Goal: Task Accomplishment & Management: Manage account settings

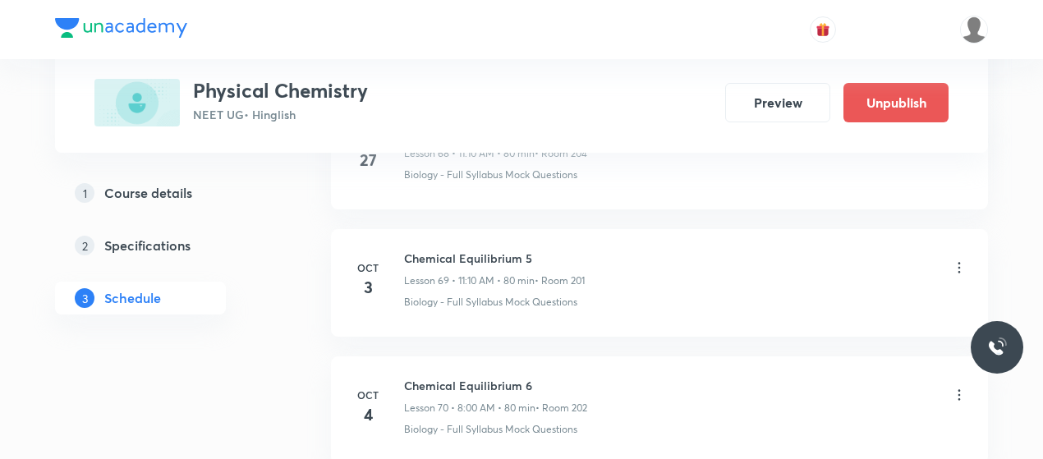
scroll to position [9959, 0]
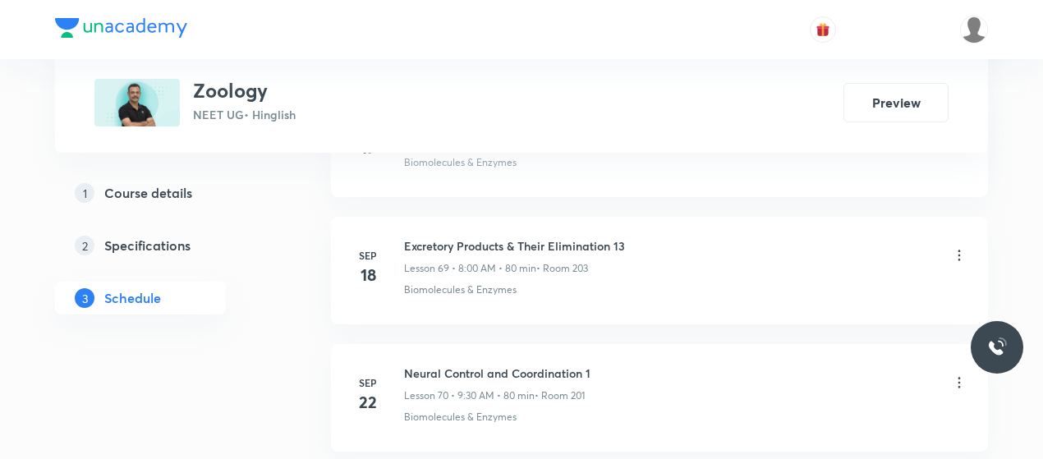
scroll to position [10235, 0]
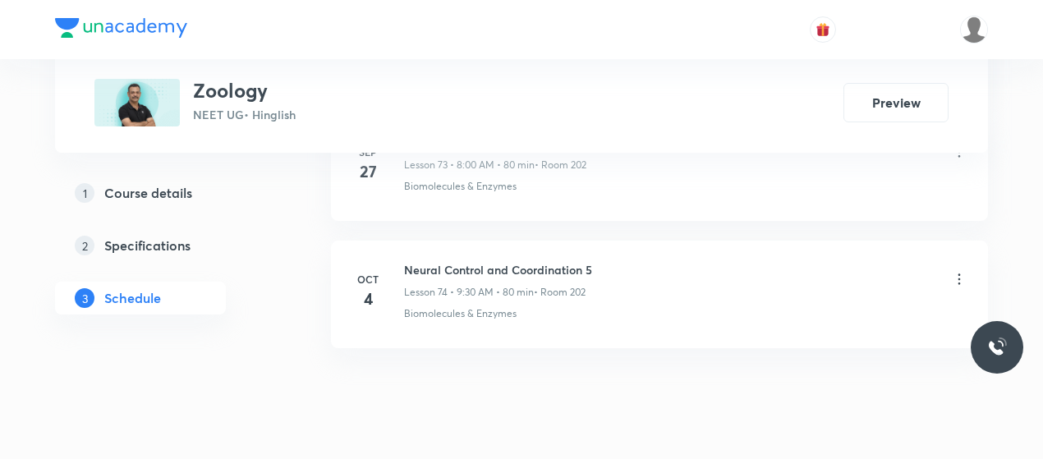
click at [463, 261] on h6 "Neural Control and Coordination 5" at bounding box center [498, 269] width 188 height 17
click at [461, 261] on h6 "Neural Control and Coordination 5" at bounding box center [498, 269] width 188 height 17
copy h6 "Neural Control and Coordination 5"
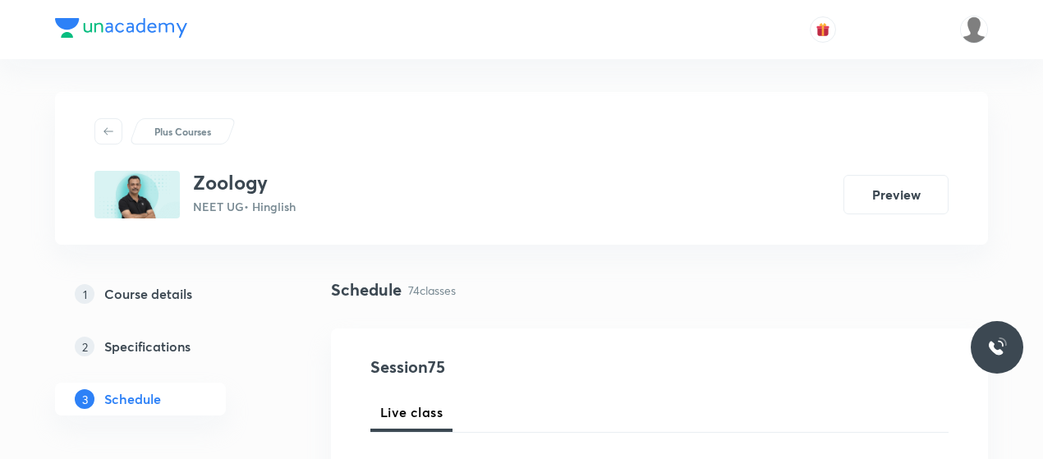
scroll to position [126, 0]
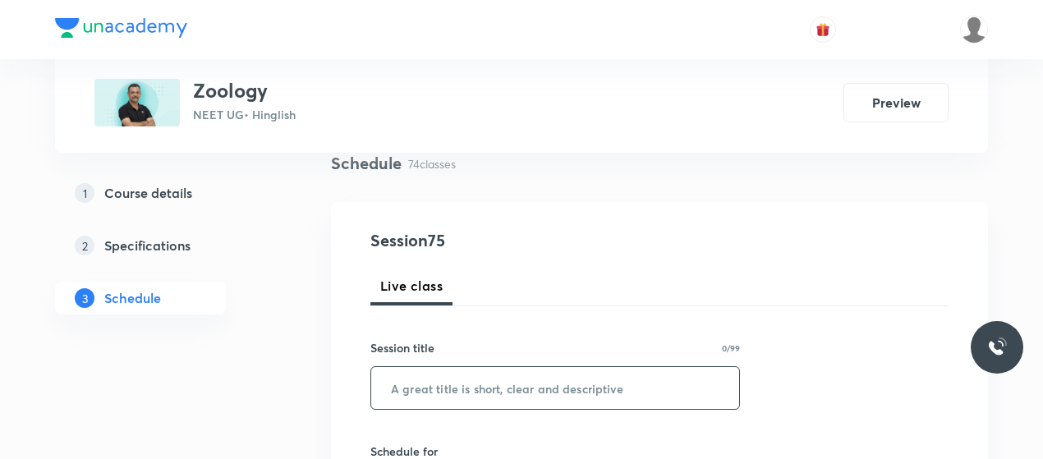
click at [473, 382] on input "text" at bounding box center [555, 388] width 368 height 42
paste input "Neural Control and Coordination 5"
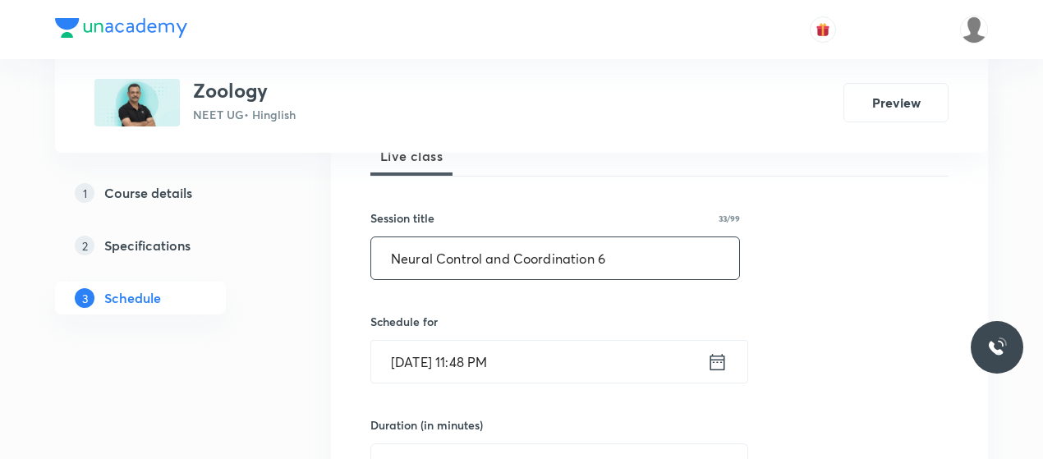
scroll to position [259, 0]
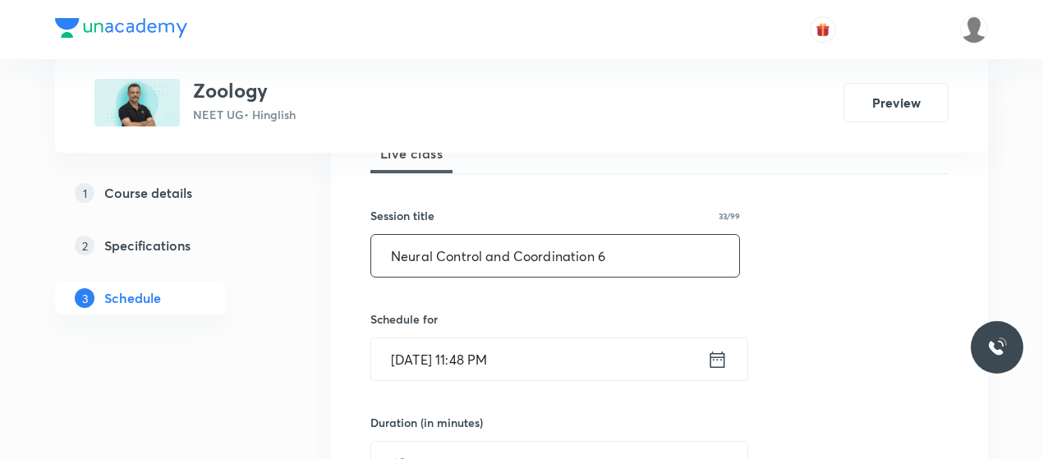
type input "Neural Control and Coordination 6"
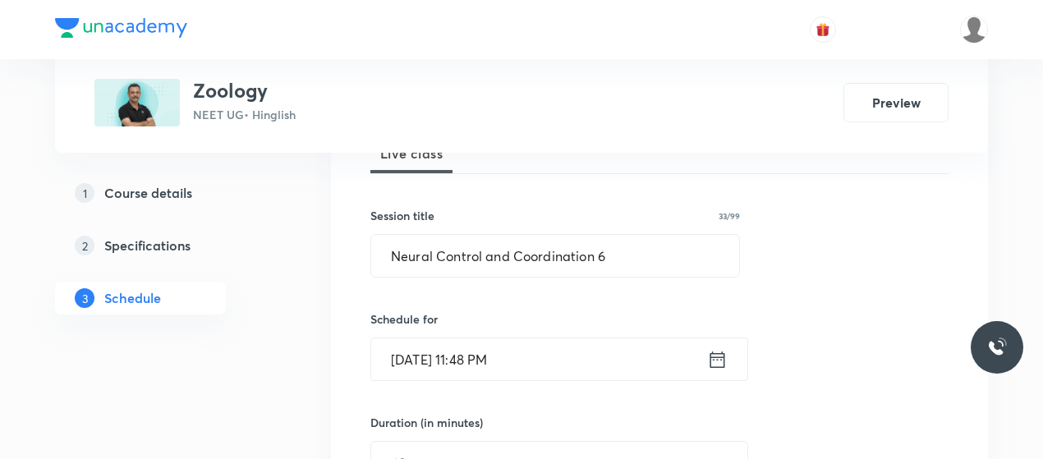
click at [441, 359] on input "Oct 5, 2025, 11:48 PM" at bounding box center [539, 359] width 336 height 42
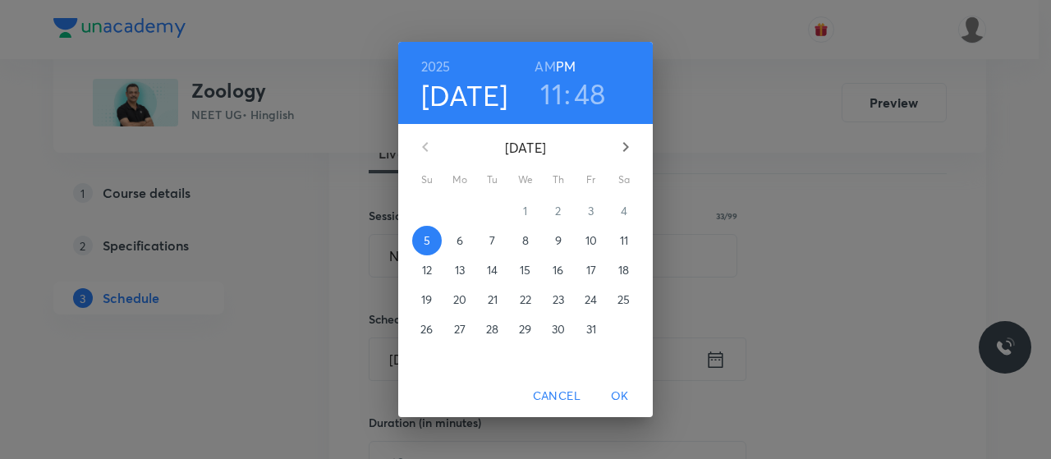
click at [457, 244] on p "6" at bounding box center [460, 240] width 7 height 16
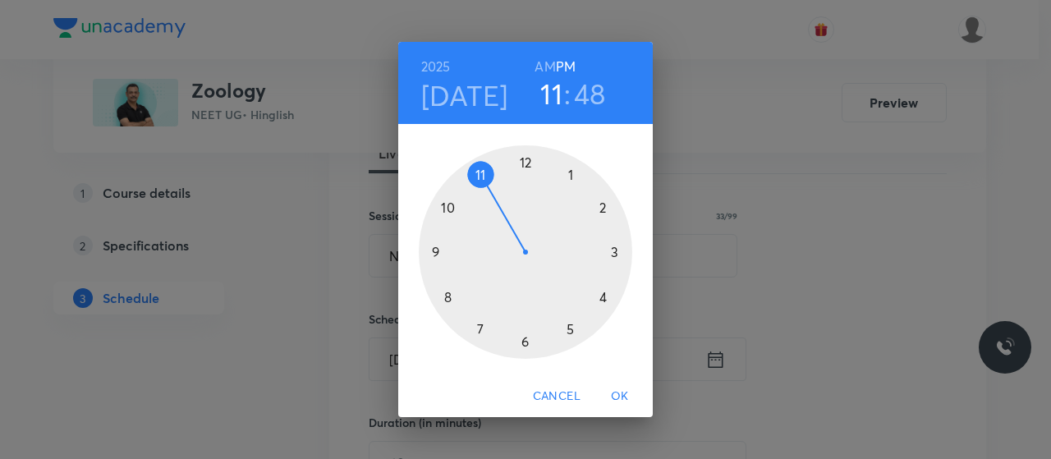
click at [527, 163] on div at bounding box center [526, 252] width 214 height 214
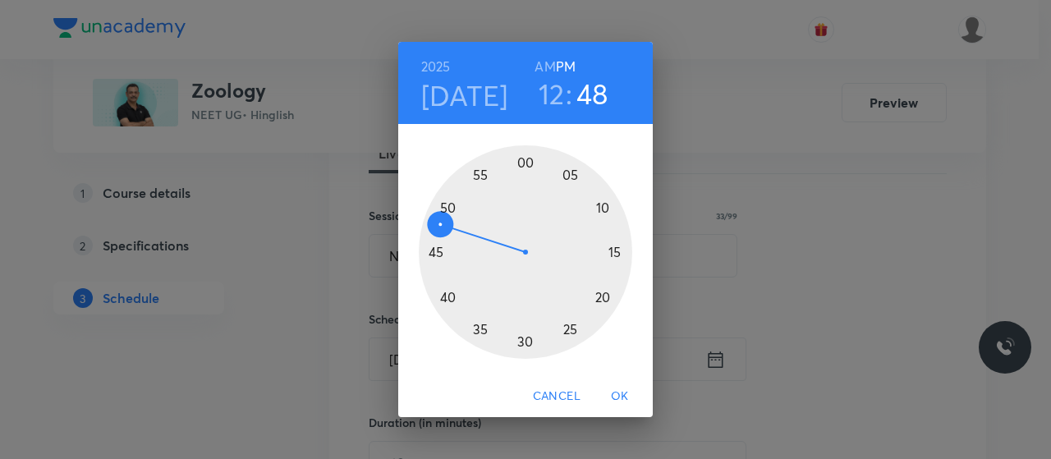
click at [448, 298] on div at bounding box center [526, 252] width 214 height 214
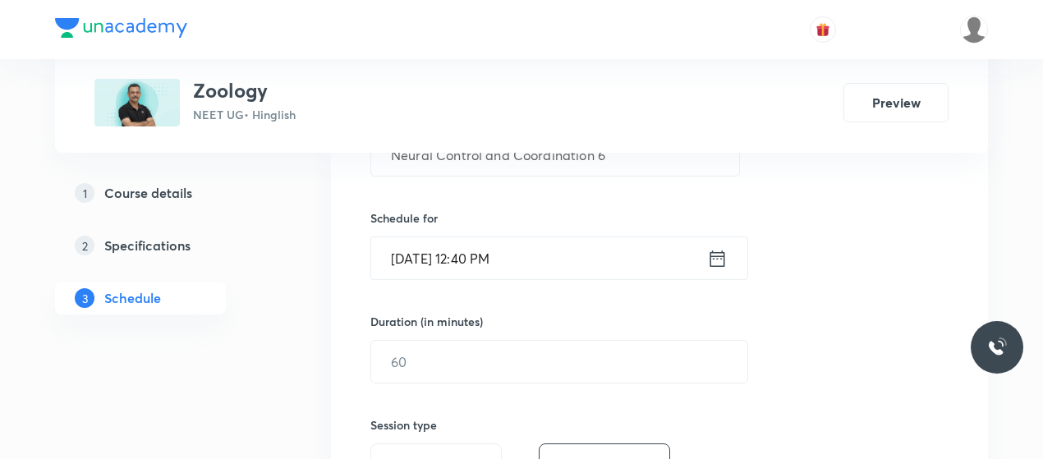
scroll to position [361, 0]
click at [456, 353] on input "text" at bounding box center [559, 361] width 376 height 42
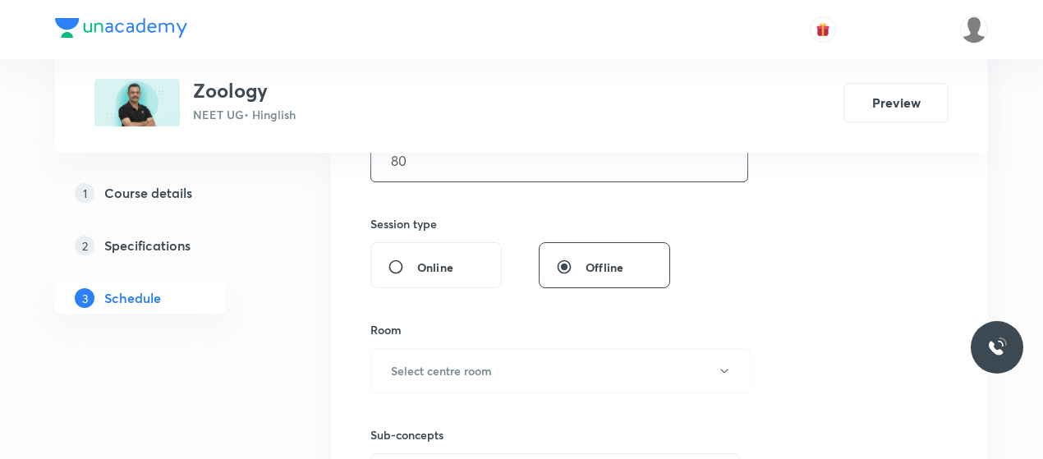
scroll to position [563, 0]
type input "80"
click at [456, 353] on button "Select centre room" at bounding box center [560, 368] width 381 height 45
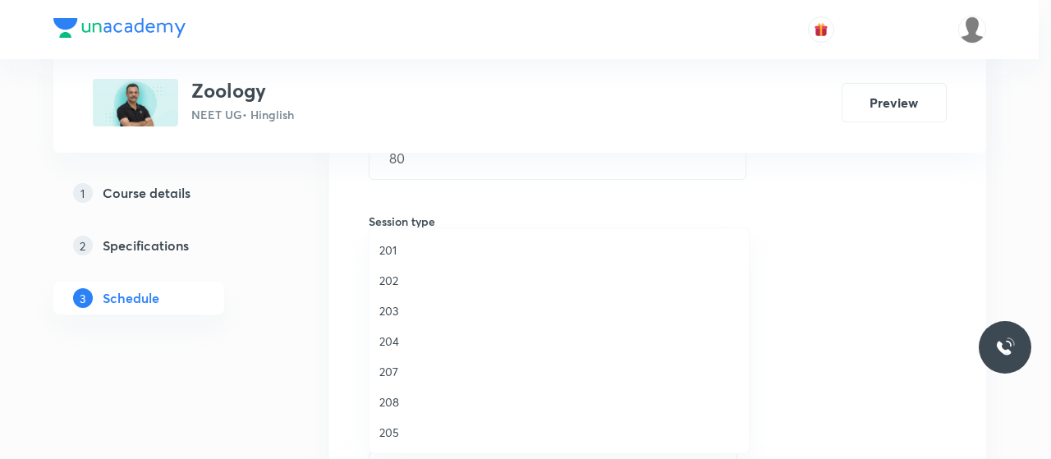
click at [388, 284] on span "202" at bounding box center [559, 280] width 360 height 17
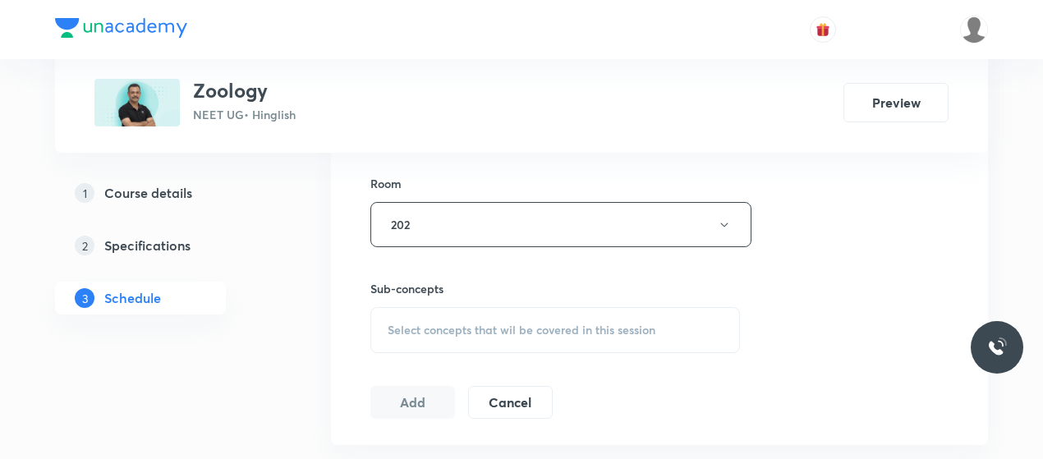
scroll to position [717, 0]
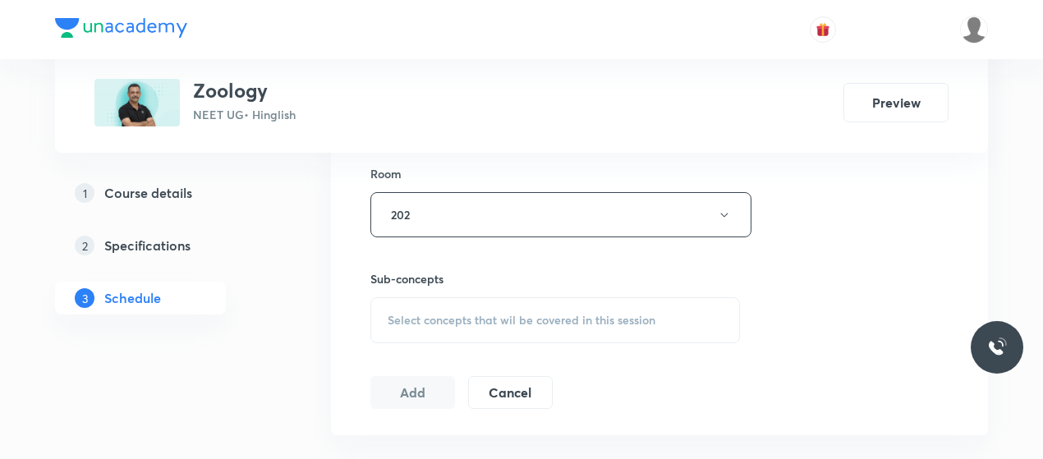
click at [452, 304] on div "Select concepts that wil be covered in this session" at bounding box center [555, 320] width 370 height 46
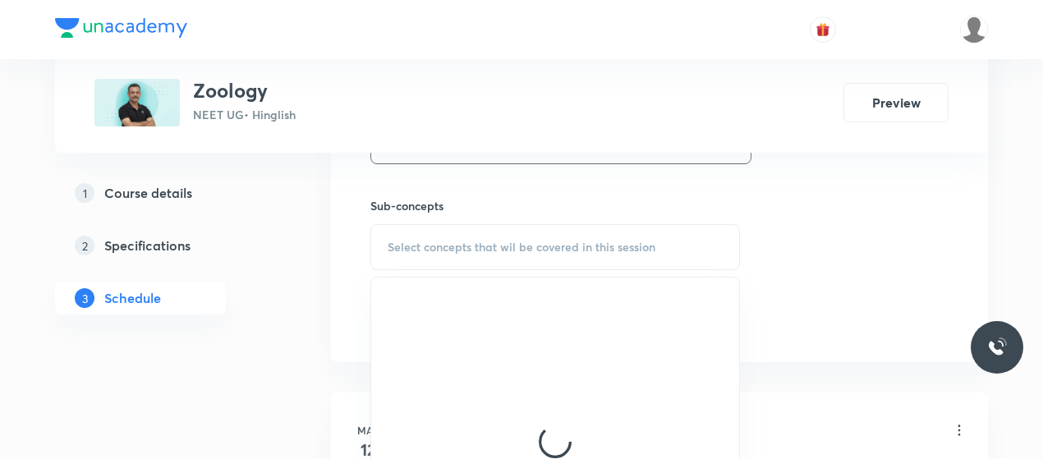
scroll to position [794, 0]
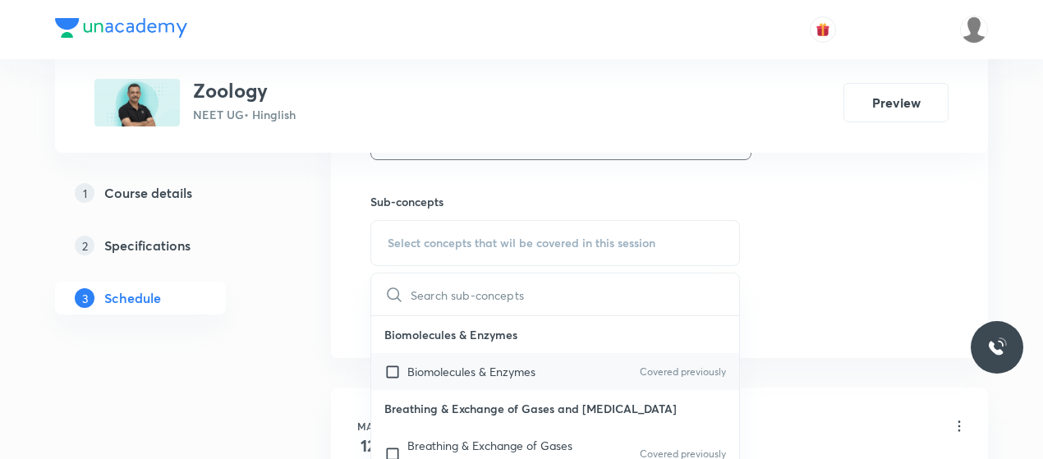
click at [431, 370] on p "Biomolecules & Enzymes" at bounding box center [471, 371] width 128 height 17
checkbox input "true"
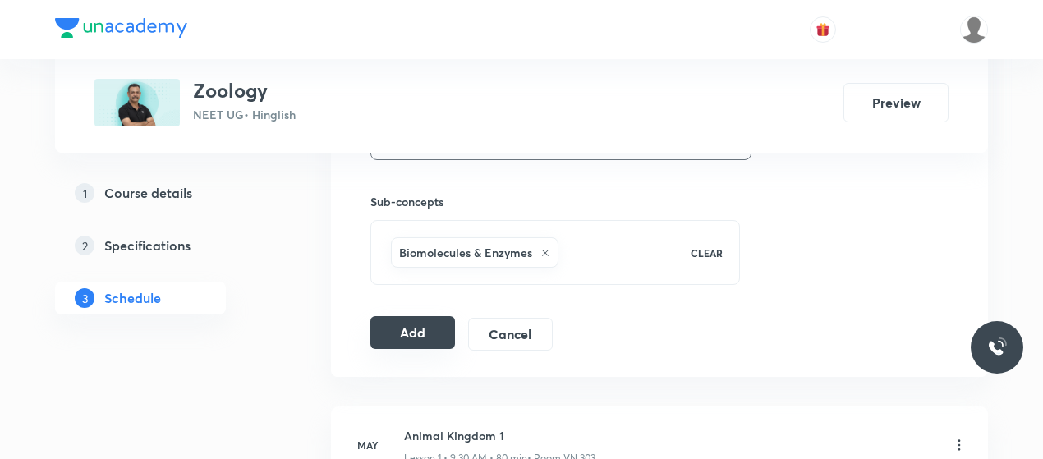
click at [409, 326] on button "Add" at bounding box center [412, 332] width 85 height 33
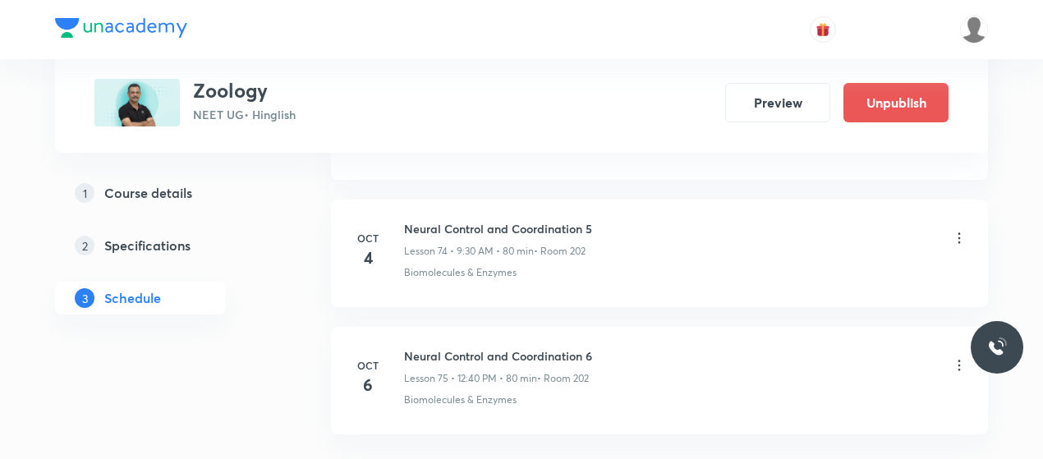
scroll to position [9610, 0]
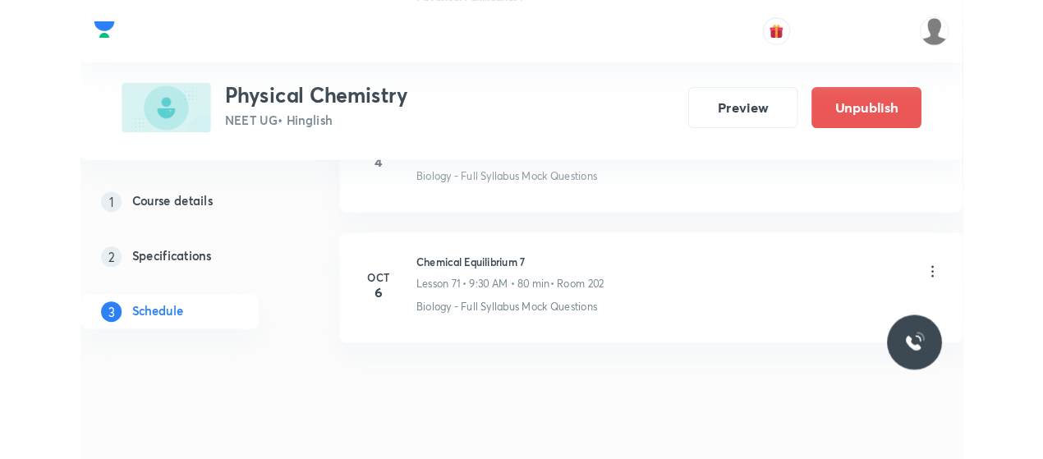
scroll to position [9770, 0]
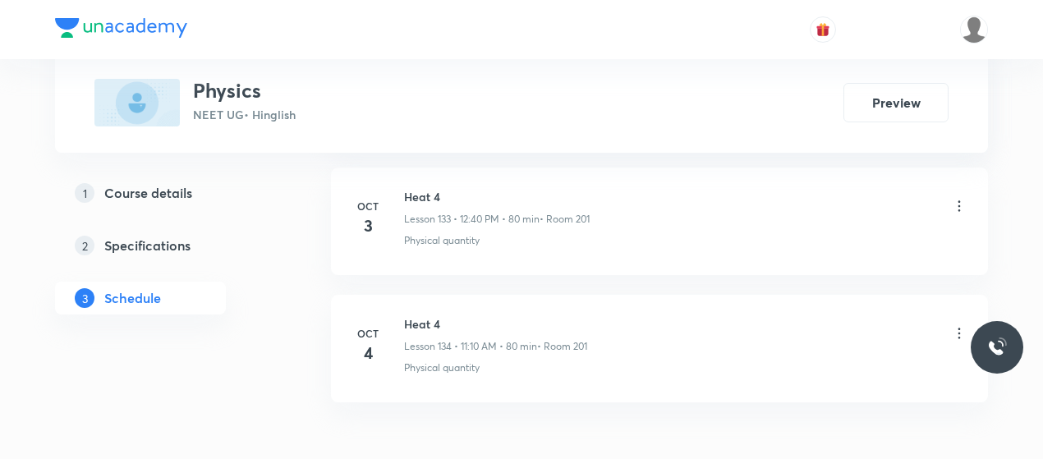
scroll to position [17814, 0]
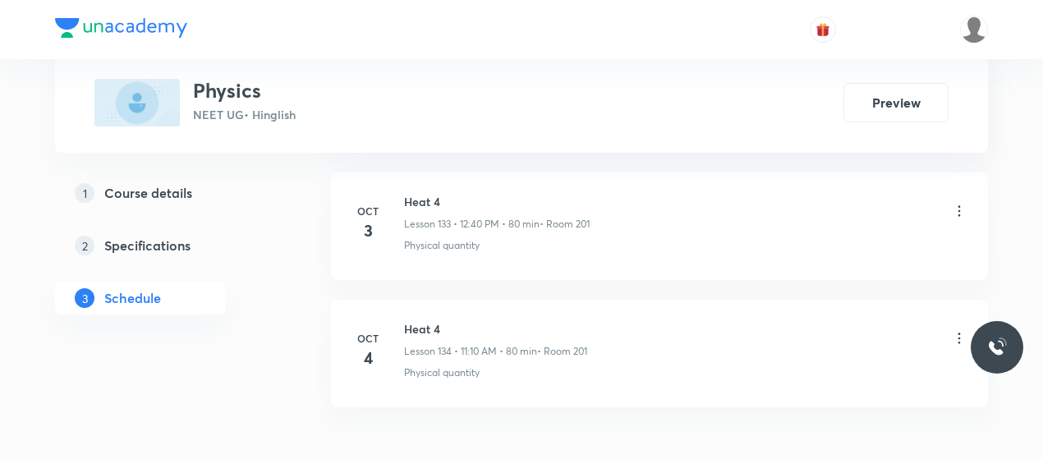
click at [426, 320] on h6 "Heat 4" at bounding box center [495, 328] width 183 height 17
copy h6 "Heat 4"
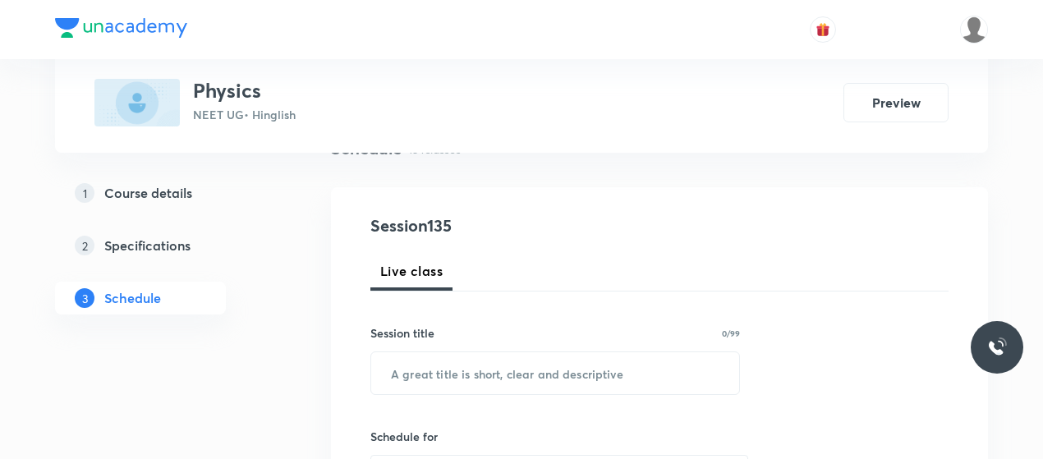
scroll to position [144, 0]
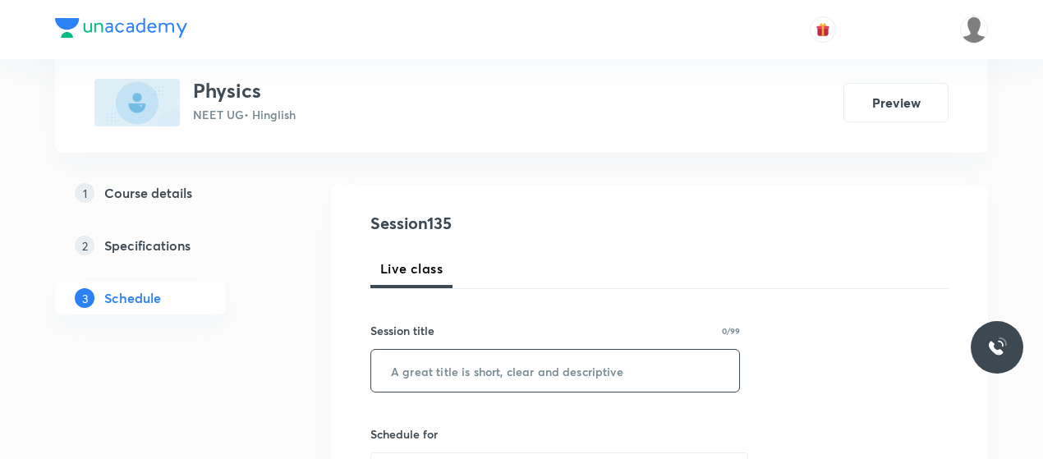
click at [466, 367] on input "text" at bounding box center [555, 371] width 368 height 42
paste input "Heat 4"
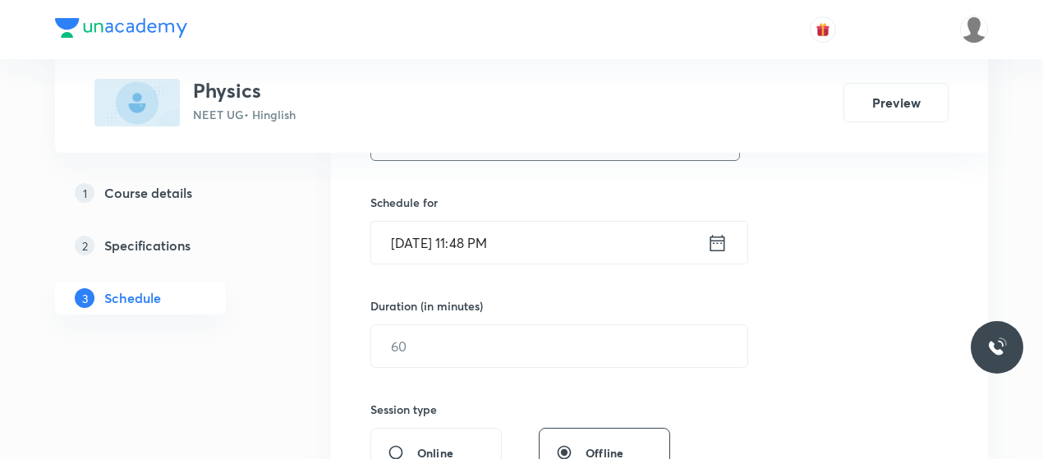
scroll to position [378, 0]
type input "Heat 5"
click at [409, 235] on input "Oct 5, 2025, 11:48 PM" at bounding box center [539, 240] width 336 height 42
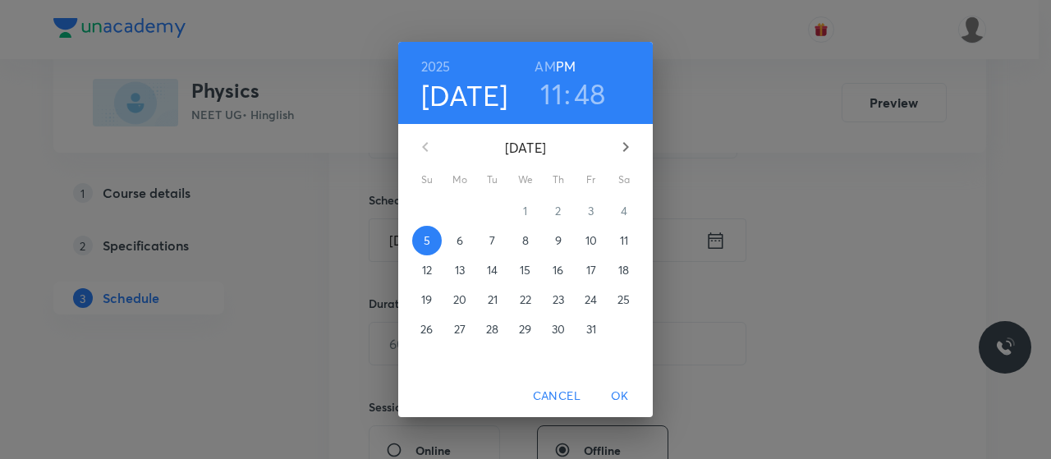
click at [455, 241] on span "6" at bounding box center [460, 240] width 30 height 16
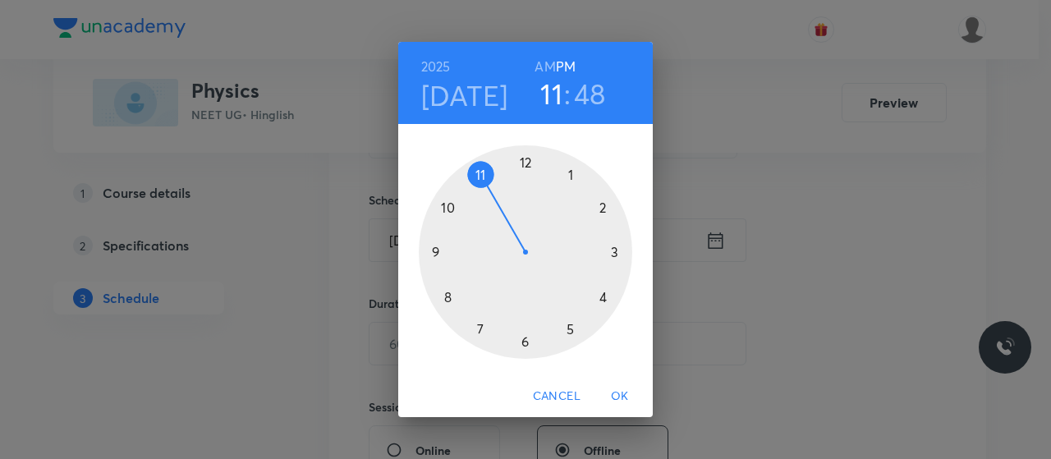
click at [551, 62] on h6 "AM" at bounding box center [545, 66] width 21 height 23
click at [447, 296] on div at bounding box center [526, 252] width 214 height 214
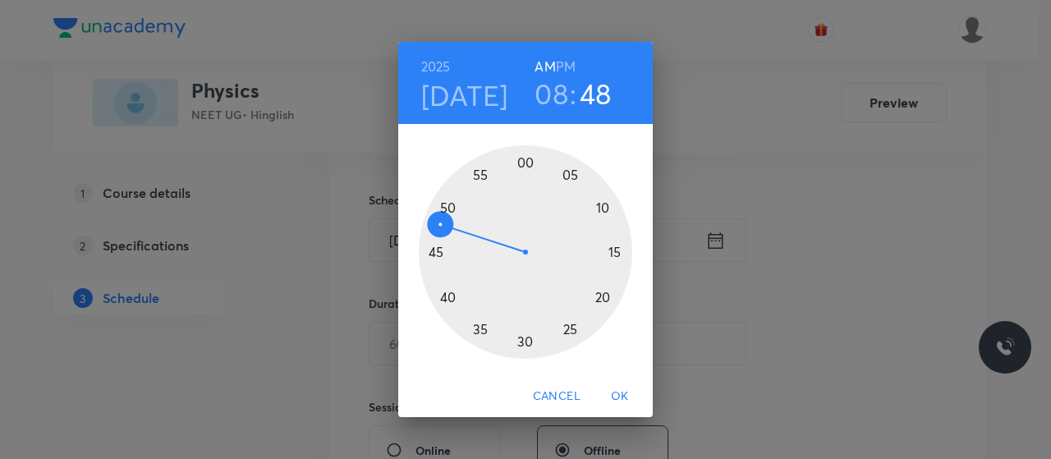
click at [528, 163] on div at bounding box center [526, 252] width 214 height 214
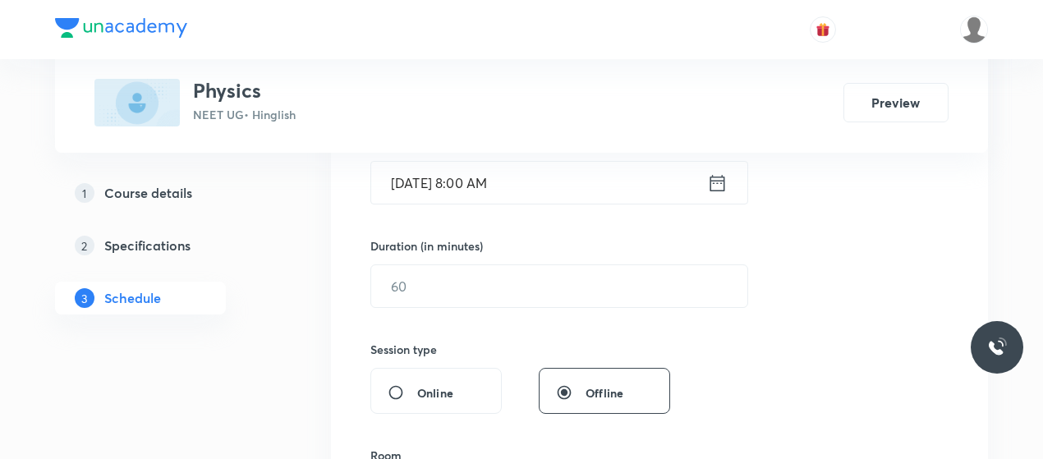
scroll to position [437, 0]
click at [478, 280] on input "text" at bounding box center [559, 285] width 376 height 42
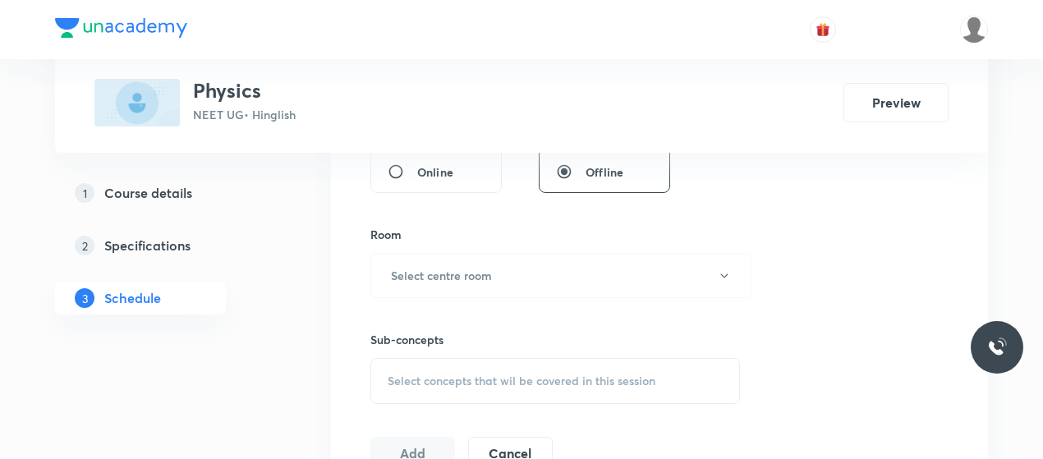
scroll to position [657, 0]
type input "80"
click at [478, 280] on h6 "Select centre room" at bounding box center [441, 274] width 101 height 17
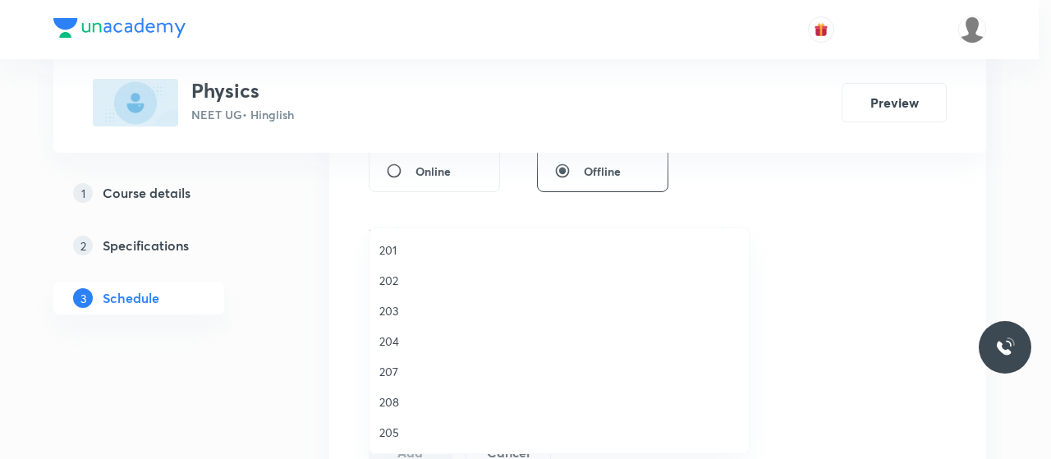
click at [390, 278] on span "202" at bounding box center [559, 280] width 360 height 17
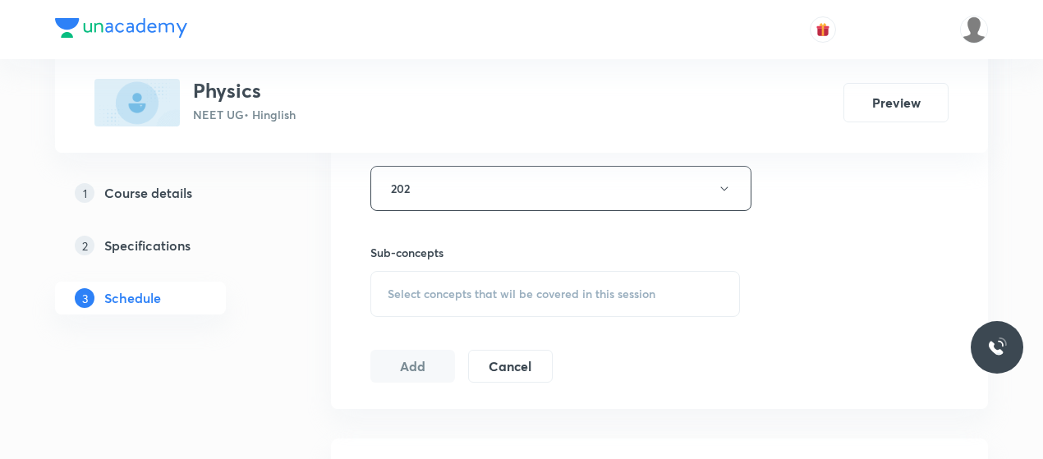
scroll to position [744, 0]
click at [519, 302] on div "Select concepts that wil be covered in this session" at bounding box center [555, 293] width 370 height 46
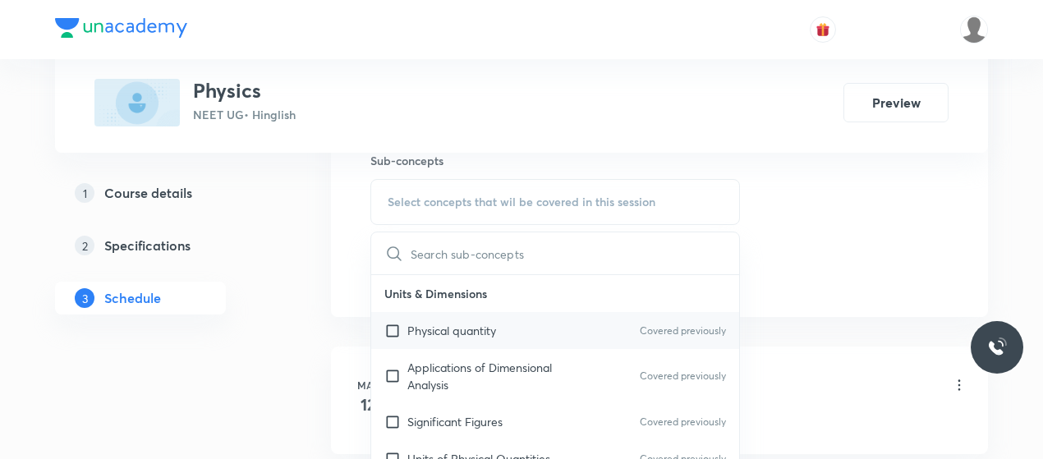
click at [447, 322] on p "Physical quantity" at bounding box center [451, 330] width 89 height 17
checkbox input "true"
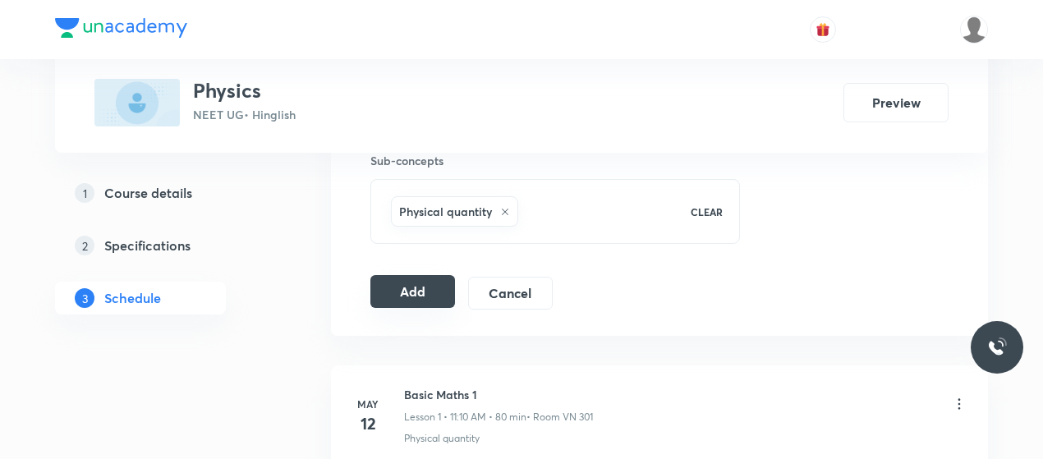
click at [438, 283] on button "Add" at bounding box center [412, 291] width 85 height 33
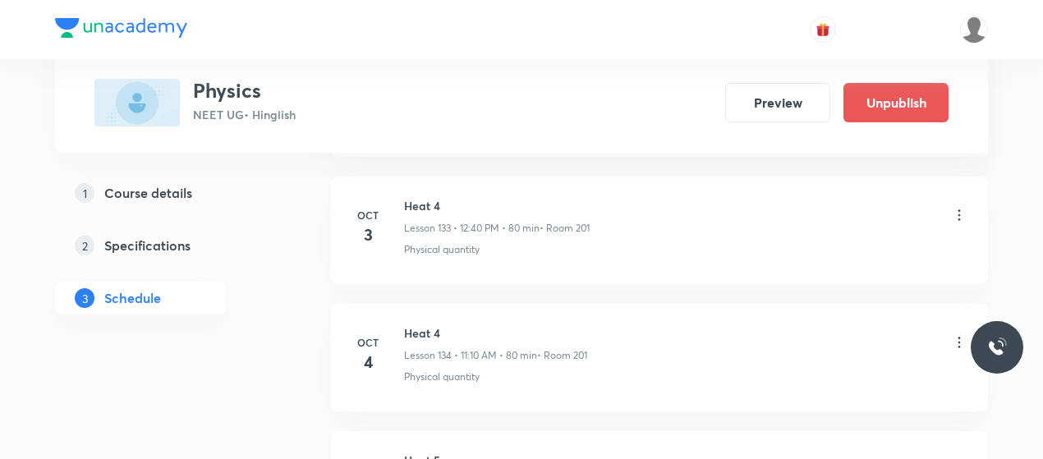
scroll to position [17215, 0]
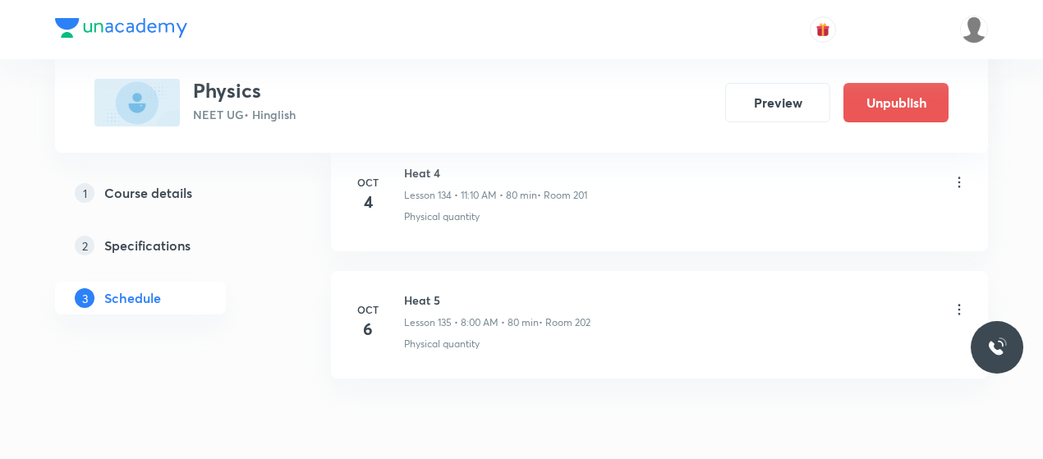
click at [416, 292] on h6 "Heat 5" at bounding box center [497, 300] width 186 height 17
copy h6 "Heat 5"
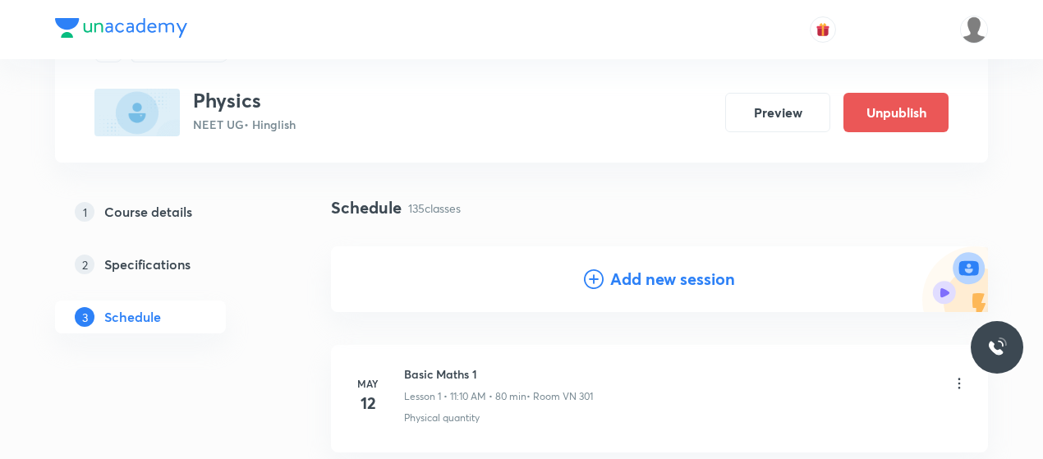
scroll to position [88, 0]
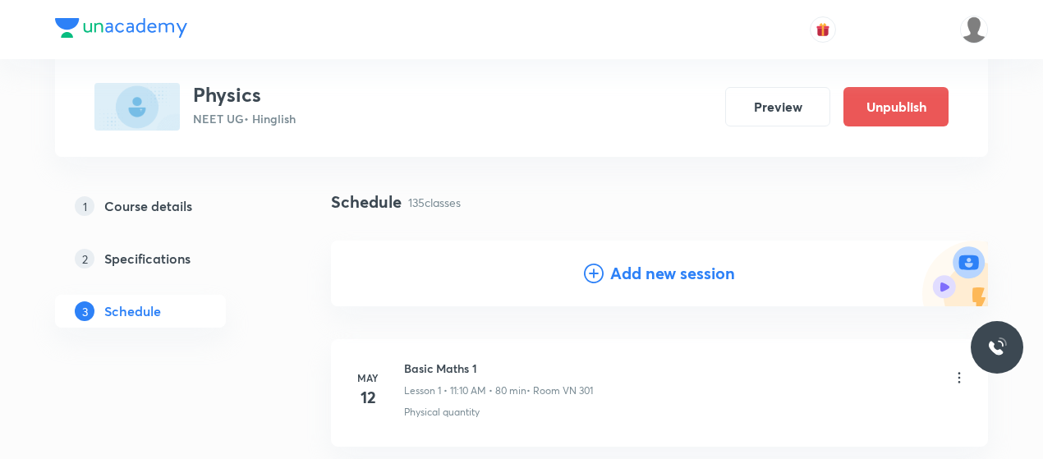
click at [587, 281] on icon at bounding box center [594, 274] width 20 height 20
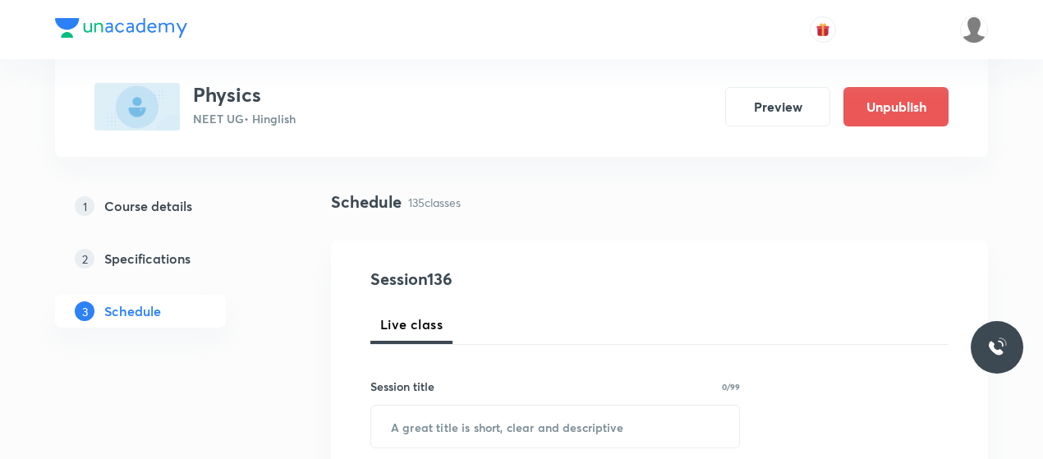
scroll to position [146, 0]
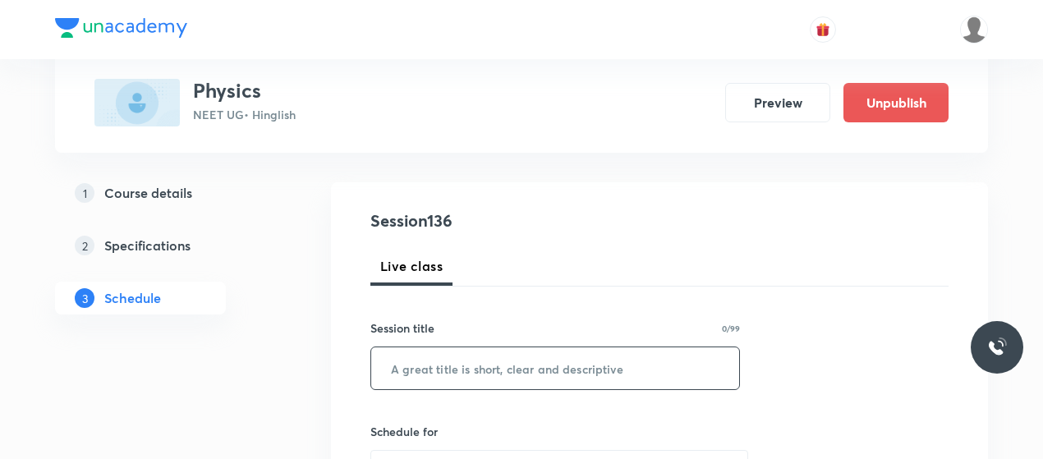
click at [455, 351] on input "text" at bounding box center [555, 368] width 368 height 42
paste input "Heat 5"
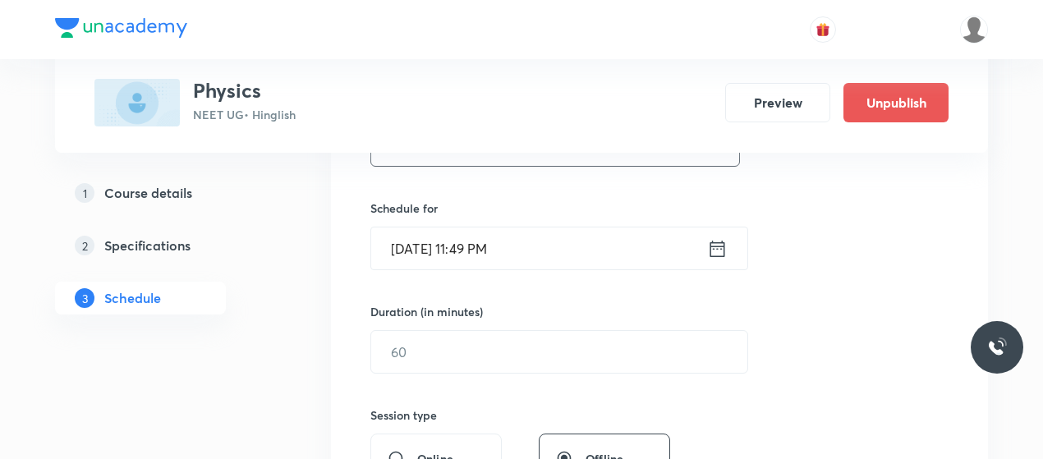
type input "Heat 6"
click at [417, 241] on input "Oct 5, 2025, 11:49 PM" at bounding box center [539, 249] width 336 height 42
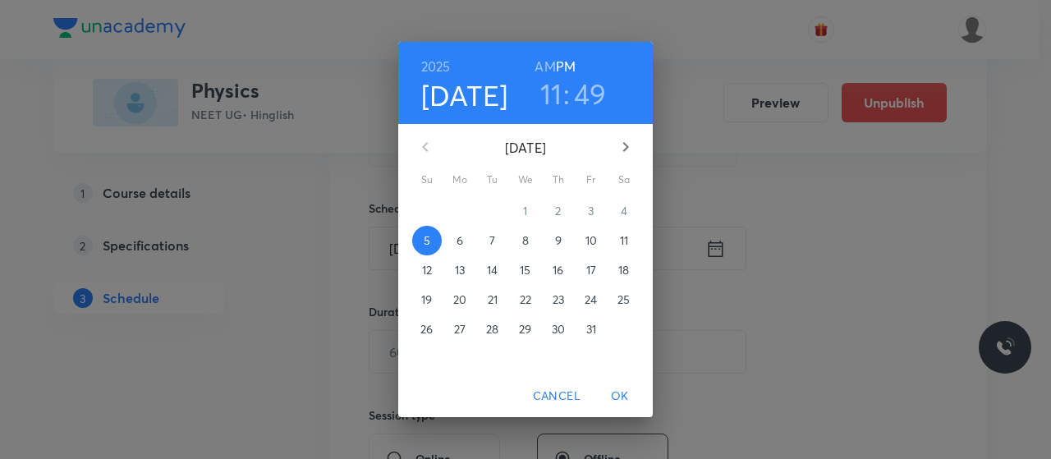
click at [458, 241] on p "6" at bounding box center [460, 240] width 7 height 16
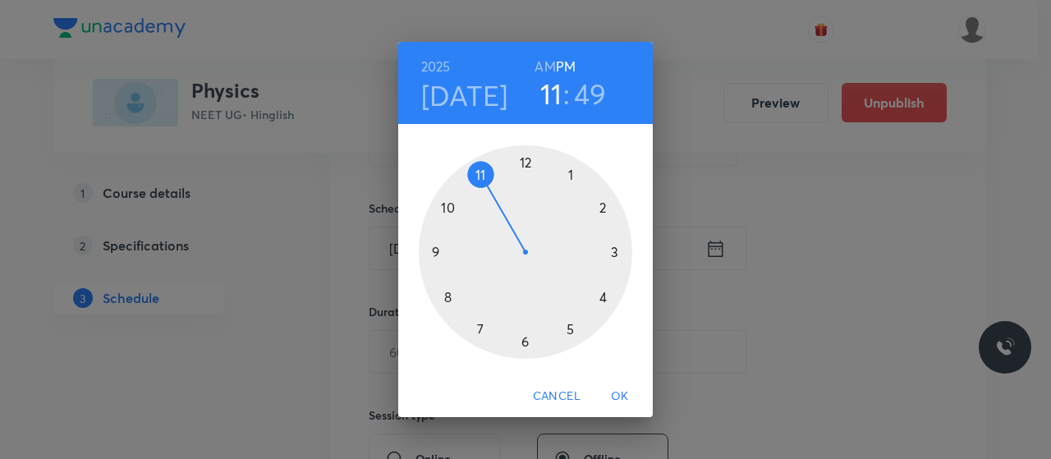
click at [544, 61] on h6 "AM" at bounding box center [545, 66] width 21 height 23
click at [481, 172] on div at bounding box center [526, 252] width 214 height 214
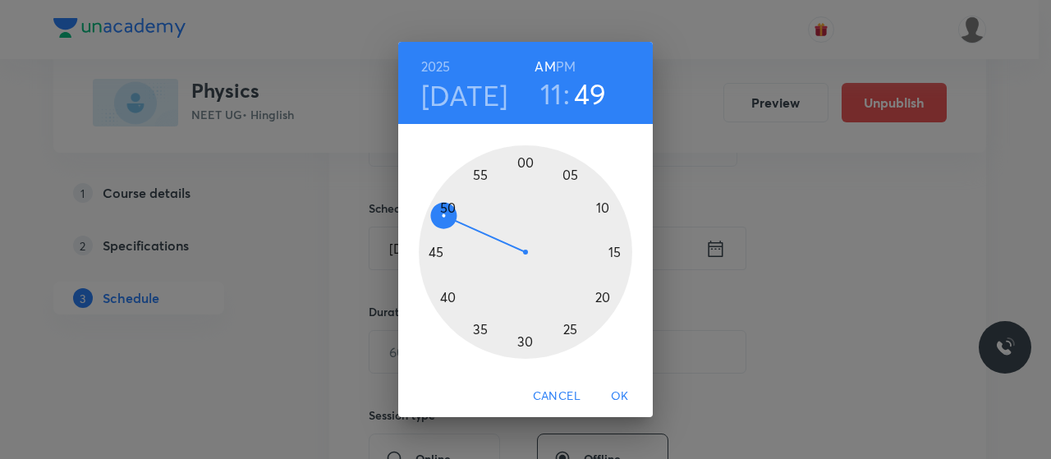
click at [604, 206] on div at bounding box center [526, 252] width 214 height 214
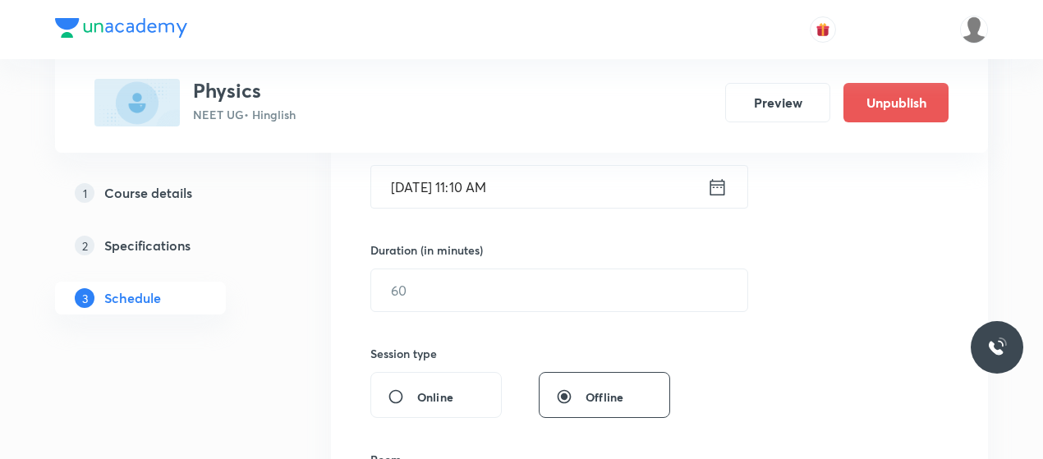
scroll to position [434, 0]
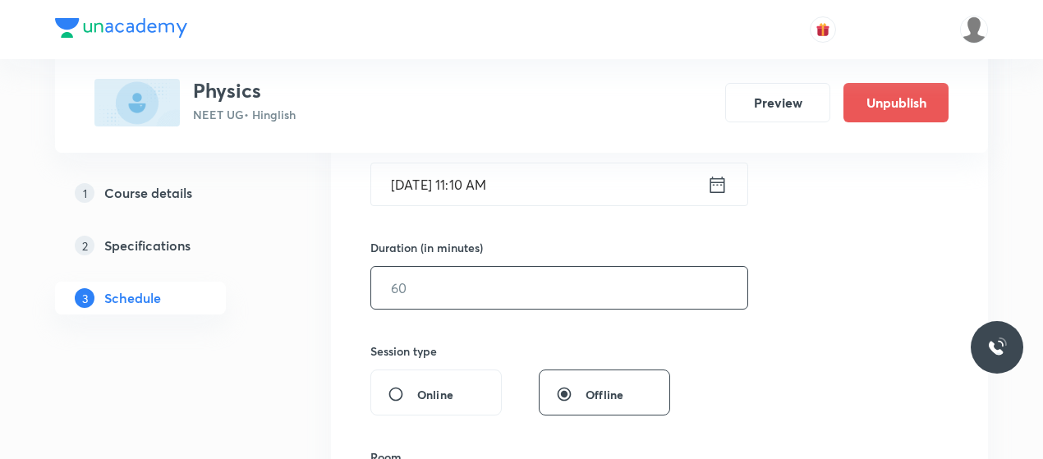
click at [515, 297] on input "text" at bounding box center [559, 288] width 376 height 42
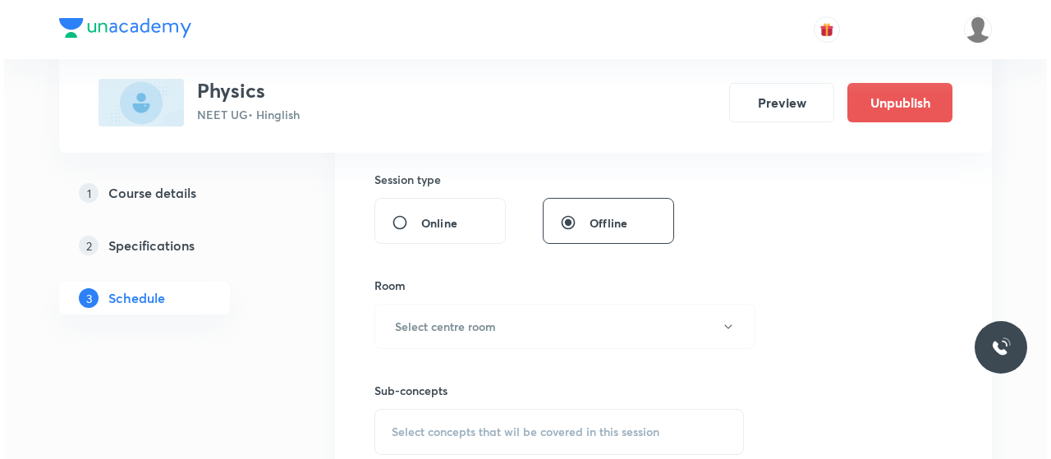
scroll to position [606, 0]
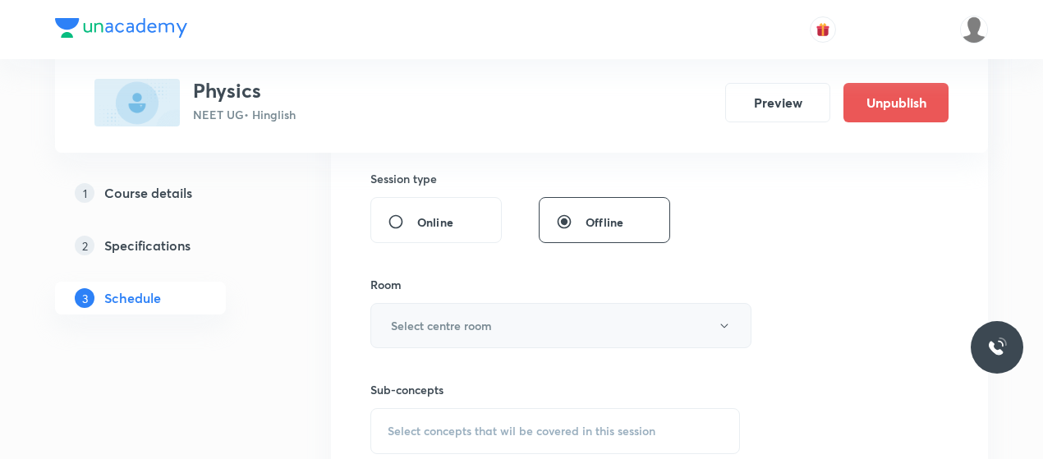
type input "80"
click at [508, 324] on button "Select centre room" at bounding box center [560, 325] width 381 height 45
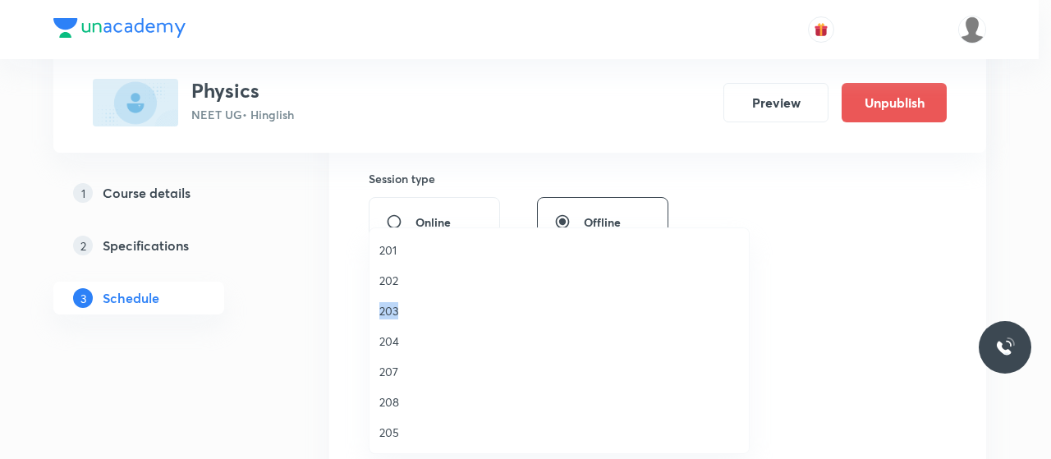
drag, startPoint x: 398, startPoint y: 275, endPoint x: 491, endPoint y: 314, distance: 101.3
click at [491, 314] on ul "201 202 203 204 207 208 205 206 209 VN 301 VN 302 VN 303 VN 304 VN 305" at bounding box center [566, 447] width 392 height 439
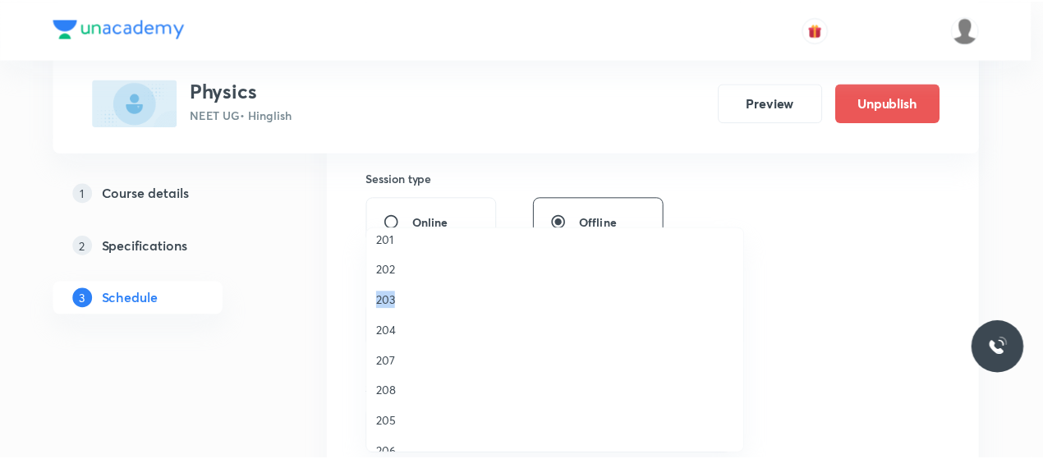
scroll to position [10, 0]
click at [390, 272] on span "202" at bounding box center [559, 270] width 360 height 17
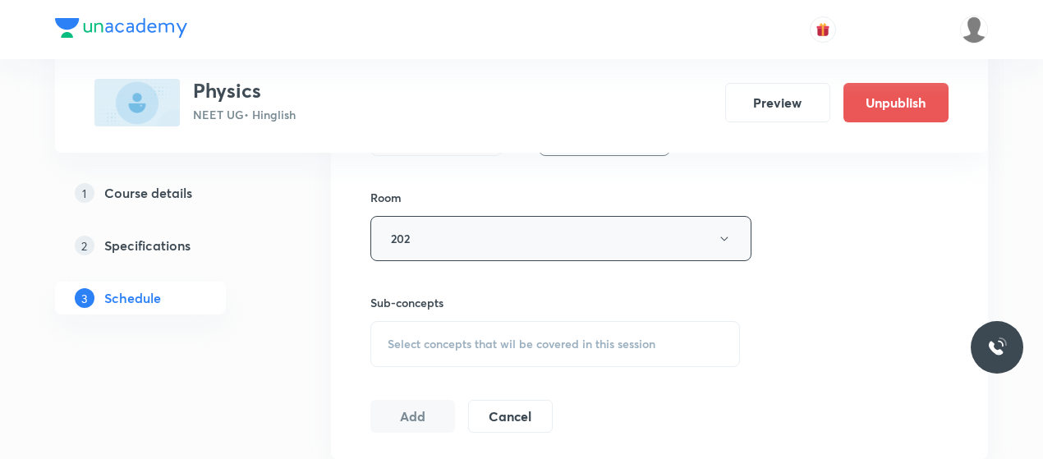
scroll to position [715, 0]
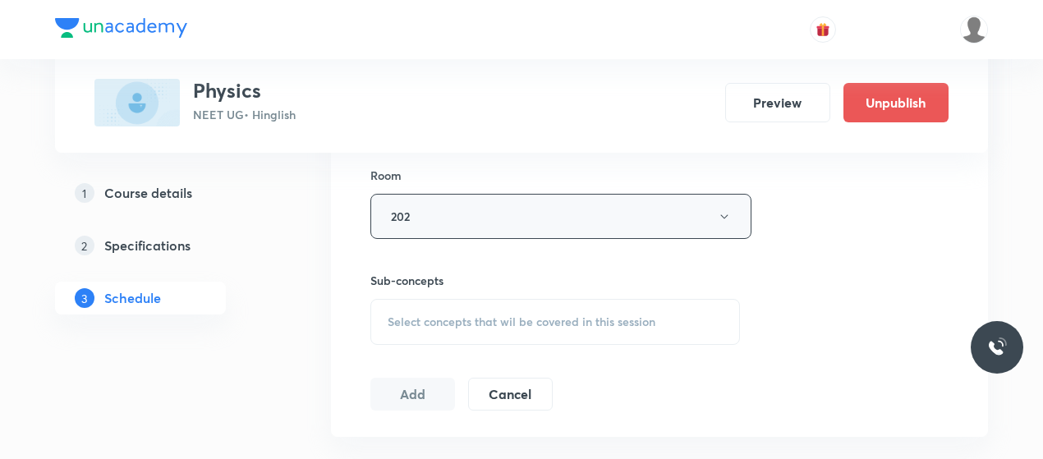
click at [533, 323] on span "Select concepts that wil be covered in this session" at bounding box center [522, 321] width 268 height 13
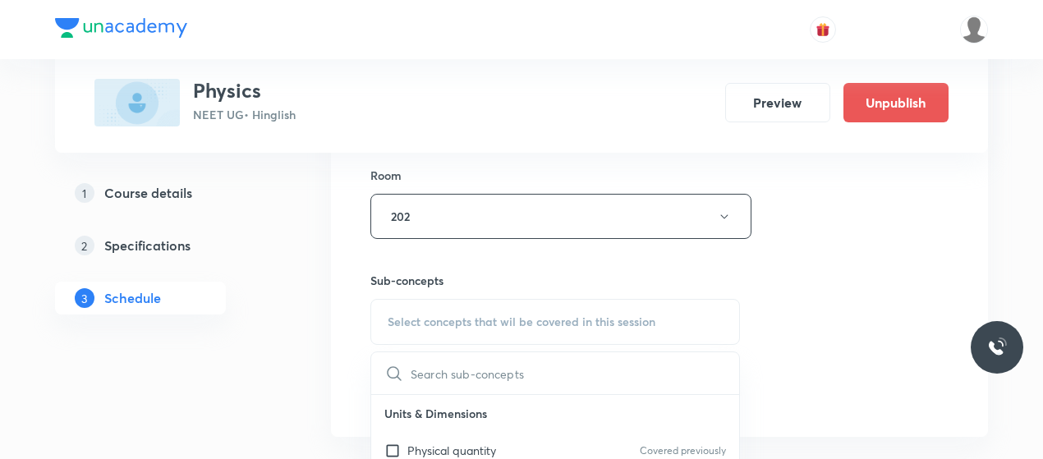
scroll to position [847, 0]
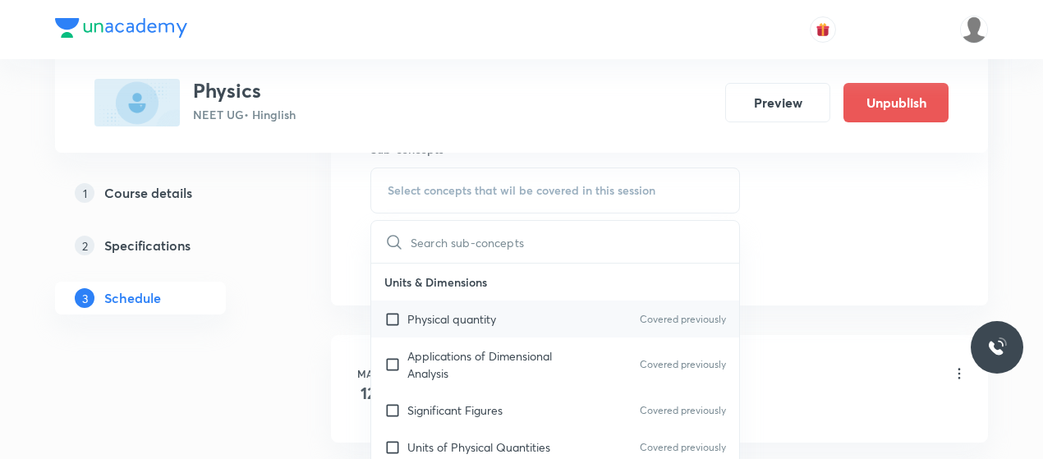
click at [467, 310] on p "Physical quantity" at bounding box center [451, 318] width 89 height 17
checkbox input "true"
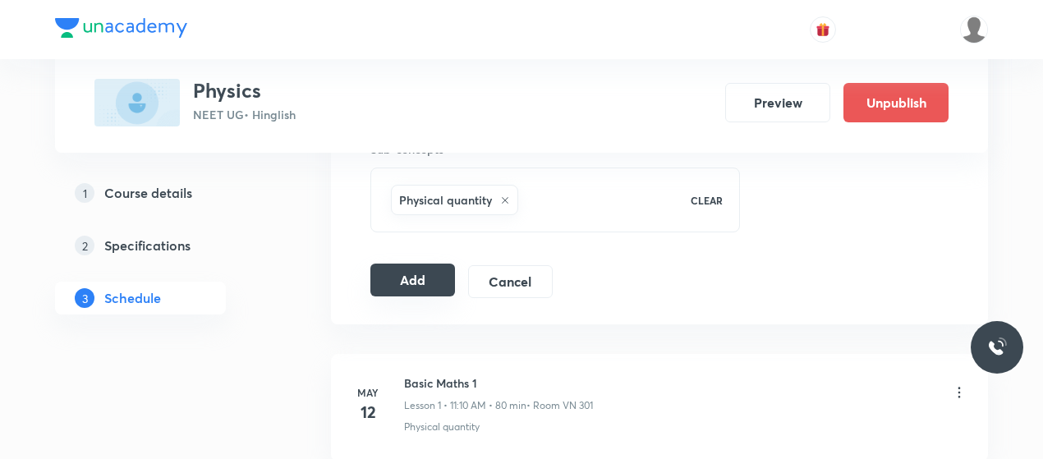
click at [416, 292] on div "Add Cancel" at bounding box center [467, 281] width 195 height 33
click at [407, 269] on button "Add" at bounding box center [412, 280] width 85 height 33
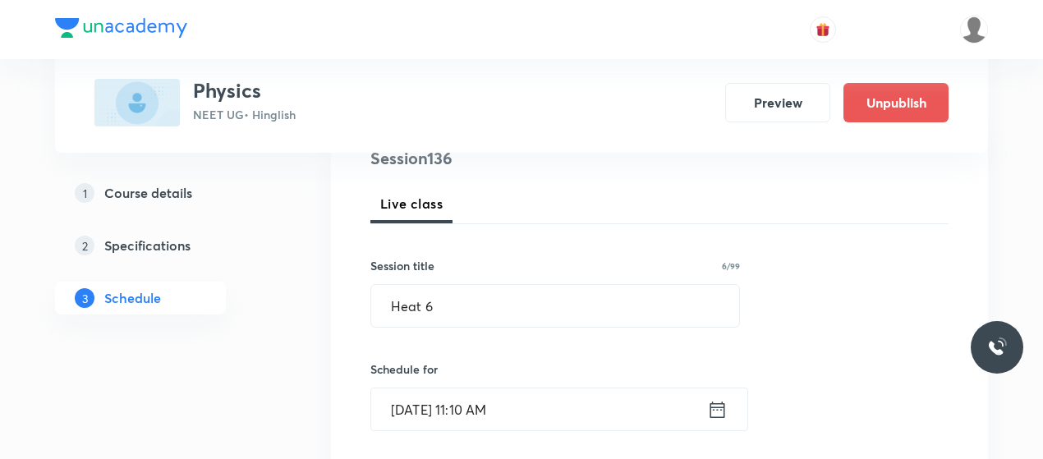
scroll to position [210, 0]
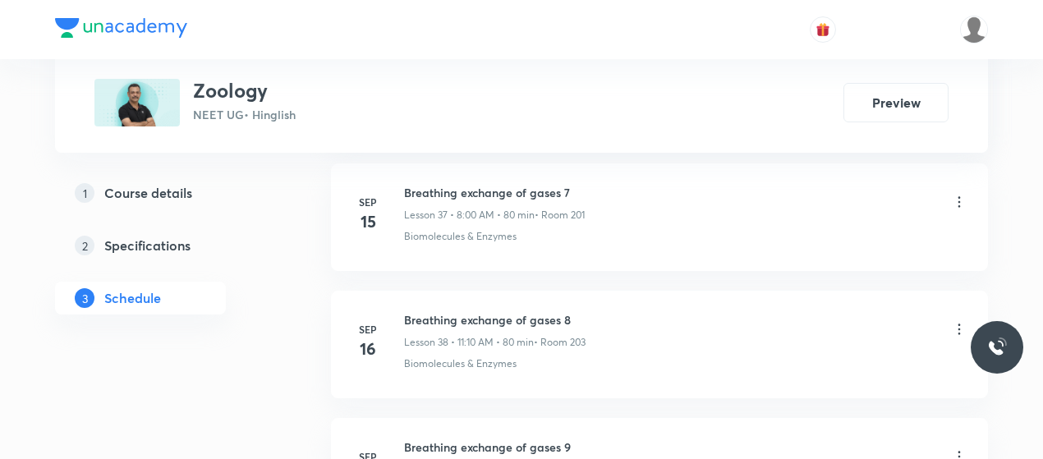
scroll to position [6559, 0]
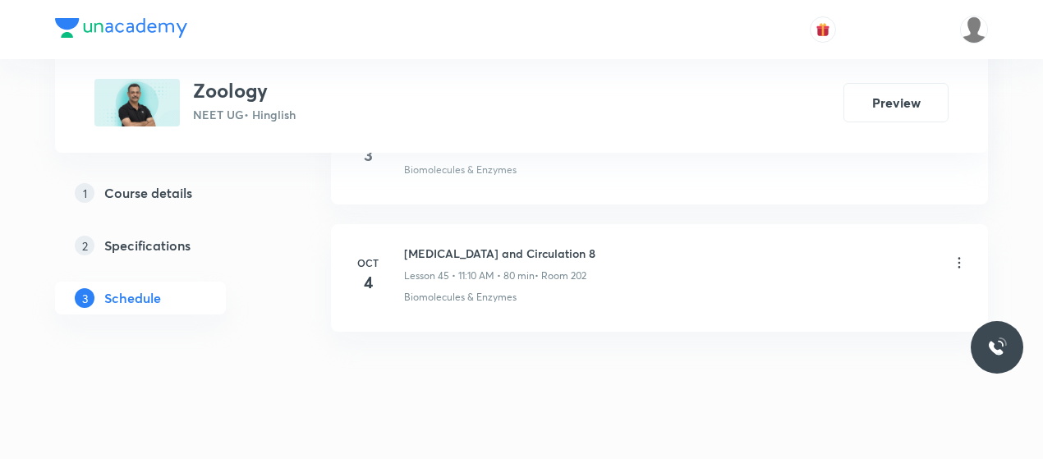
click at [450, 245] on h6 "Body Fluid and Circulation 8" at bounding box center [499, 253] width 191 height 17
copy h6 "Body Fluid and Circulation 8"
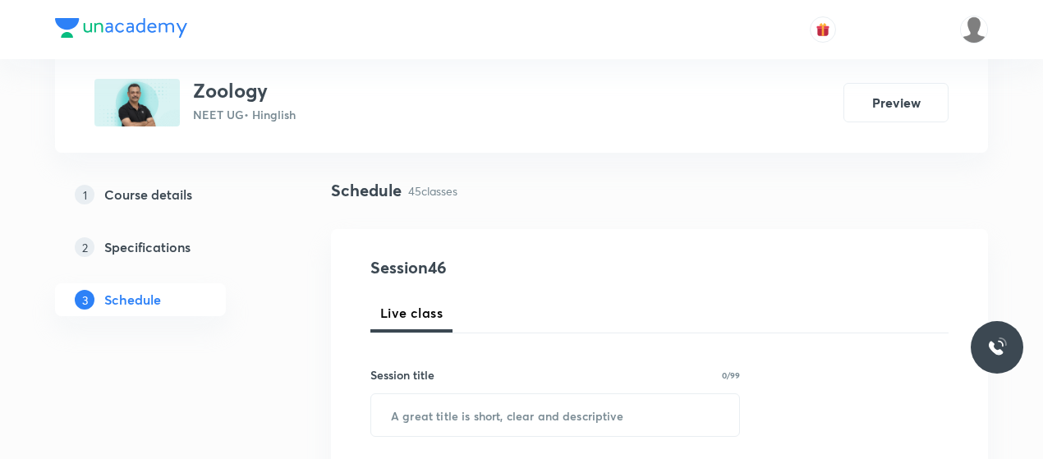
scroll to position [105, 0]
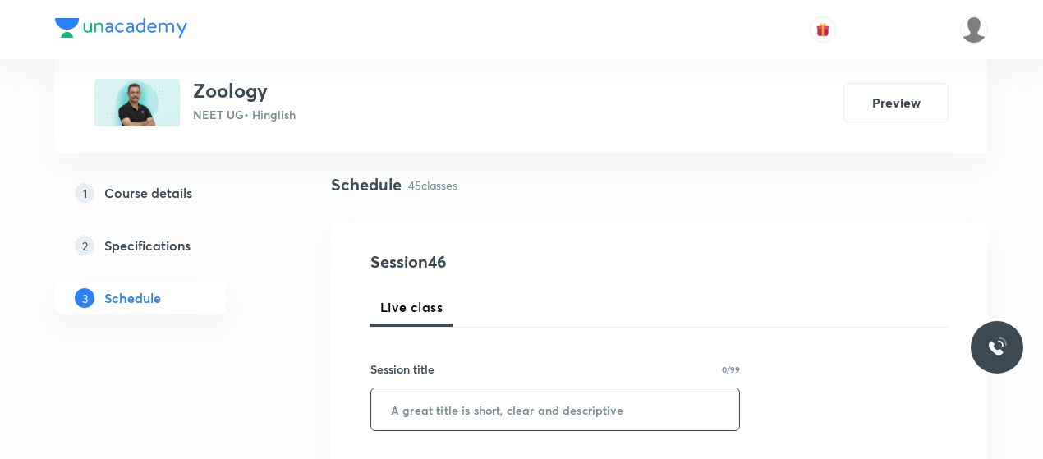
click at [464, 399] on input "text" at bounding box center [555, 409] width 368 height 42
paste input "Body Fluid and Circulation 8"
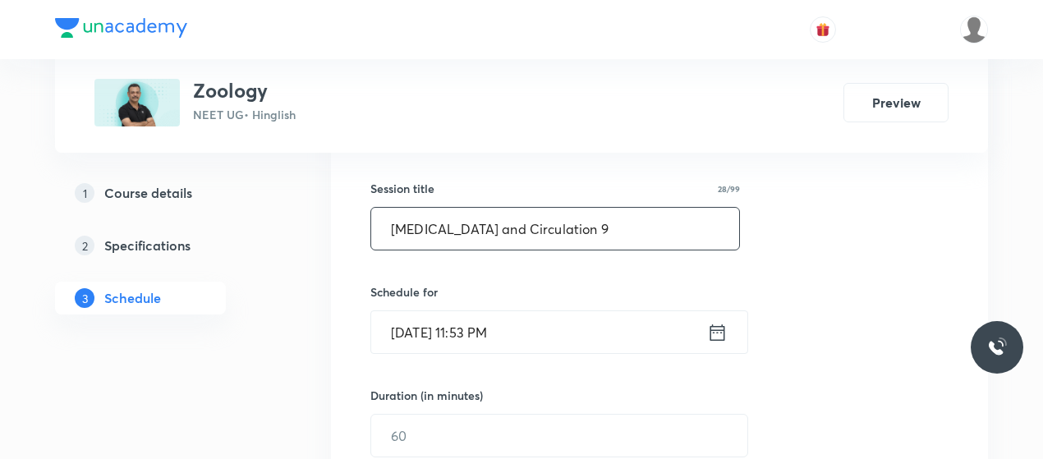
scroll to position [287, 0]
type input "Body Fluid and Circulation 9"
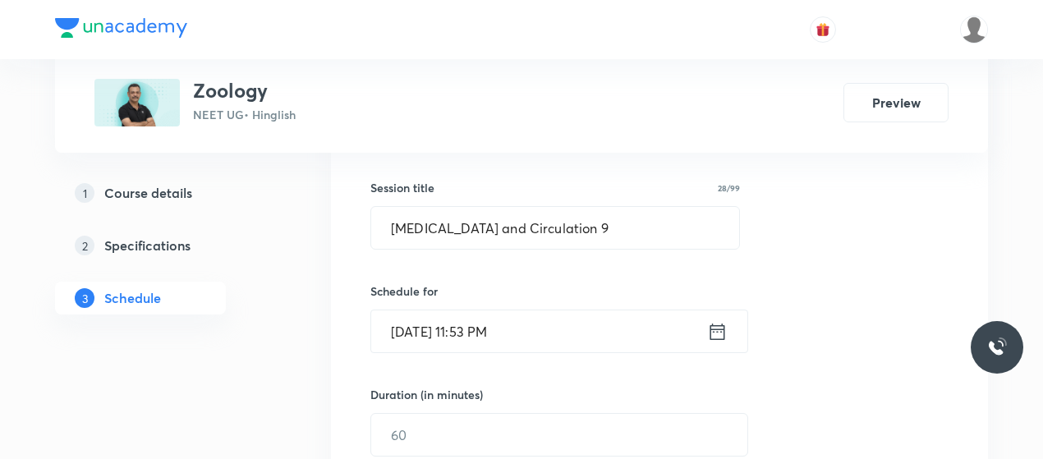
click at [409, 320] on input "Oct 5, 2025, 11:53 PM" at bounding box center [539, 331] width 336 height 42
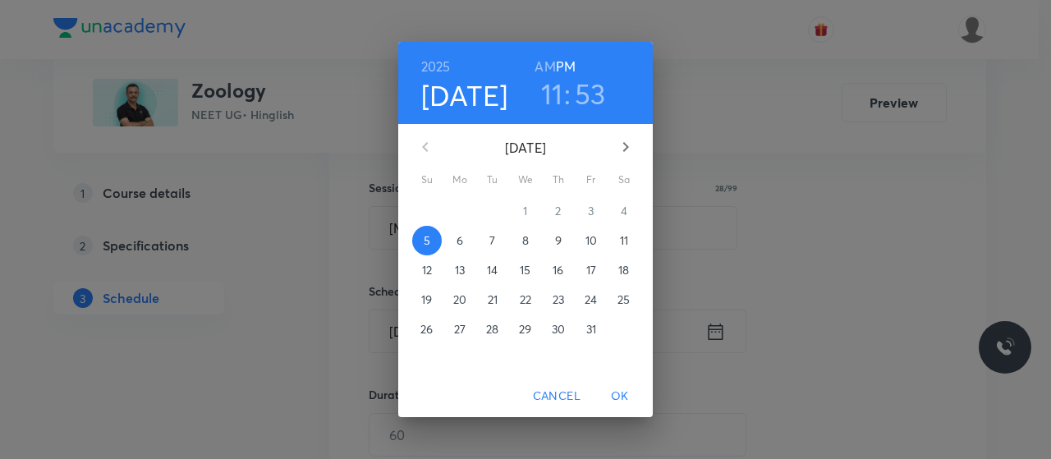
click at [460, 246] on p "6" at bounding box center [460, 240] width 7 height 16
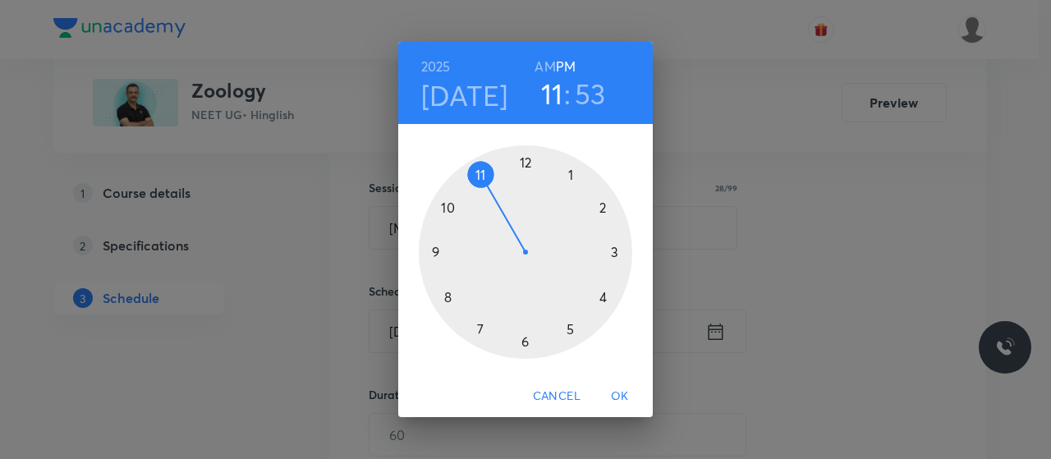
click at [547, 69] on h6 "AM" at bounding box center [545, 66] width 21 height 23
click at [448, 293] on div at bounding box center [526, 252] width 214 height 214
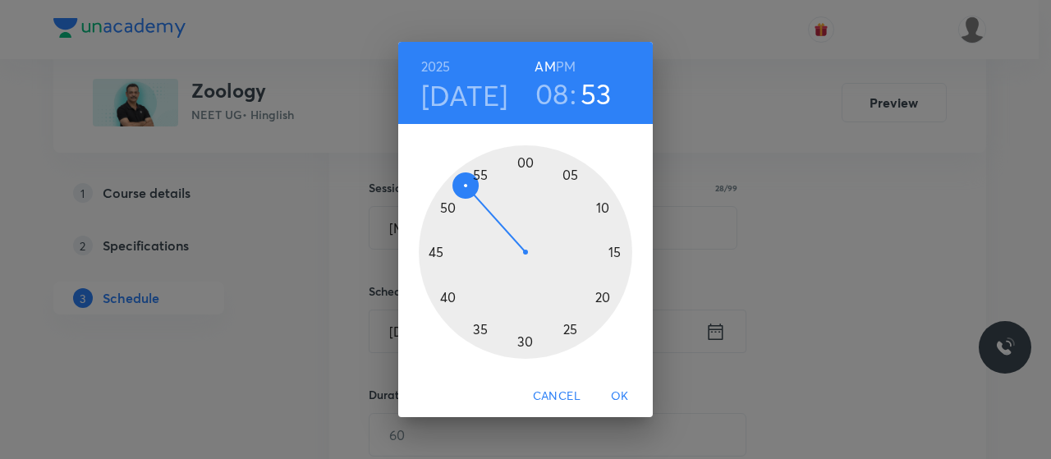
click at [524, 163] on div at bounding box center [526, 252] width 214 height 214
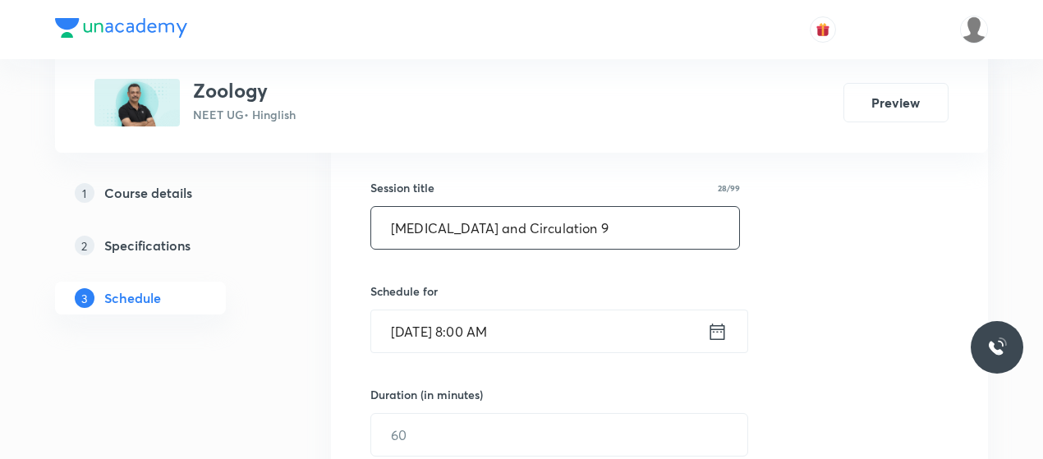
scroll to position [411, 0]
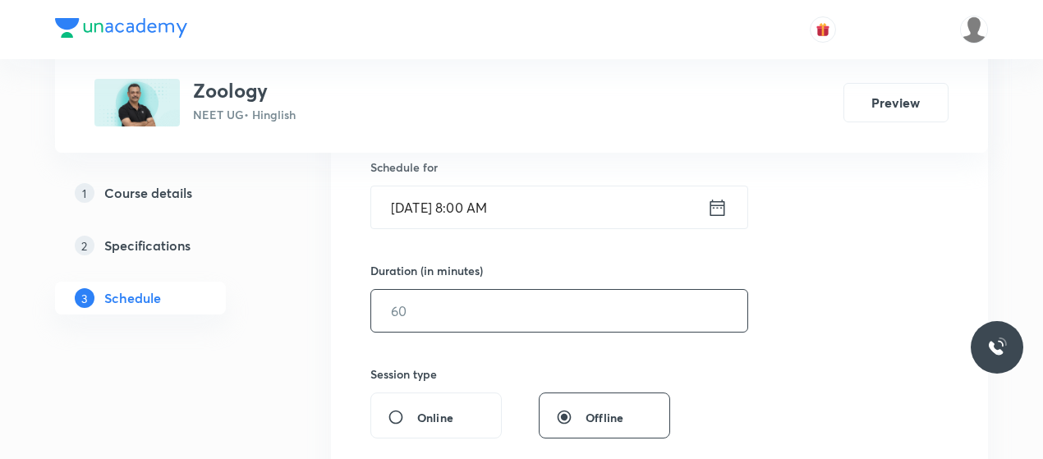
click at [480, 294] on input "text" at bounding box center [559, 311] width 376 height 42
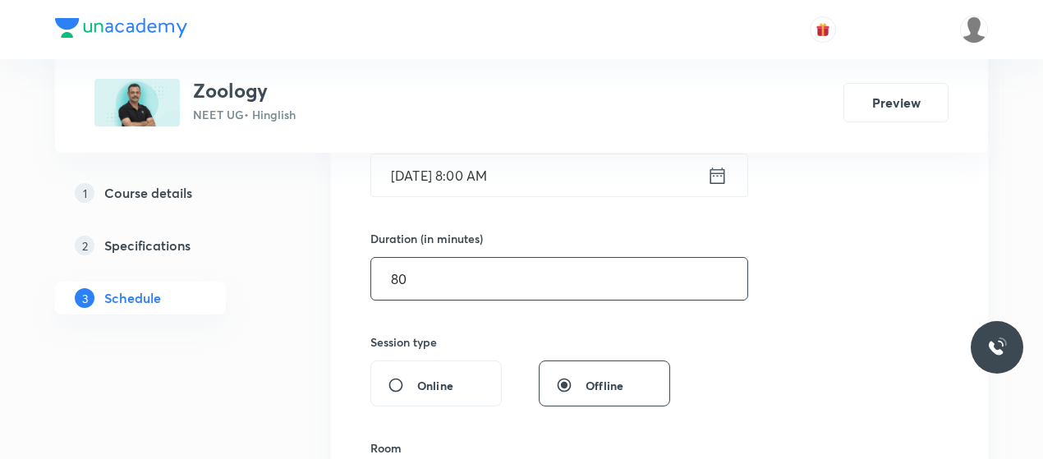
scroll to position [628, 0]
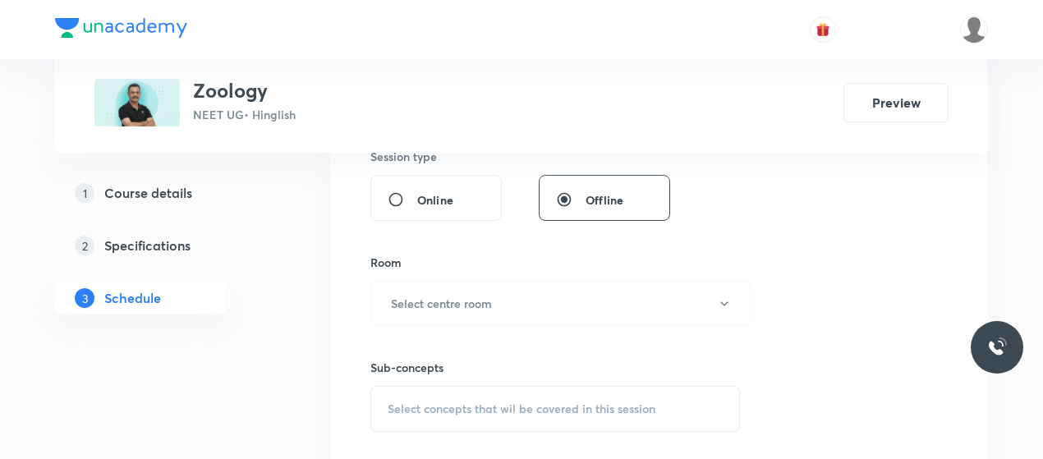
type input "80"
click at [480, 295] on h6 "Select centre room" at bounding box center [441, 303] width 101 height 17
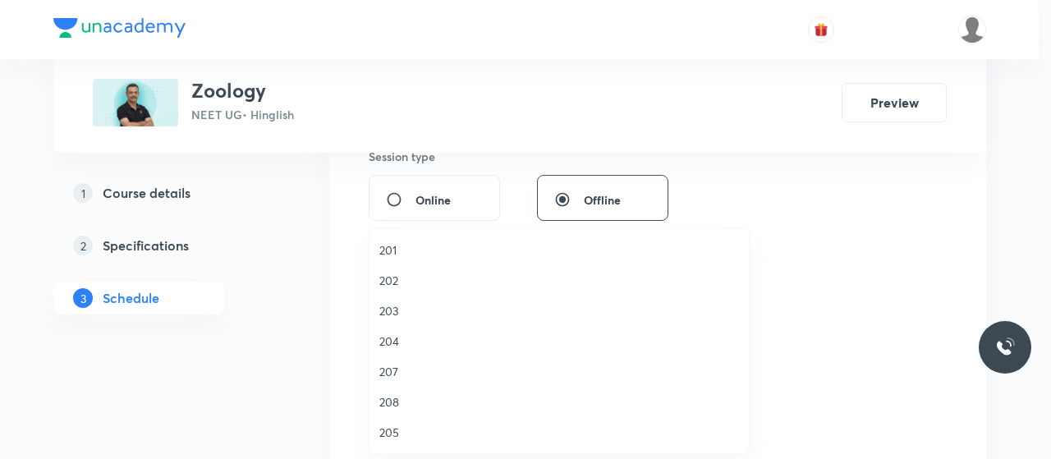
click at [391, 285] on span "202" at bounding box center [559, 280] width 360 height 17
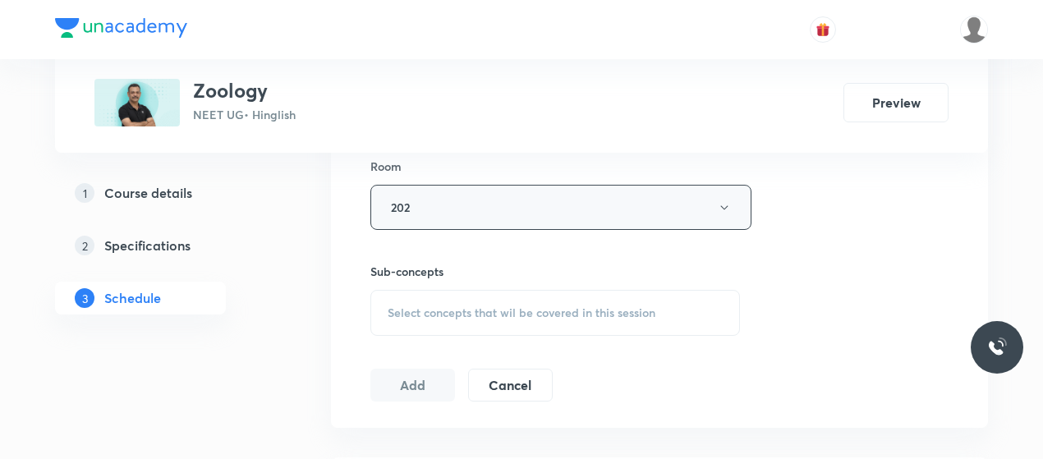
scroll to position [730, 0]
click at [453, 322] on div "Select concepts that wil be covered in this session" at bounding box center [555, 307] width 370 height 46
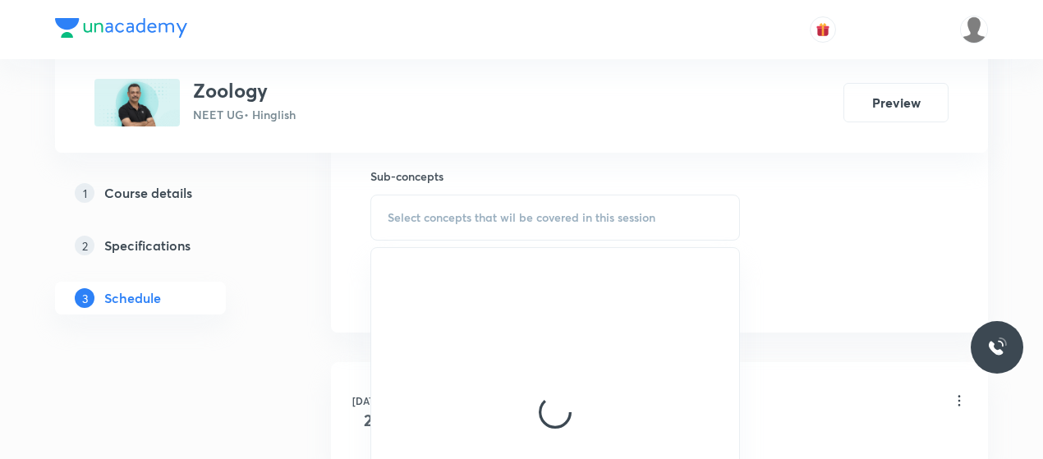
scroll to position [824, 0]
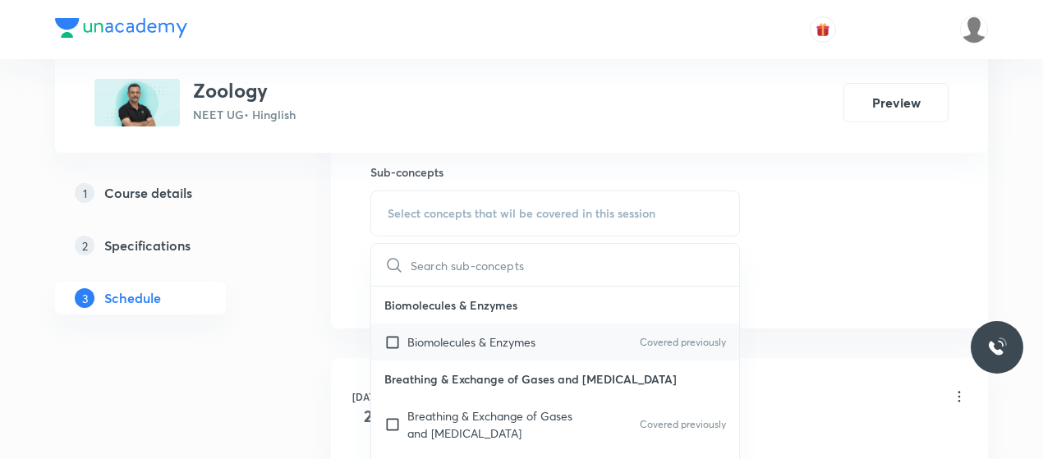
click at [459, 333] on p "Biomolecules & Enzymes" at bounding box center [471, 341] width 128 height 17
checkbox input "true"
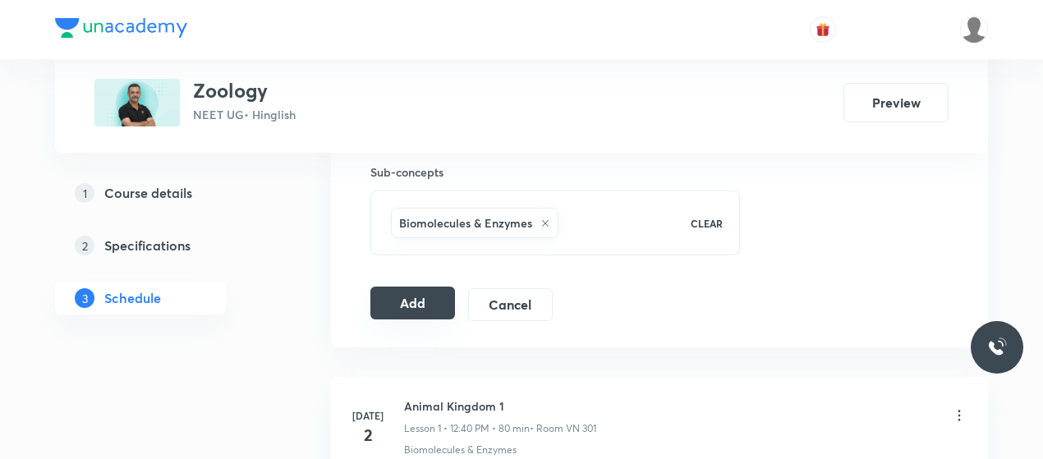
click at [413, 295] on button "Add" at bounding box center [412, 303] width 85 height 33
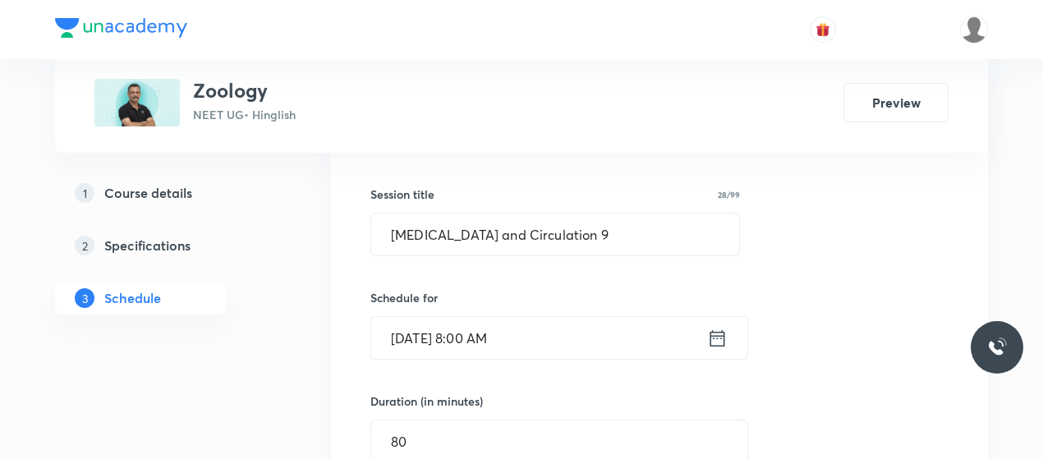
scroll to position [251, 0]
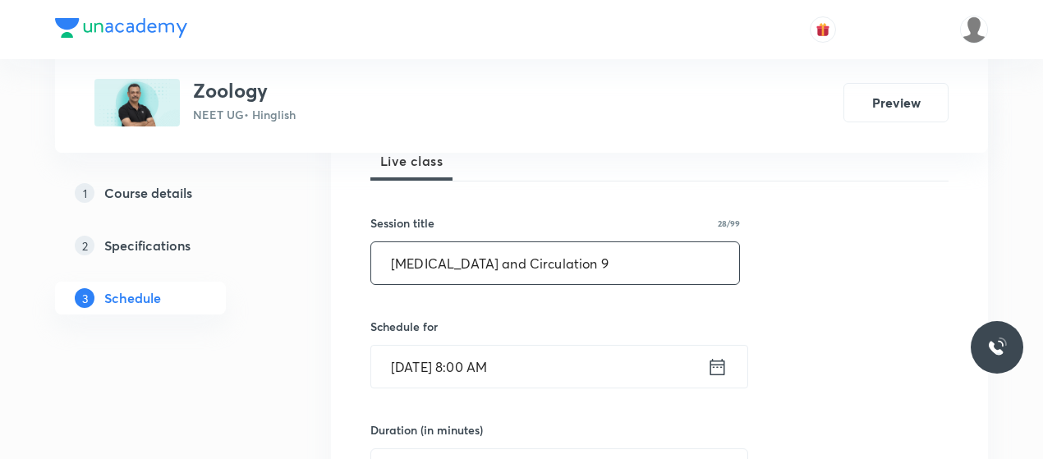
click at [416, 269] on input "Body Fluid and Circulation 9" at bounding box center [555, 263] width 368 height 42
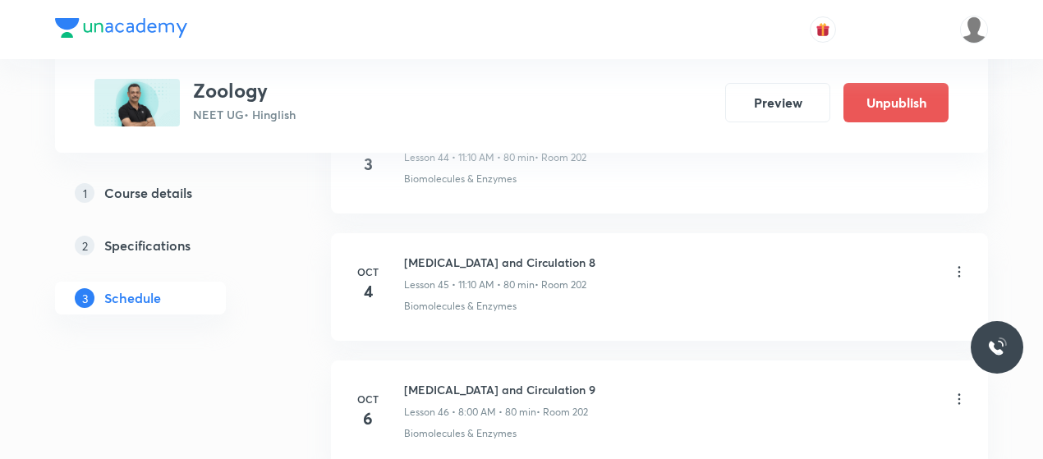
scroll to position [5933, 0]
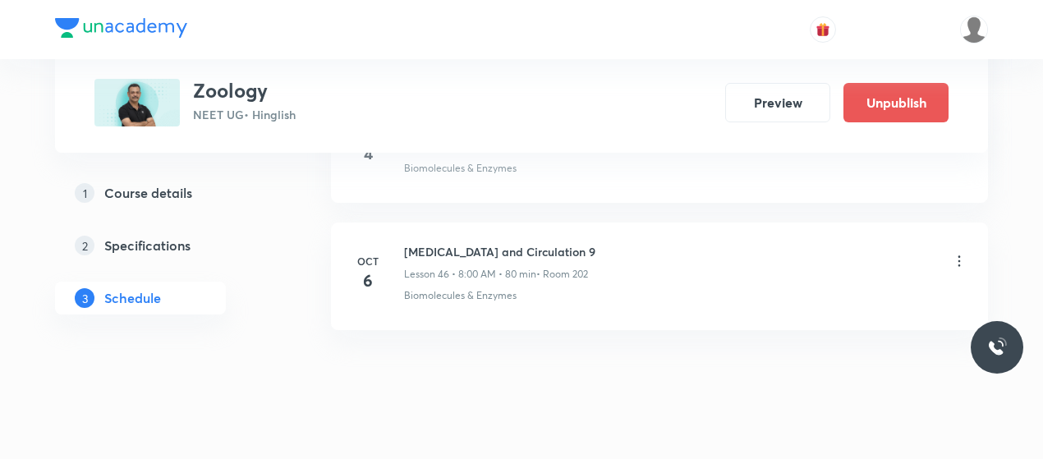
click at [959, 253] on icon at bounding box center [959, 261] width 16 height 16
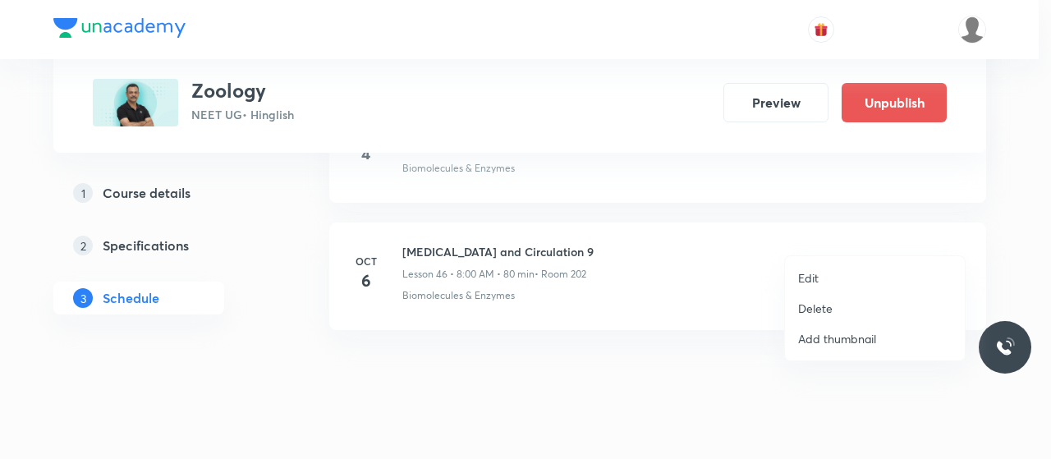
click at [813, 269] on p "Edit" at bounding box center [808, 277] width 21 height 17
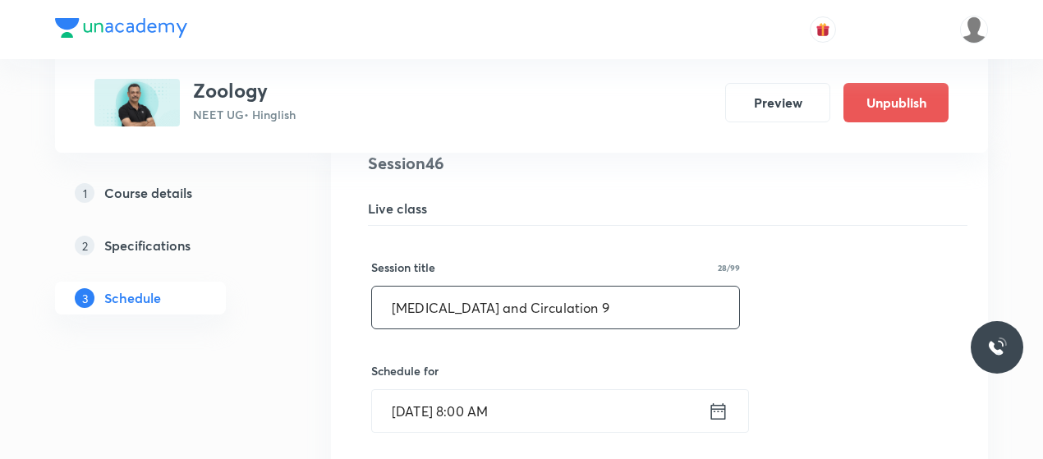
click at [486, 287] on input "Body Fluid and Circulation 9" at bounding box center [555, 308] width 367 height 42
paste input "Excretory products and their elimination"
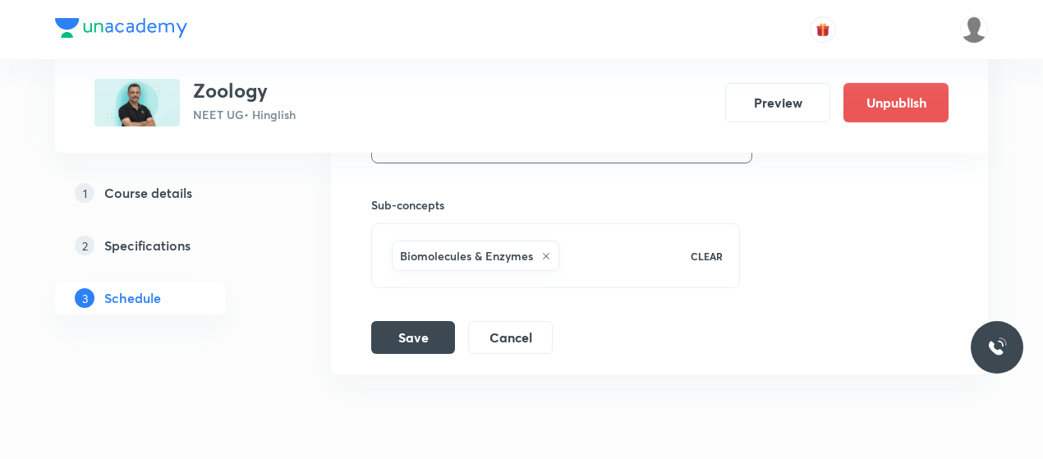
scroll to position [6561, 0]
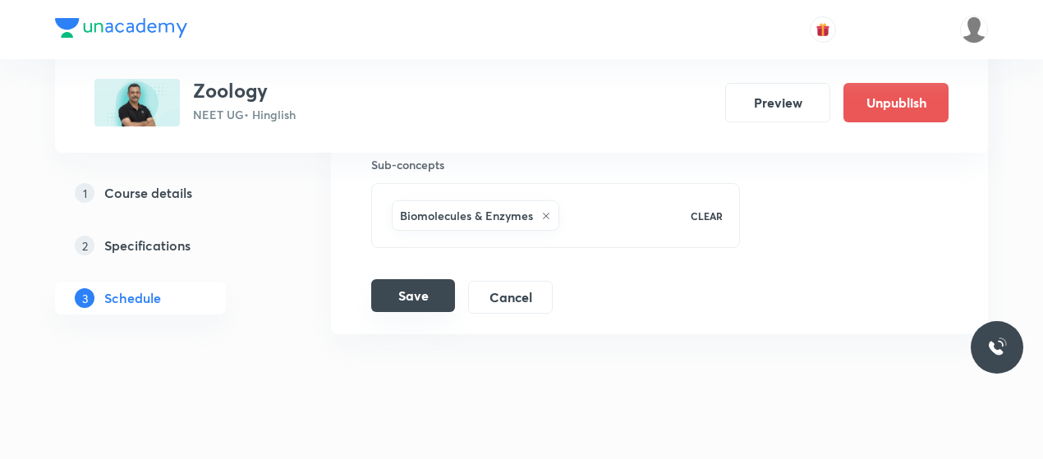
type input "Excretory products and their elimination 1"
click at [452, 279] on button "Save" at bounding box center [413, 295] width 84 height 33
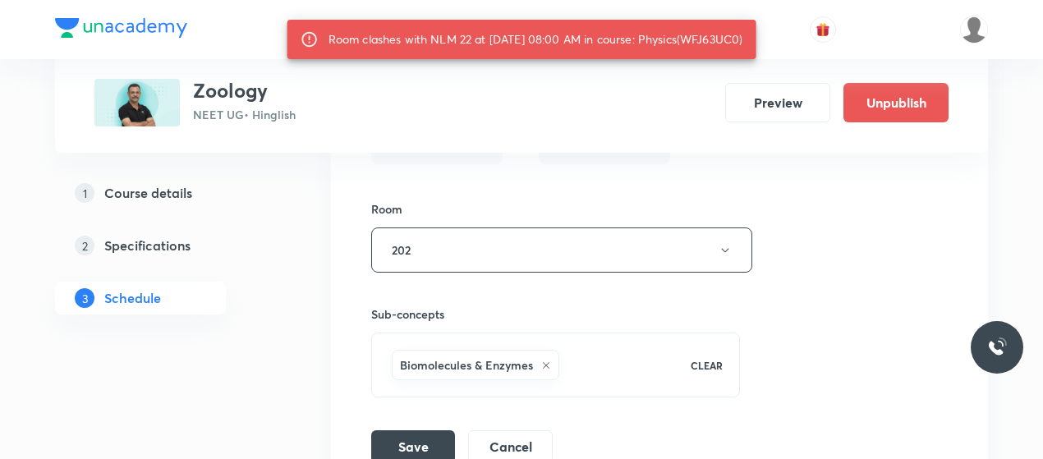
scroll to position [6438, 0]
click at [470, 241] on button "202" at bounding box center [561, 251] width 381 height 45
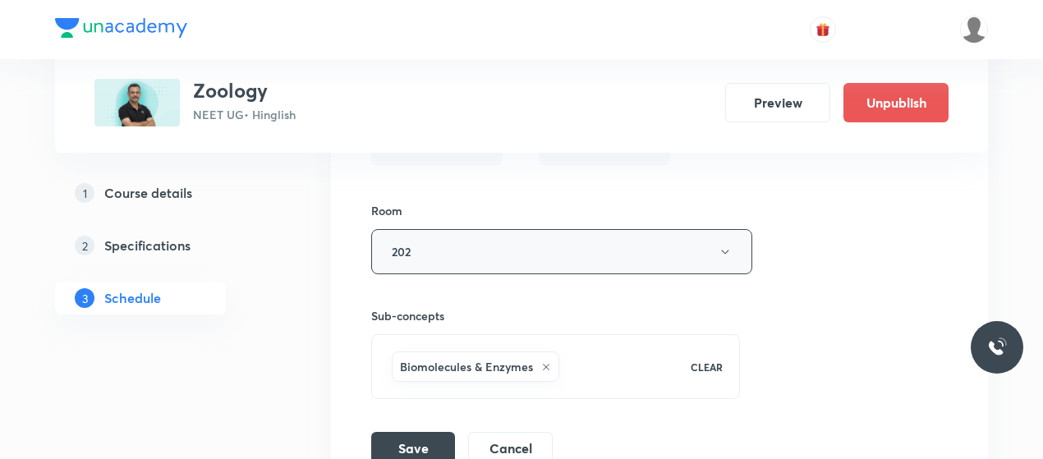
click at [475, 229] on button "202" at bounding box center [561, 251] width 381 height 45
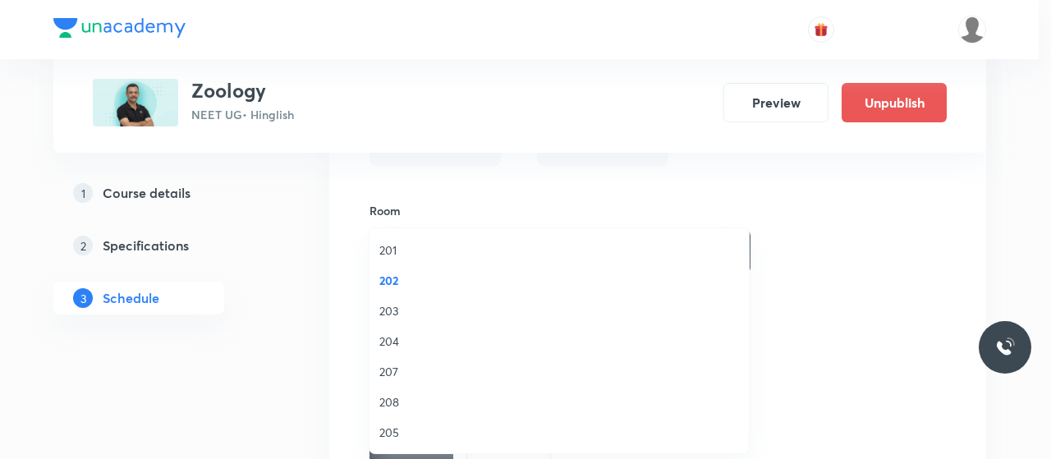
click at [383, 334] on span "204" at bounding box center [559, 341] width 360 height 17
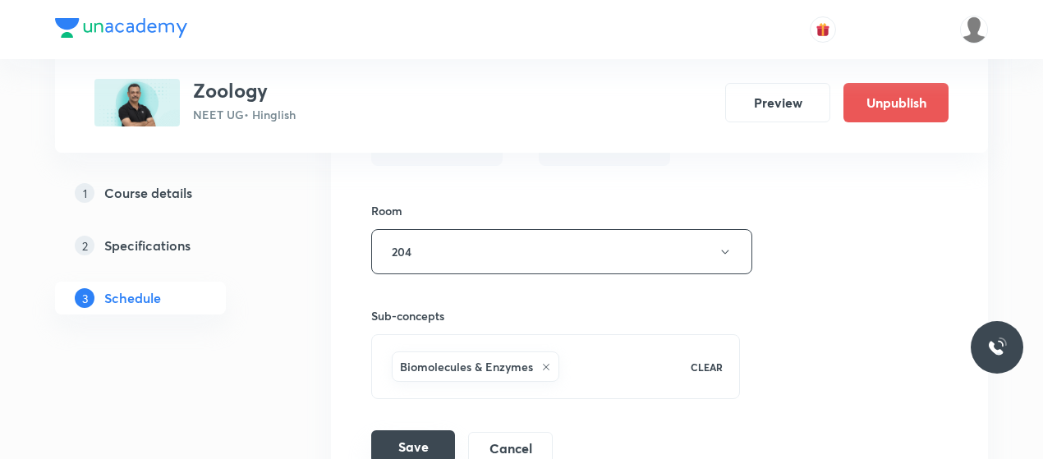
click at [417, 430] on button "Save" at bounding box center [413, 446] width 84 height 33
click at [570, 229] on button "204" at bounding box center [561, 251] width 381 height 45
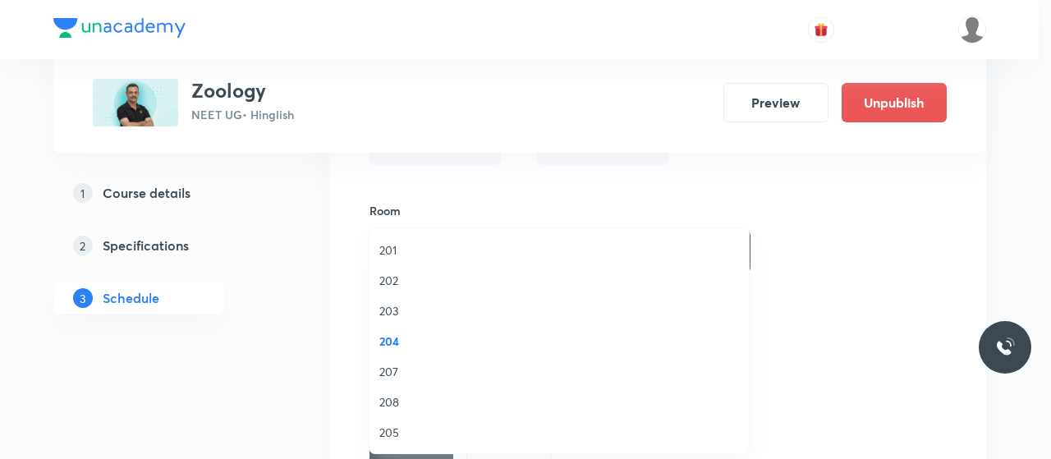
click at [394, 367] on span "207" at bounding box center [559, 371] width 360 height 17
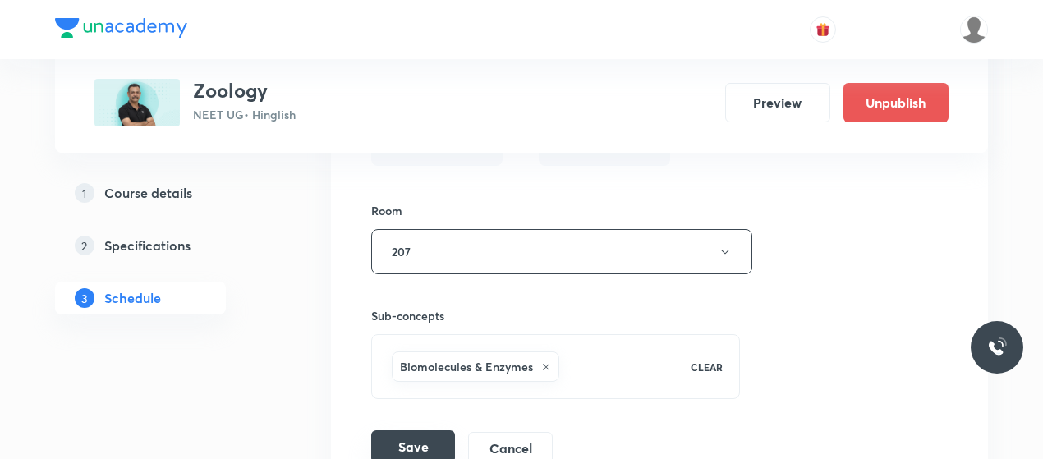
click at [408, 430] on button "Save" at bounding box center [413, 446] width 84 height 33
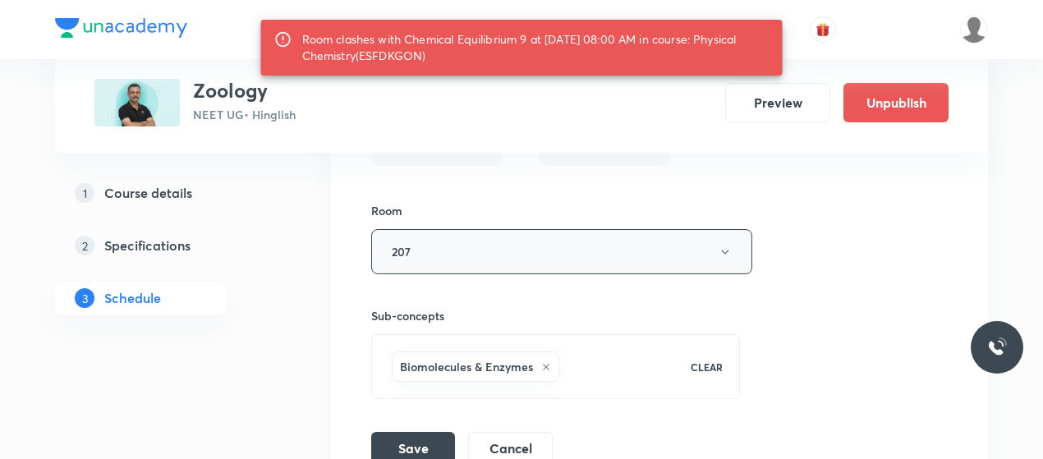
click at [549, 229] on button "207" at bounding box center [561, 251] width 381 height 45
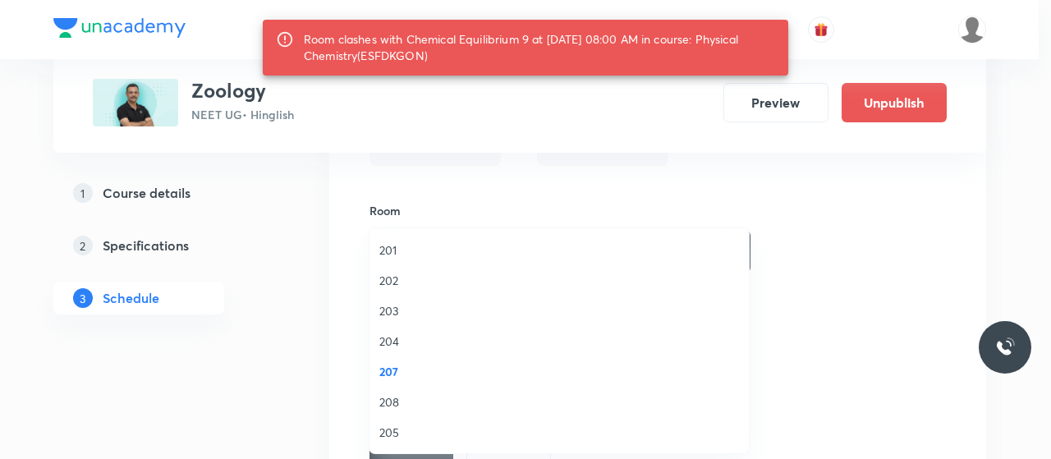
click at [393, 425] on span "205" at bounding box center [559, 432] width 360 height 17
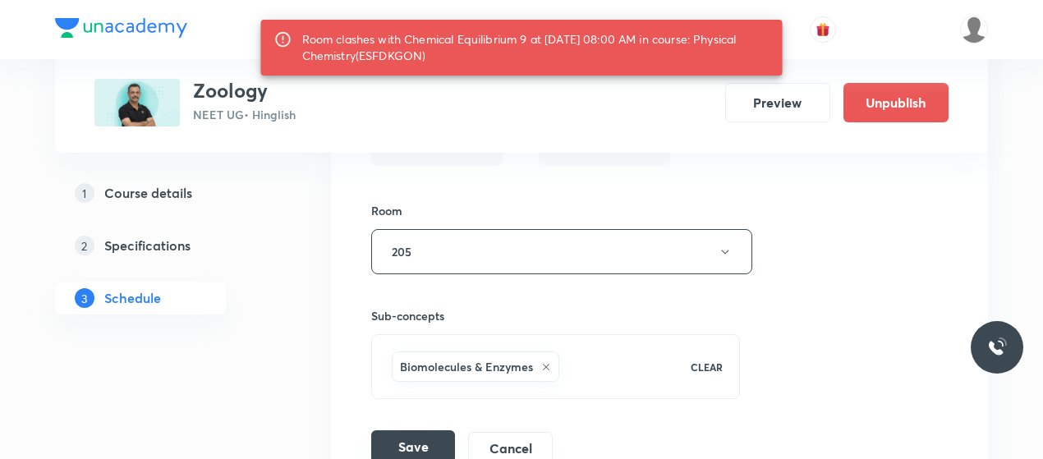
click at [418, 430] on button "Save" at bounding box center [413, 446] width 84 height 33
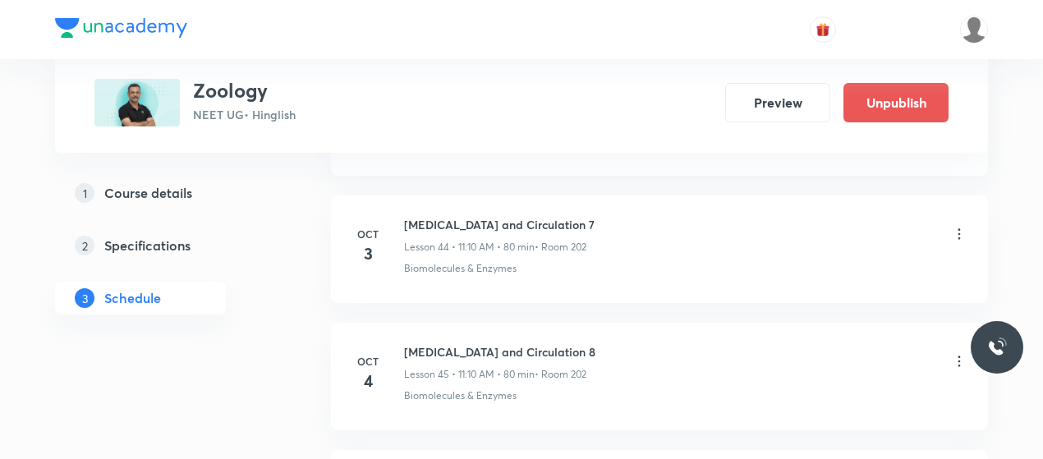
scroll to position [5933, 0]
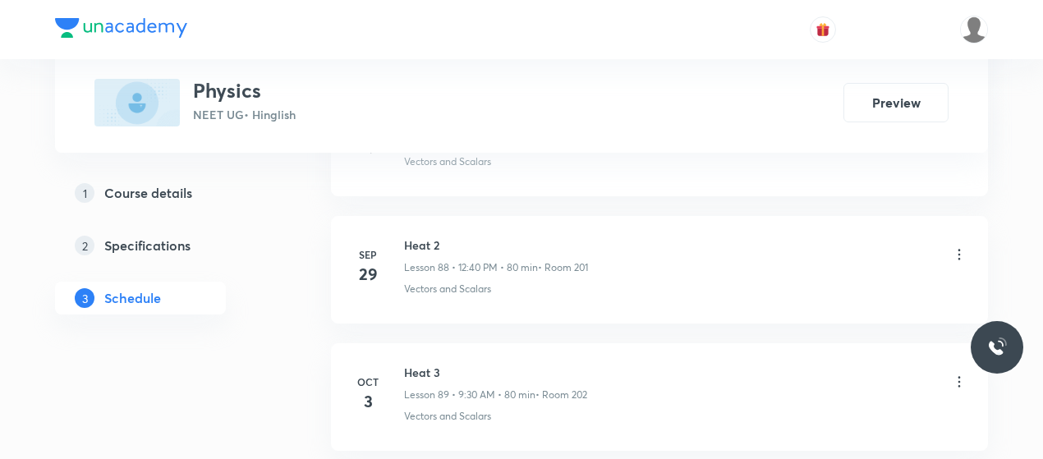
scroll to position [12262, 0]
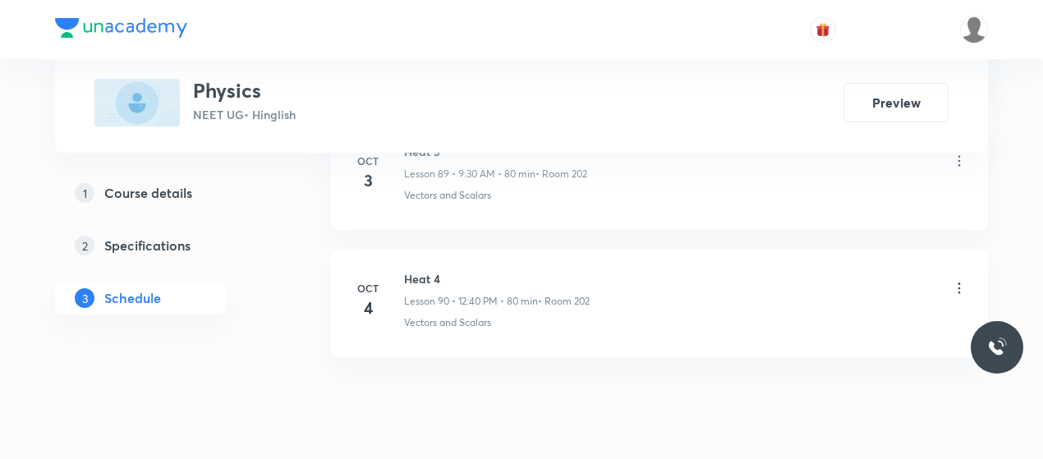
click at [423, 270] on h6 "Heat 4" at bounding box center [497, 278] width 186 height 17
copy h6 "Heat 4"
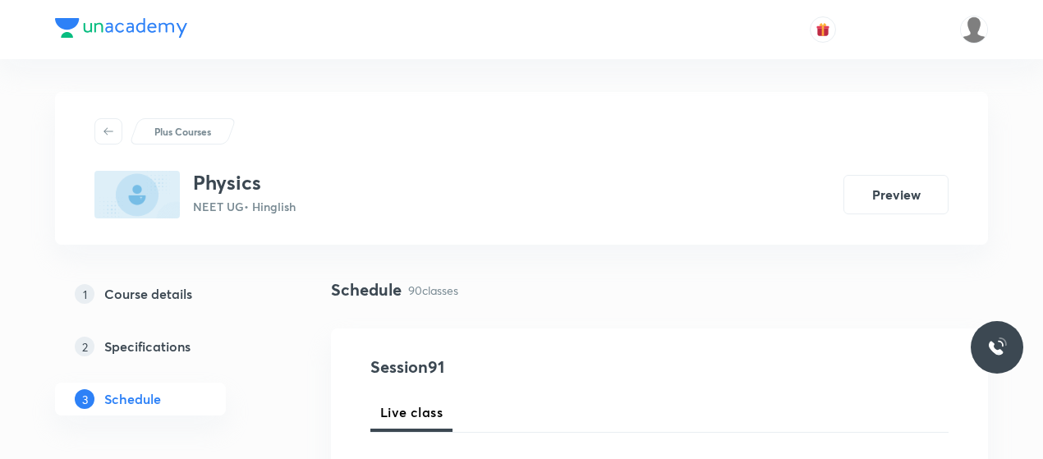
scroll to position [112, 0]
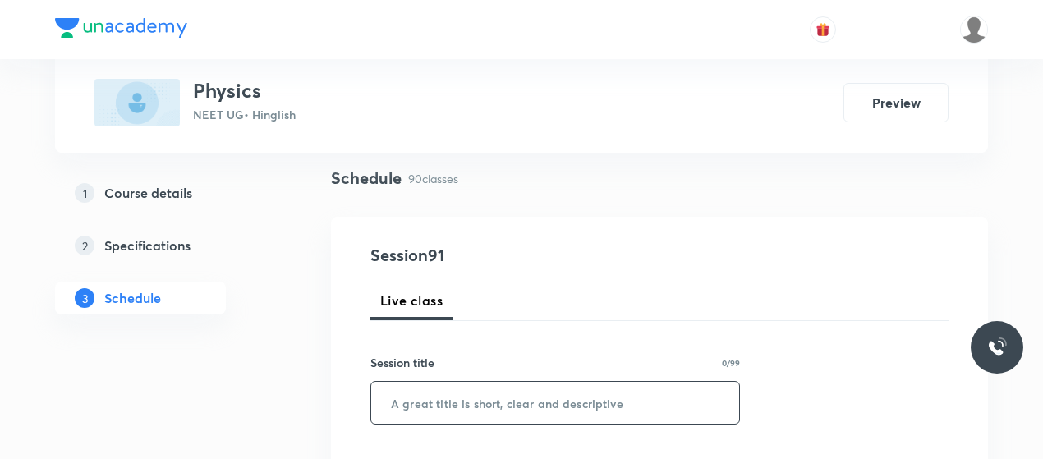
click at [493, 390] on input "text" at bounding box center [555, 403] width 368 height 42
paste input "Heat 4"
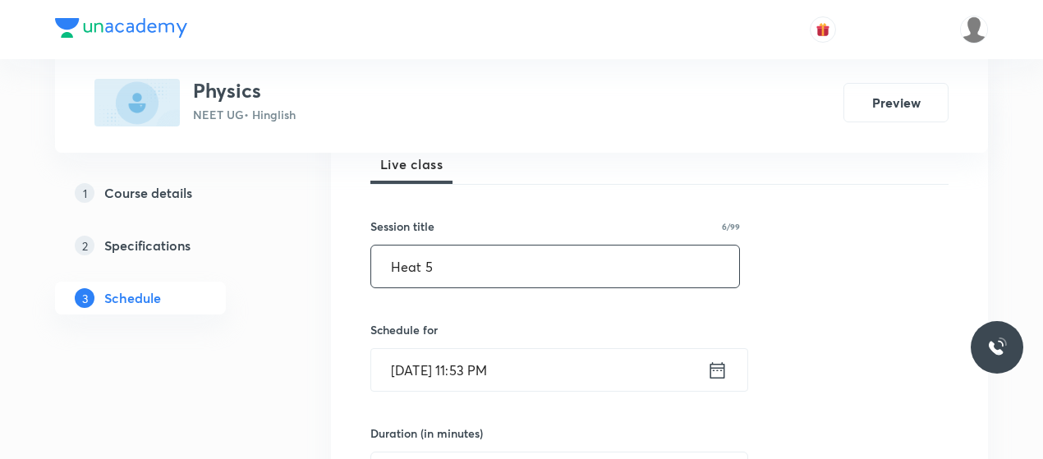
scroll to position [252, 0]
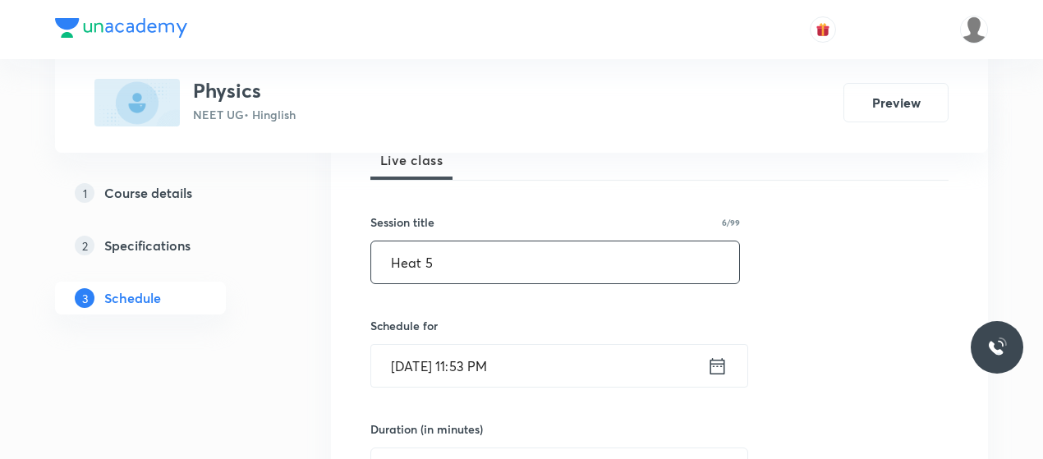
type input "Heat 5"
click at [422, 355] on input "[DATE] 11:53 PM" at bounding box center [539, 366] width 336 height 42
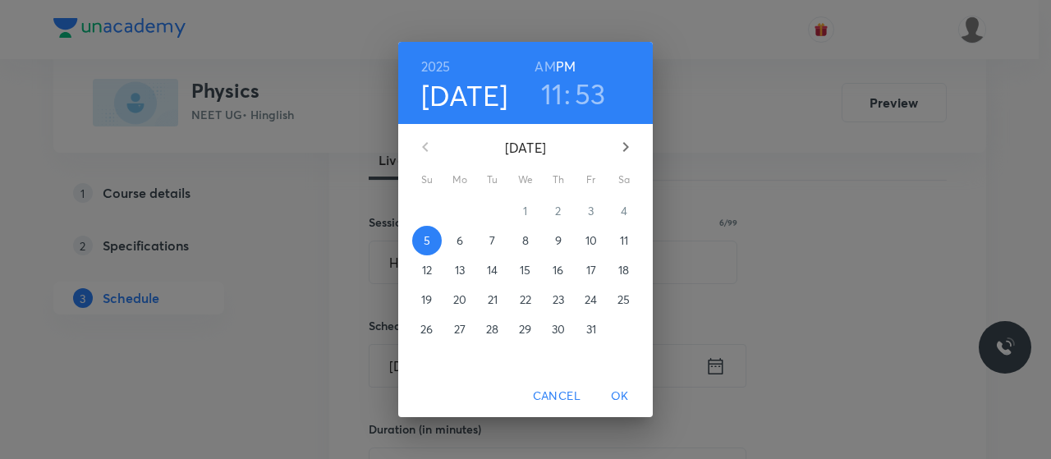
click at [465, 241] on span "6" at bounding box center [460, 240] width 30 height 16
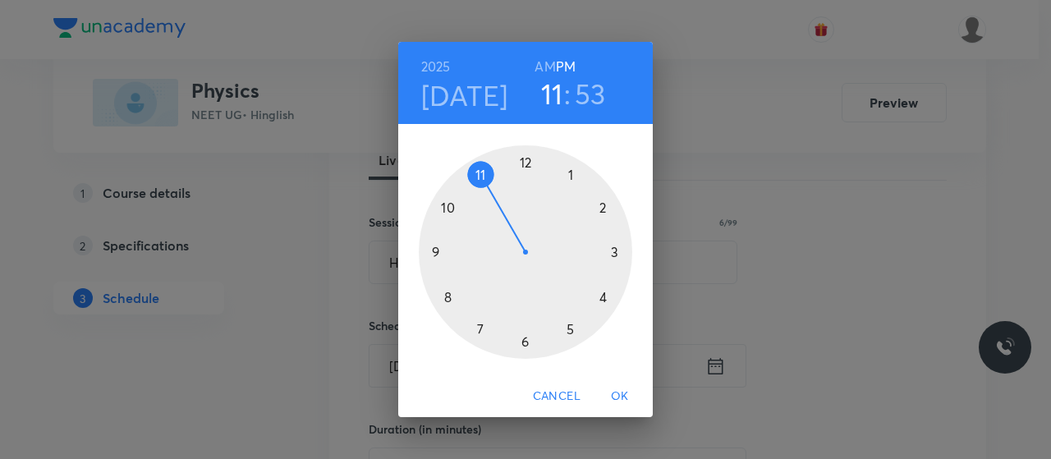
click at [437, 251] on div at bounding box center [526, 252] width 214 height 214
click at [545, 67] on h6 "AM" at bounding box center [545, 66] width 21 height 23
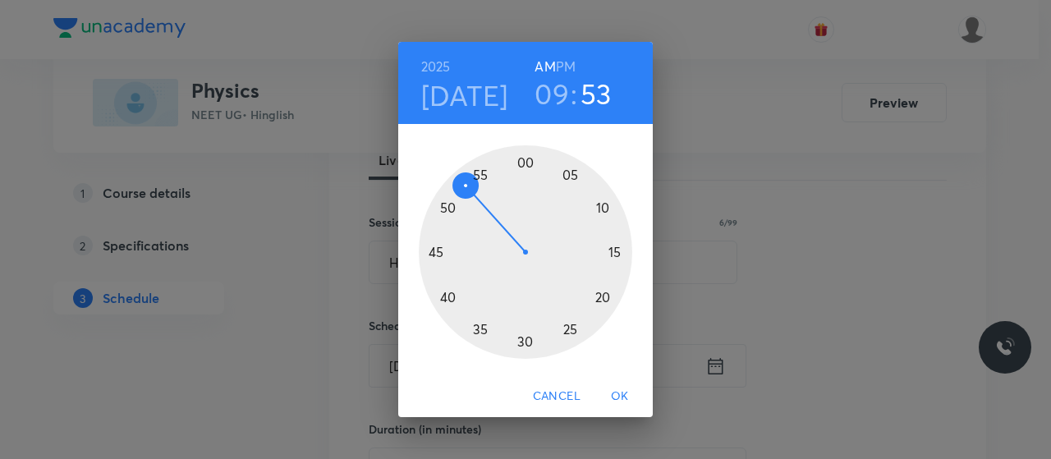
click at [525, 338] on div at bounding box center [526, 252] width 214 height 214
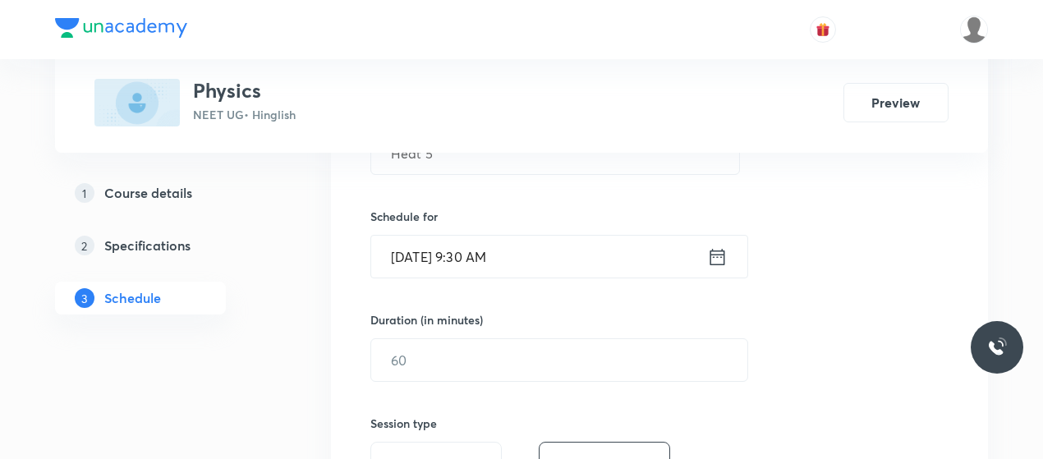
scroll to position [383, 0]
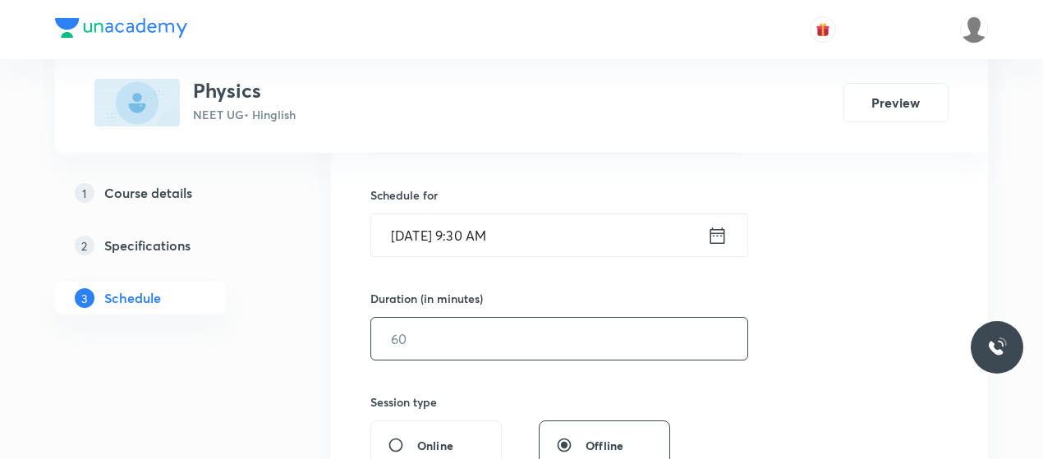
click at [513, 333] on input "text" at bounding box center [559, 339] width 376 height 42
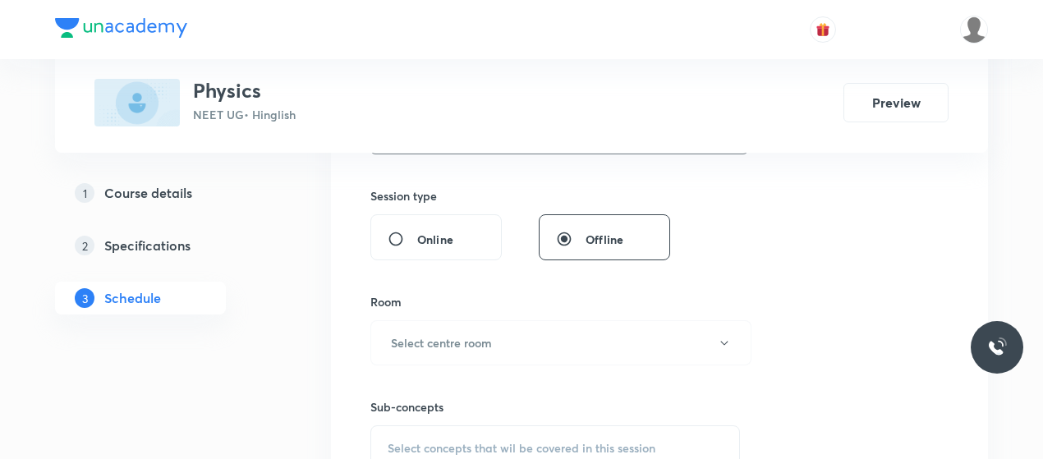
scroll to position [599, 0]
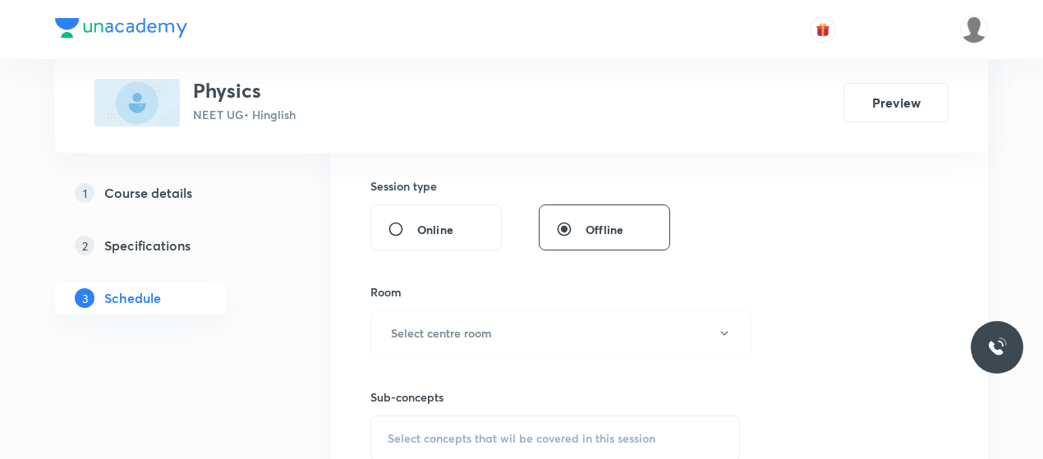
type input "80"
click at [513, 333] on button "Select centre room" at bounding box center [560, 332] width 381 height 45
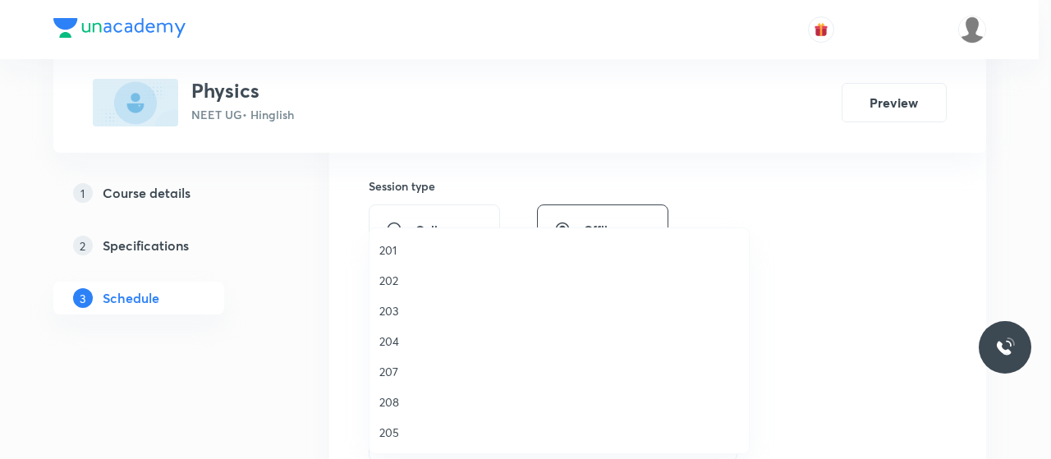
click at [391, 282] on span "202" at bounding box center [559, 280] width 360 height 17
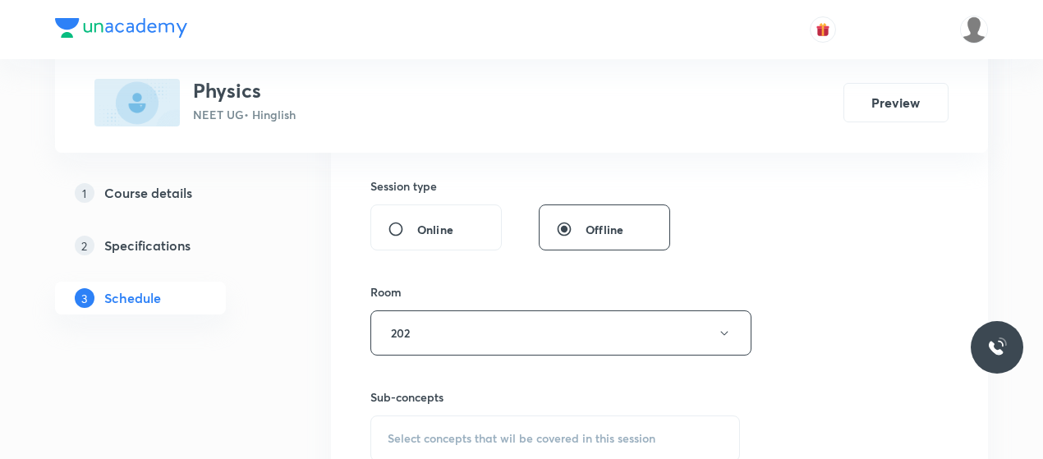
scroll to position [687, 0]
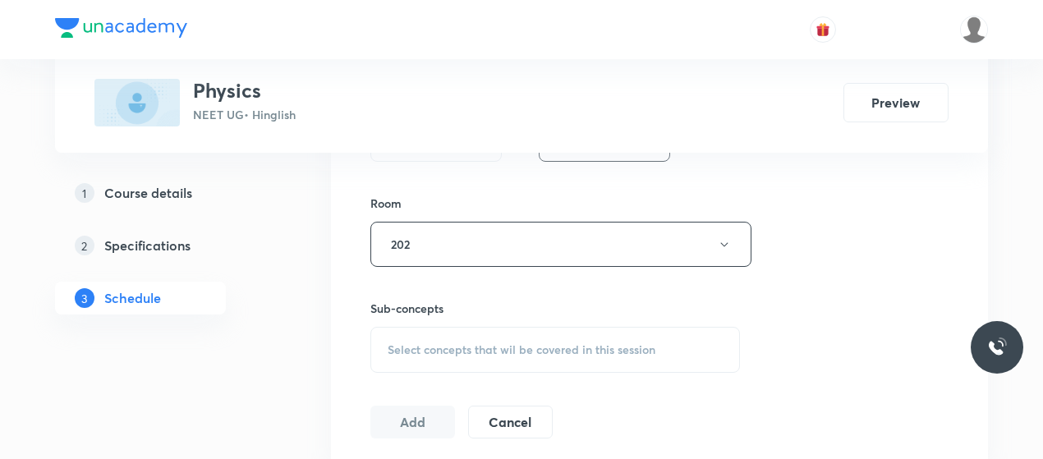
click at [511, 352] on span "Select concepts that wil be covered in this session" at bounding box center [522, 349] width 268 height 13
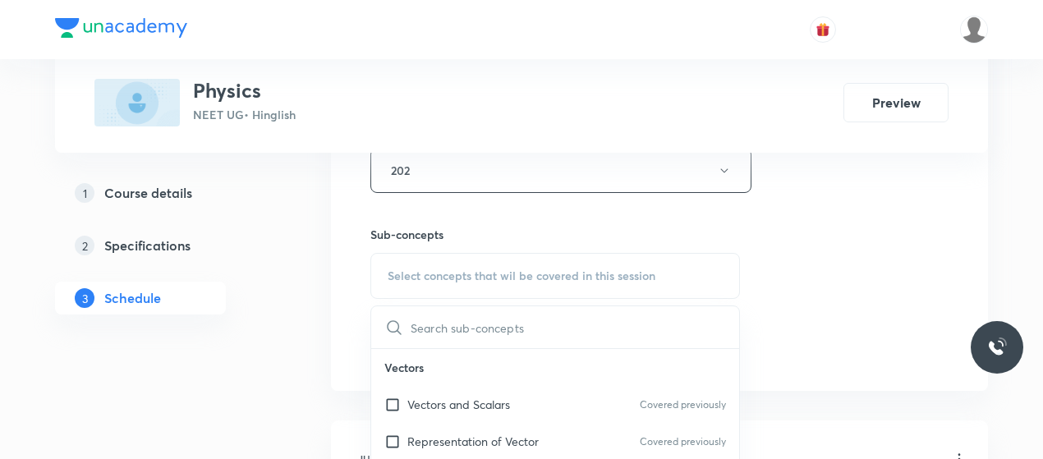
scroll to position [819, 0]
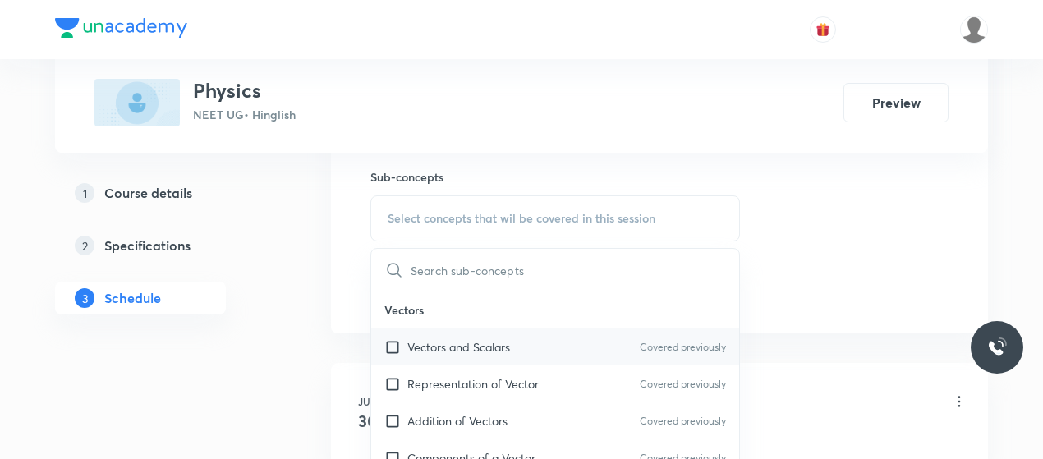
click at [480, 341] on p "Vectors and Scalars" at bounding box center [458, 346] width 103 height 17
checkbox input "true"
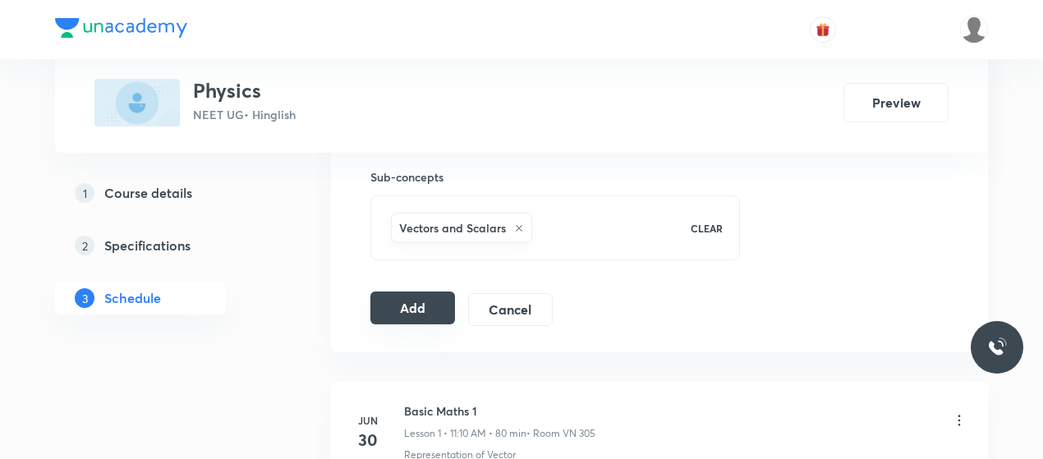
click at [422, 296] on button "Add" at bounding box center [412, 308] width 85 height 33
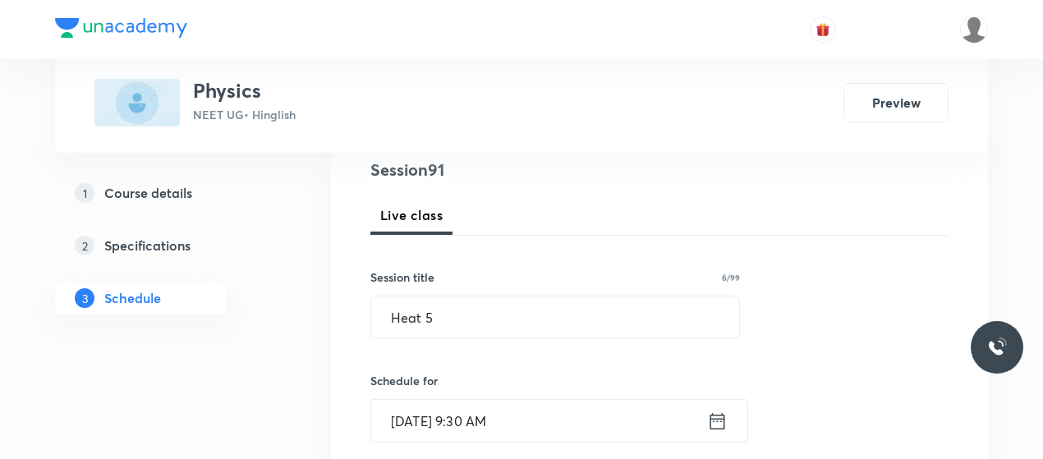
scroll to position [195, 0]
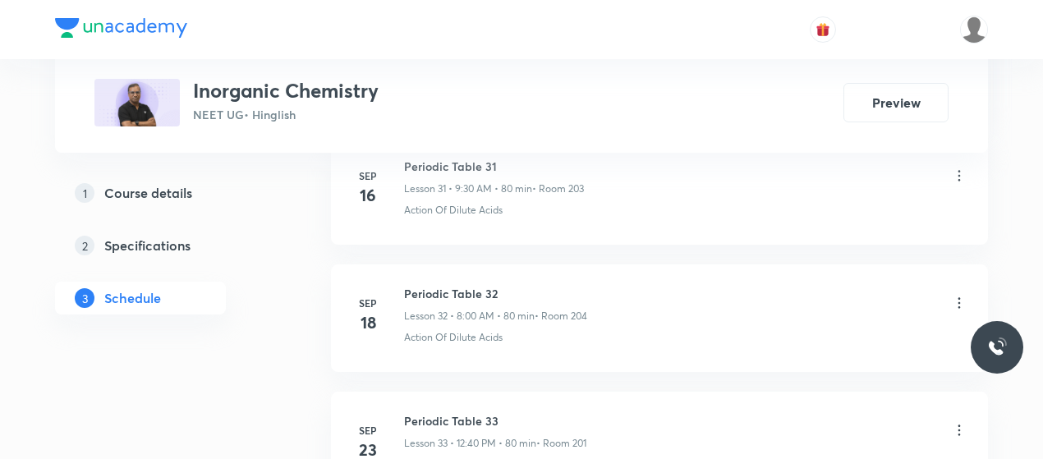
scroll to position [5417, 0]
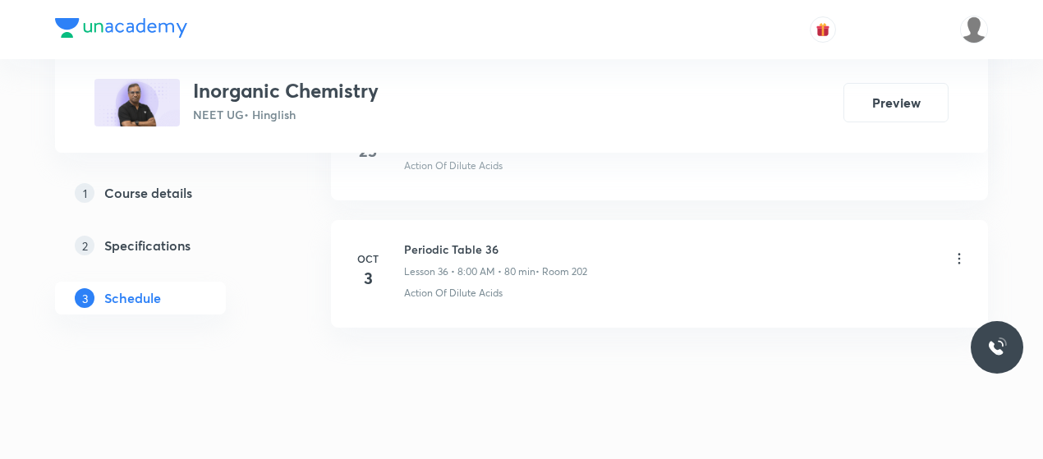
click at [429, 241] on h6 "Periodic Table 36" at bounding box center [495, 249] width 183 height 17
copy h6 "Periodic Table 36"
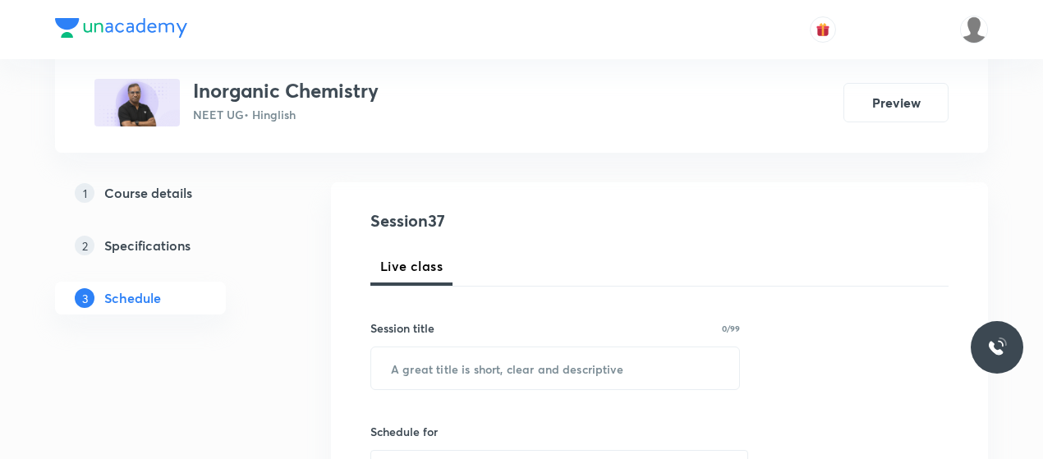
scroll to position [149, 0]
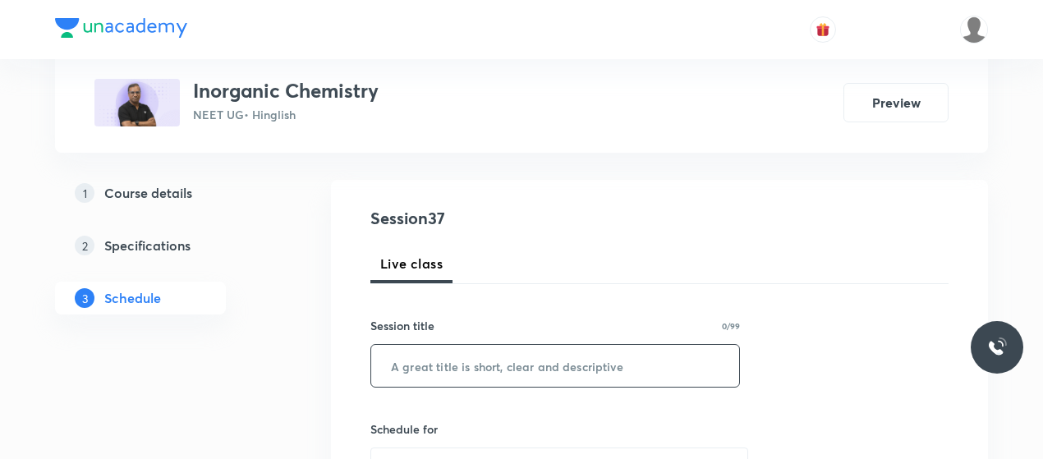
click at [447, 357] on input "text" at bounding box center [555, 366] width 368 height 42
paste input "Periodic Table 36"
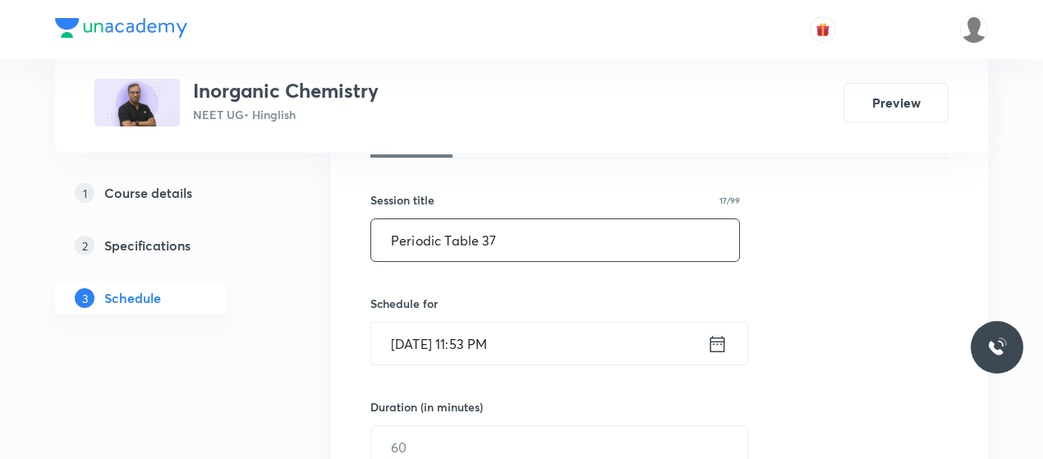
scroll to position [277, 0]
type input "Periodic Table 37"
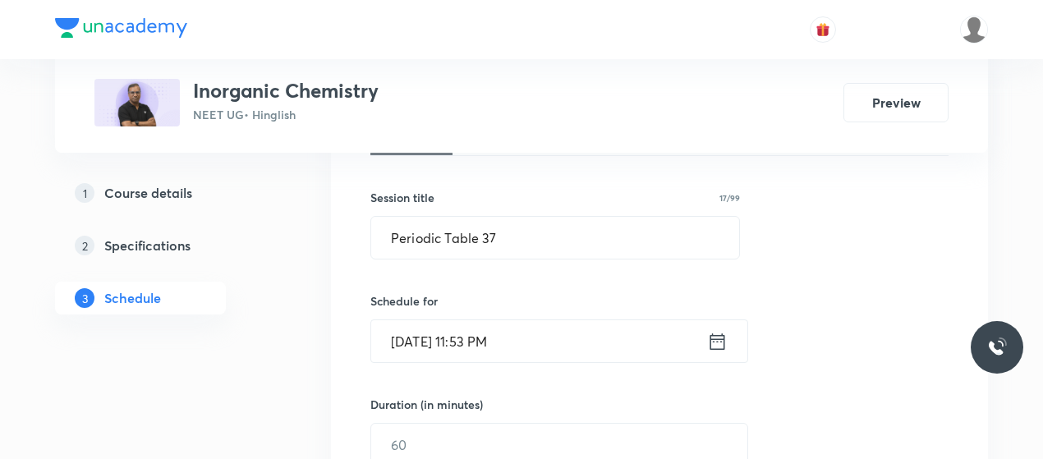
click at [421, 333] on input "Oct 5, 2025, 11:53 PM" at bounding box center [539, 341] width 336 height 42
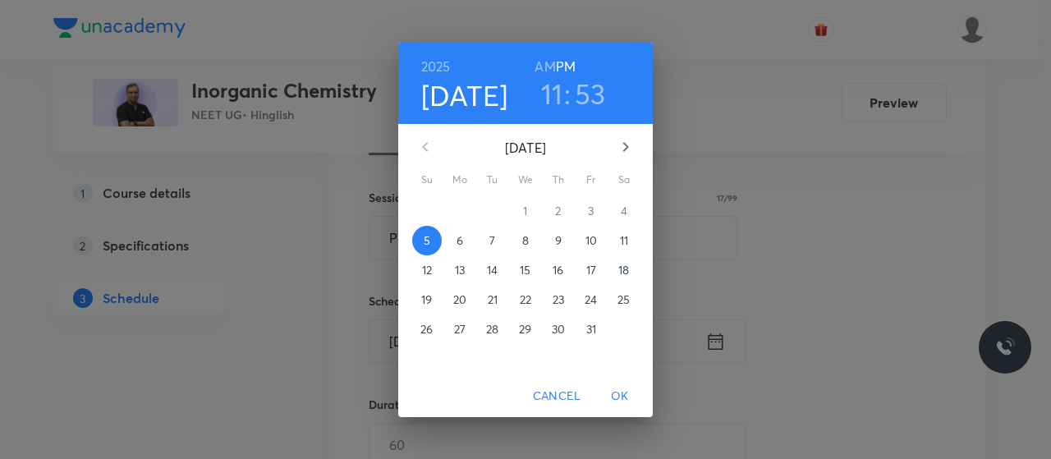
click at [463, 237] on p "6" at bounding box center [460, 240] width 7 height 16
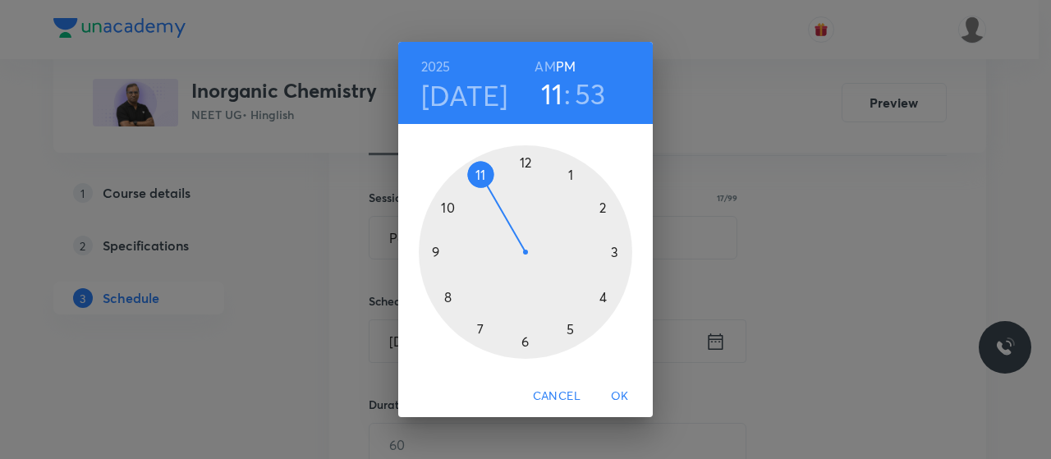
click at [546, 65] on h6 "AM" at bounding box center [545, 66] width 21 height 23
click at [480, 171] on div at bounding box center [526, 252] width 214 height 214
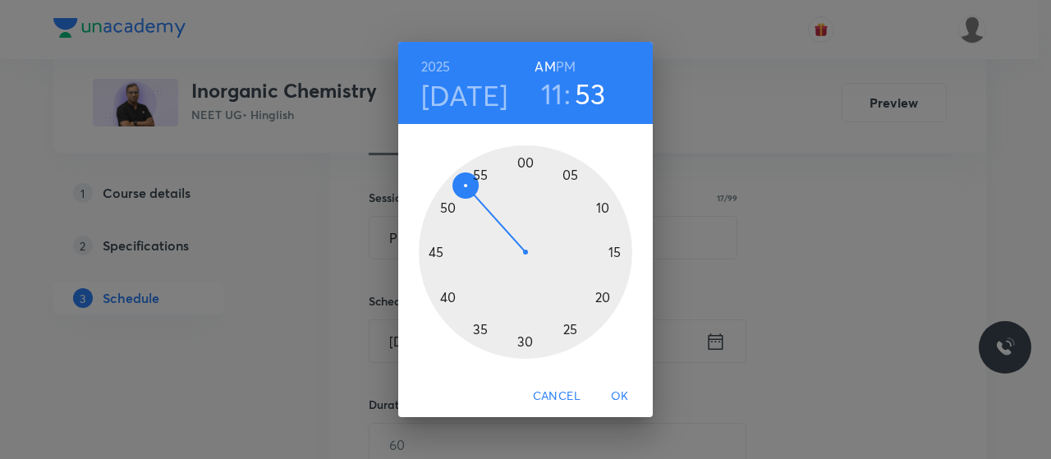
click at [604, 206] on div at bounding box center [526, 252] width 214 height 214
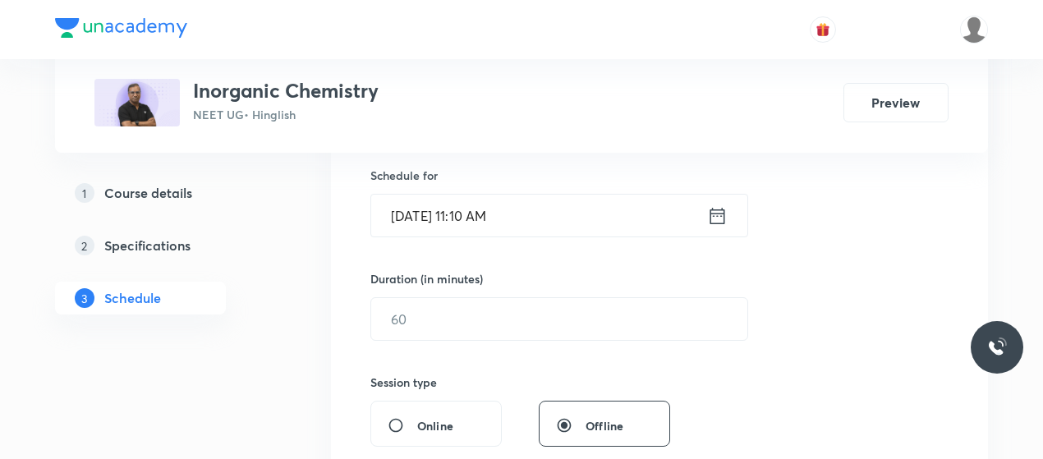
scroll to position [449, 0]
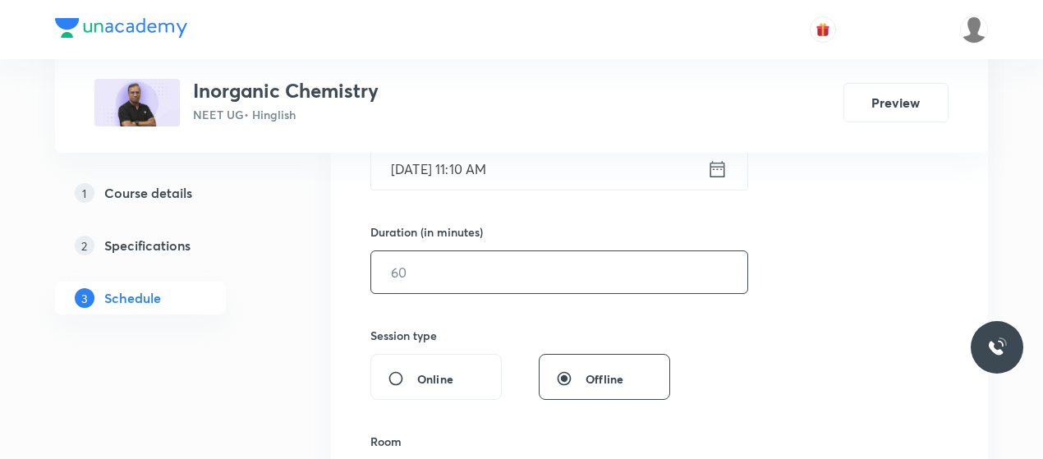
click at [514, 269] on input "text" at bounding box center [559, 272] width 376 height 42
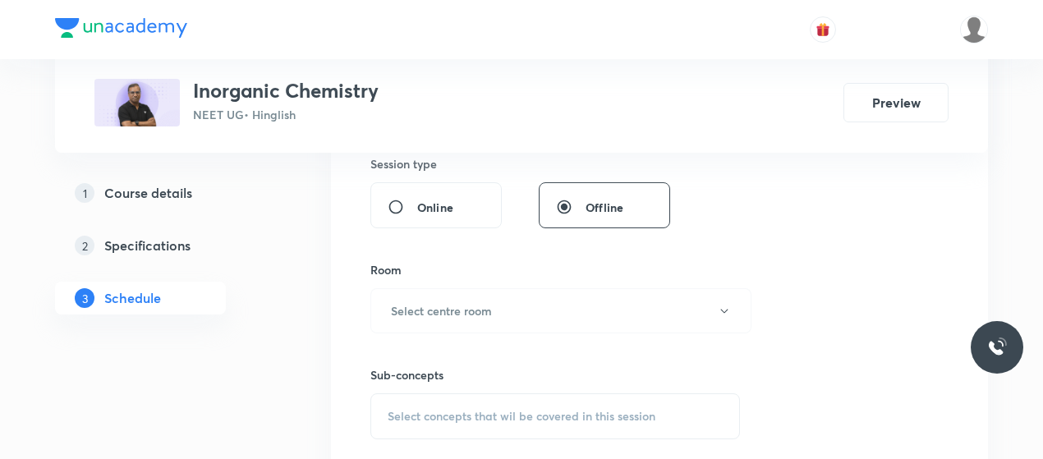
scroll to position [646, 0]
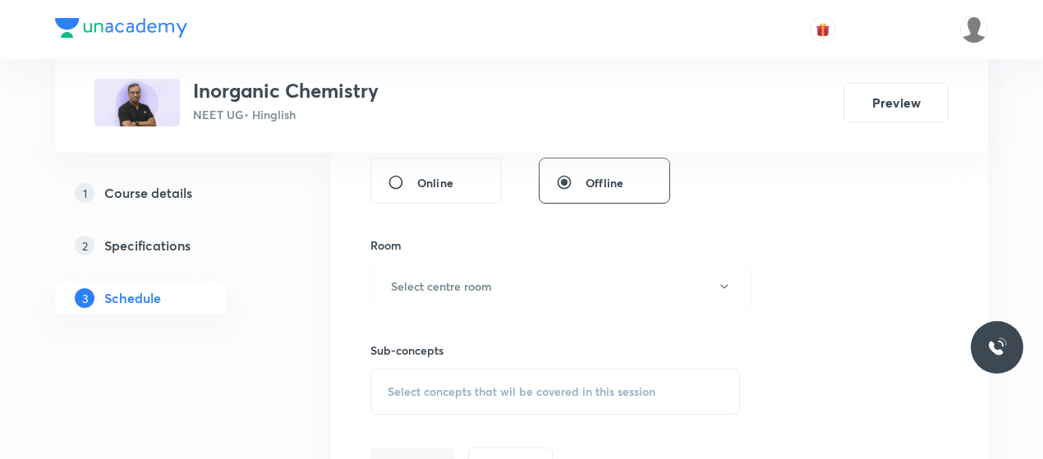
type input "80"
click at [514, 269] on button "Select centre room" at bounding box center [560, 286] width 381 height 45
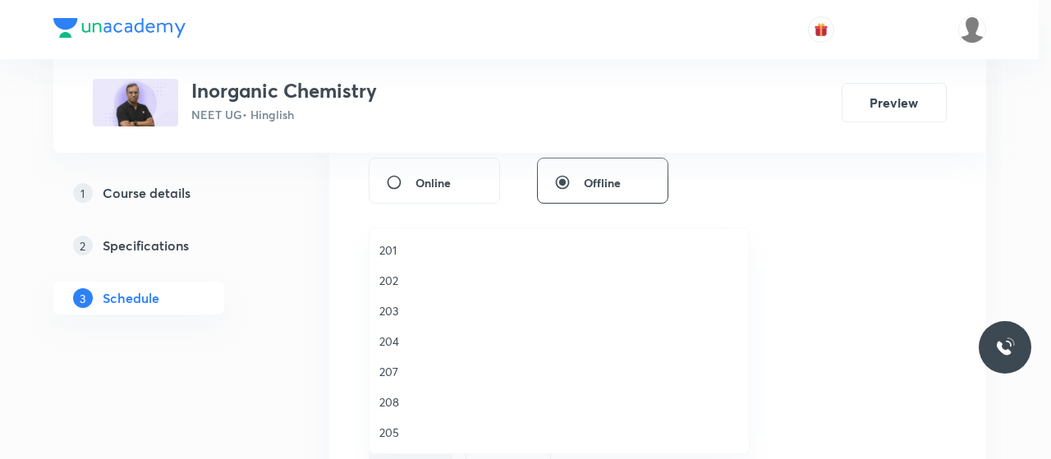
click at [394, 284] on span "202" at bounding box center [559, 280] width 360 height 17
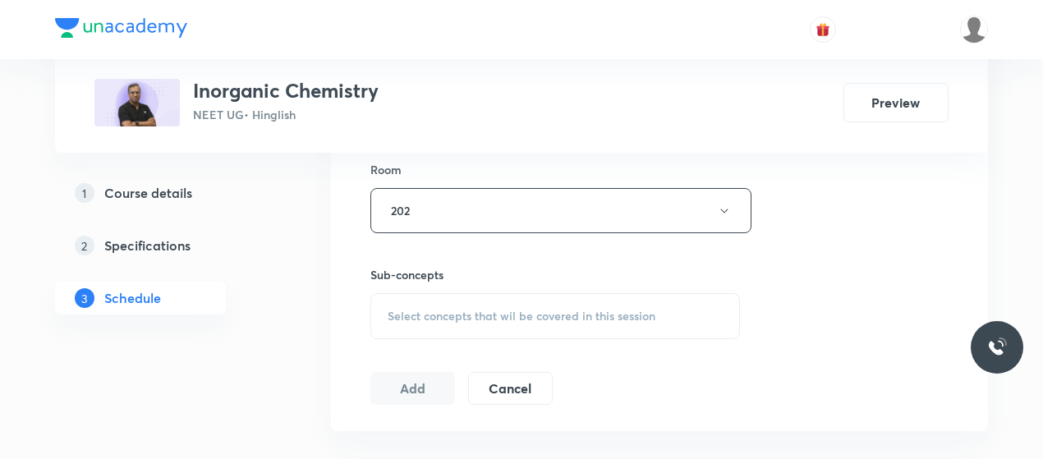
click at [537, 310] on span "Select concepts that wil be covered in this session" at bounding box center [522, 316] width 268 height 13
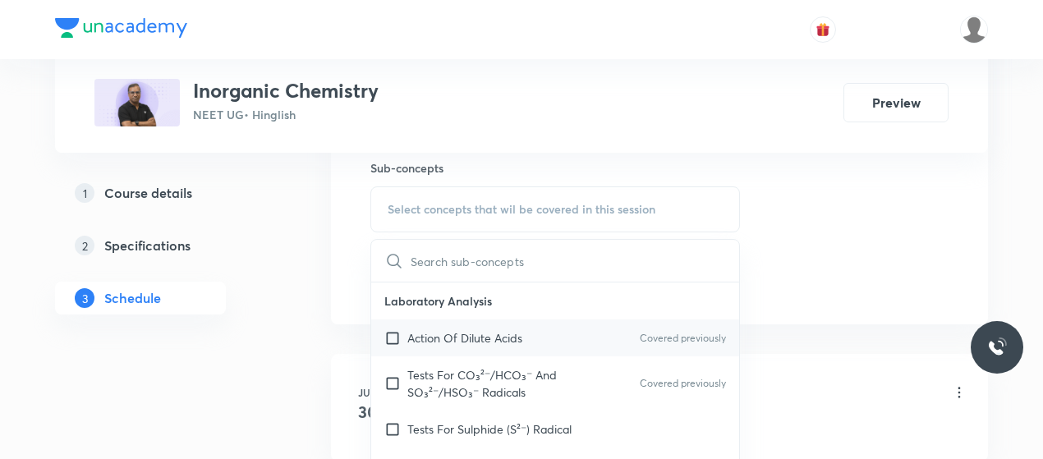
click at [430, 329] on p "Action Of Dilute Acids" at bounding box center [464, 337] width 115 height 17
checkbox input "true"
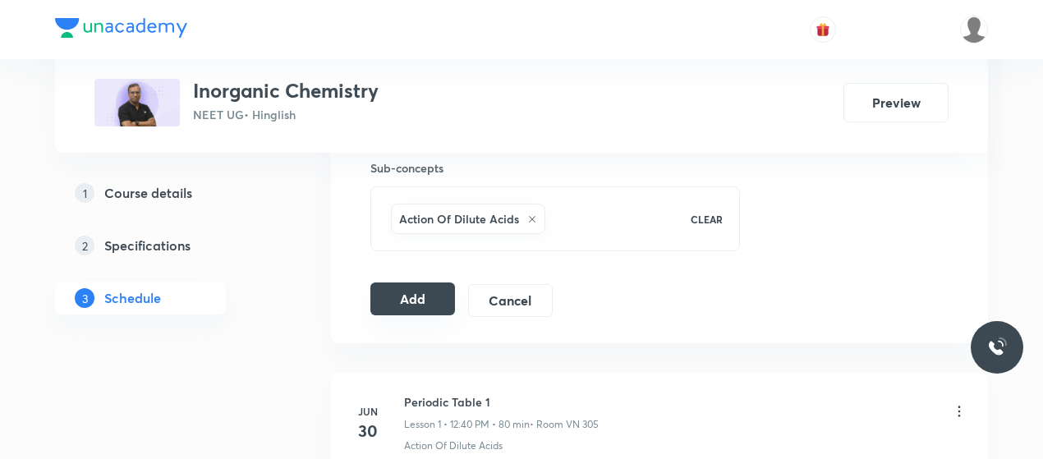
click at [432, 292] on button "Add" at bounding box center [412, 299] width 85 height 33
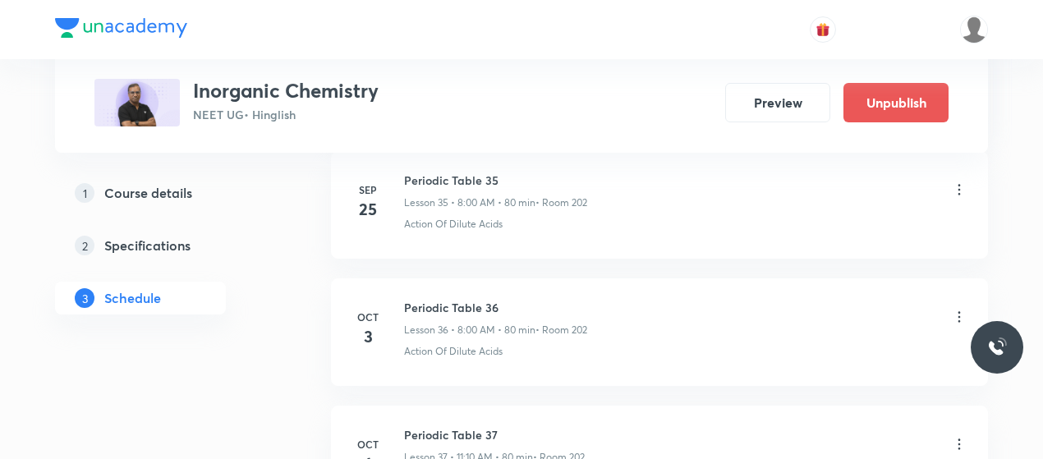
scroll to position [4792, 0]
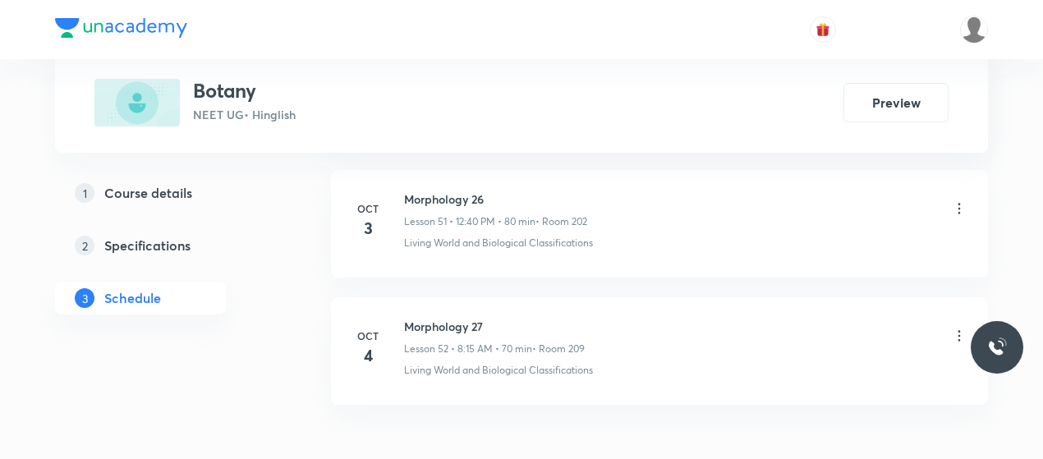
scroll to position [7446, 0]
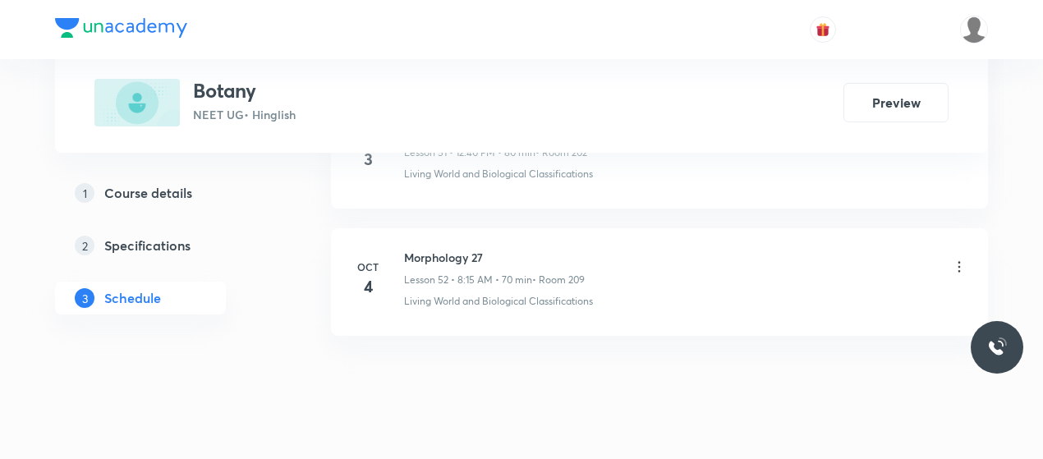
click at [445, 249] on h6 "Morphology 27" at bounding box center [494, 257] width 181 height 17
copy h6 "Morphology 27"
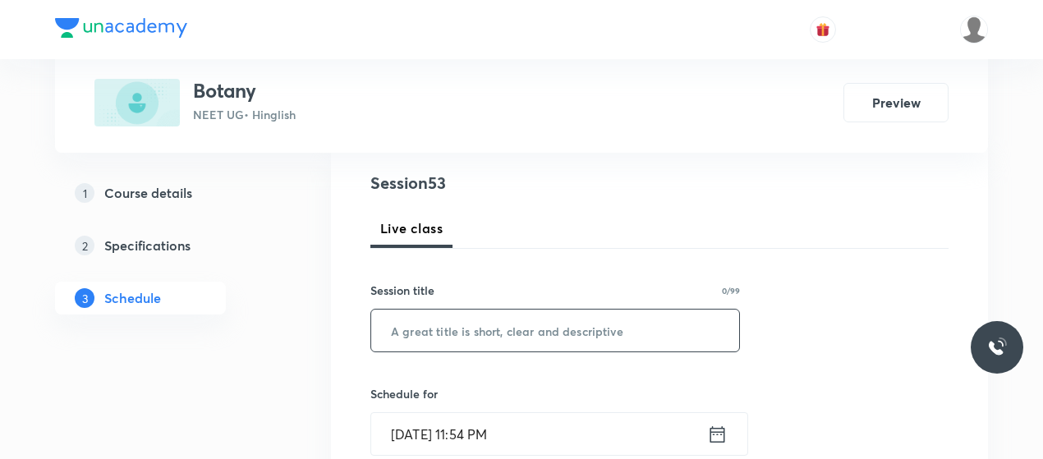
scroll to position [185, 0]
click at [458, 346] on input "text" at bounding box center [555, 330] width 368 height 42
paste input "Morphology 27"
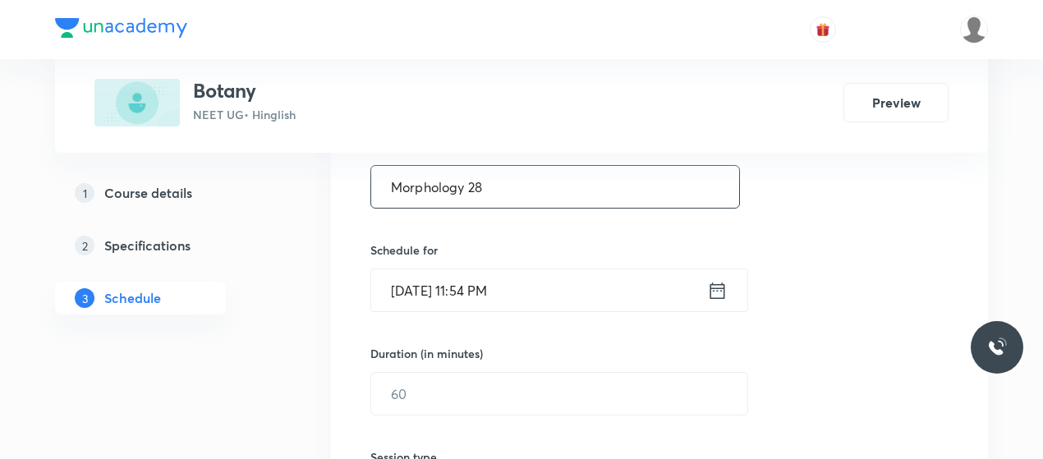
type input "Morphology 28"
click at [411, 280] on input "[DATE] 11:54 PM" at bounding box center [539, 290] width 336 height 42
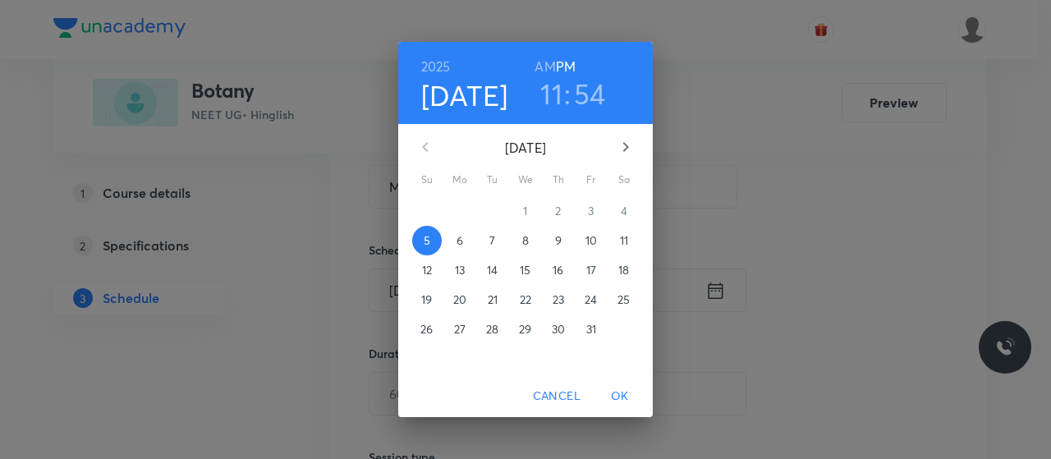
click at [462, 244] on p "6" at bounding box center [460, 240] width 7 height 16
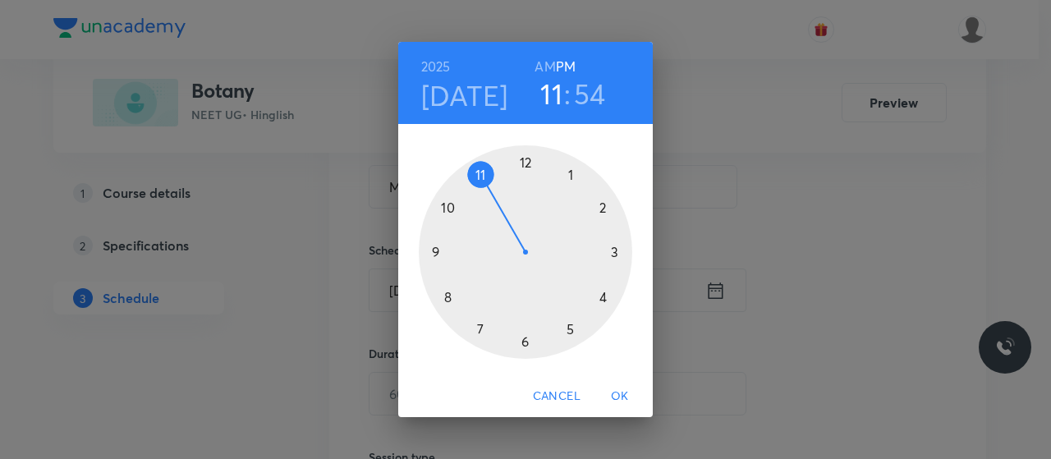
click at [526, 165] on div at bounding box center [526, 252] width 214 height 214
click at [450, 293] on div at bounding box center [526, 252] width 214 height 214
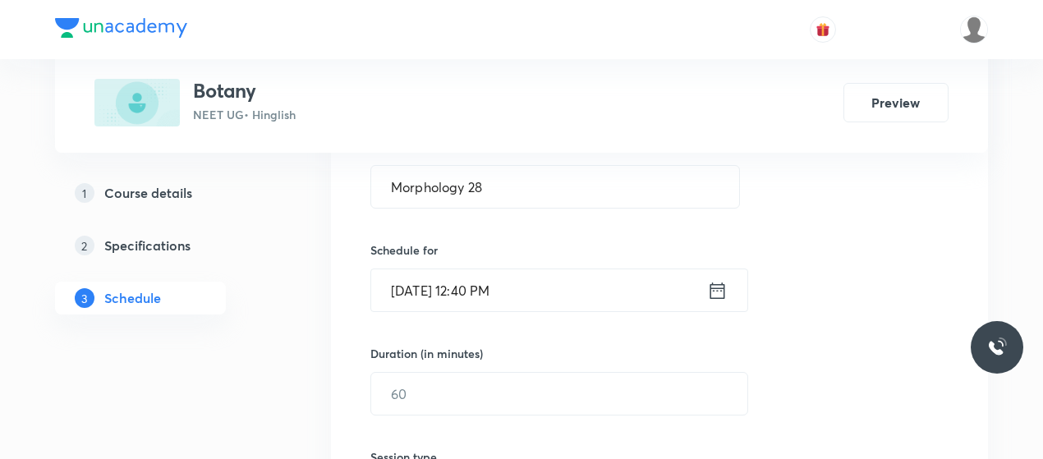
scroll to position [433, 0]
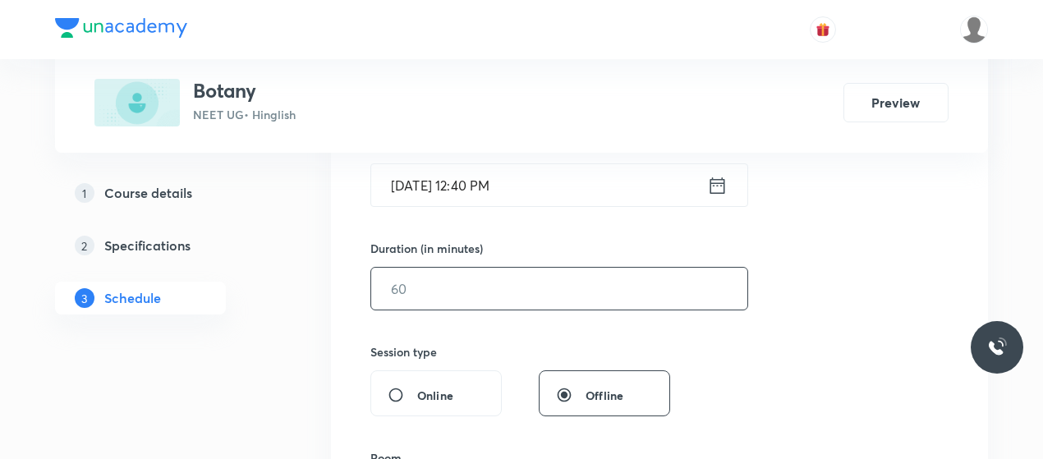
click at [513, 306] on input "text" at bounding box center [559, 289] width 376 height 42
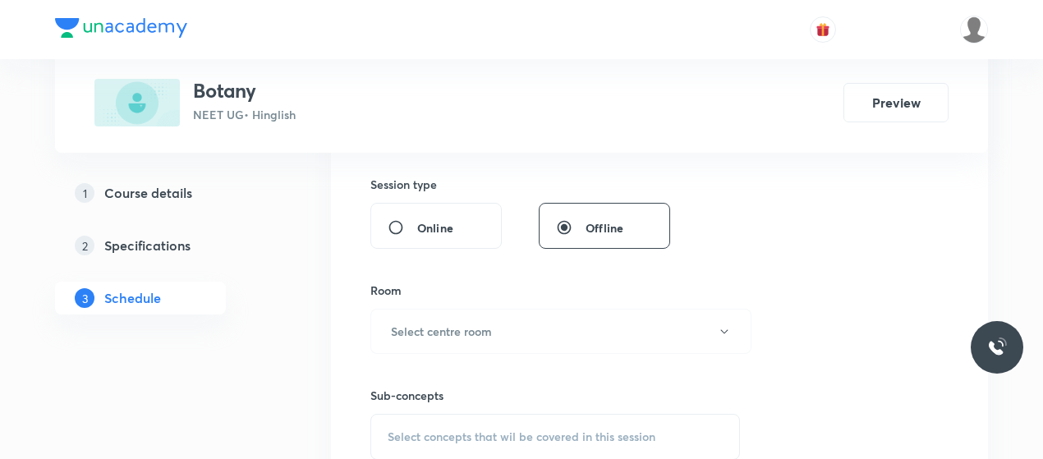
scroll to position [611, 0]
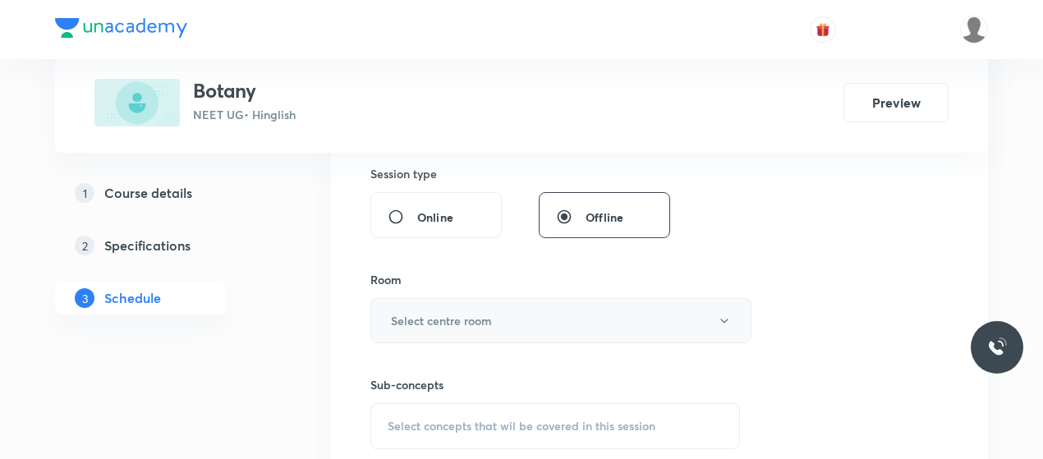
type input "80"
click at [509, 312] on button "Select centre room" at bounding box center [560, 320] width 381 height 45
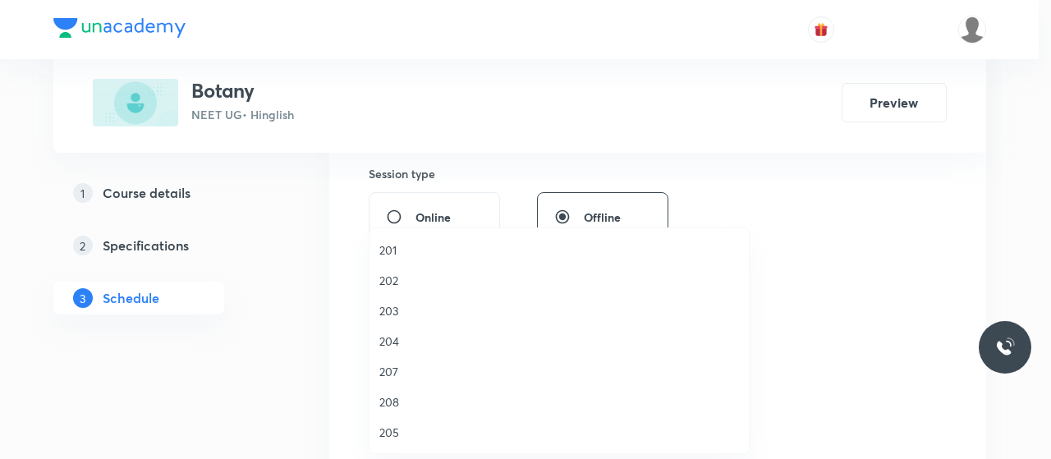
click at [393, 280] on span "202" at bounding box center [559, 280] width 360 height 17
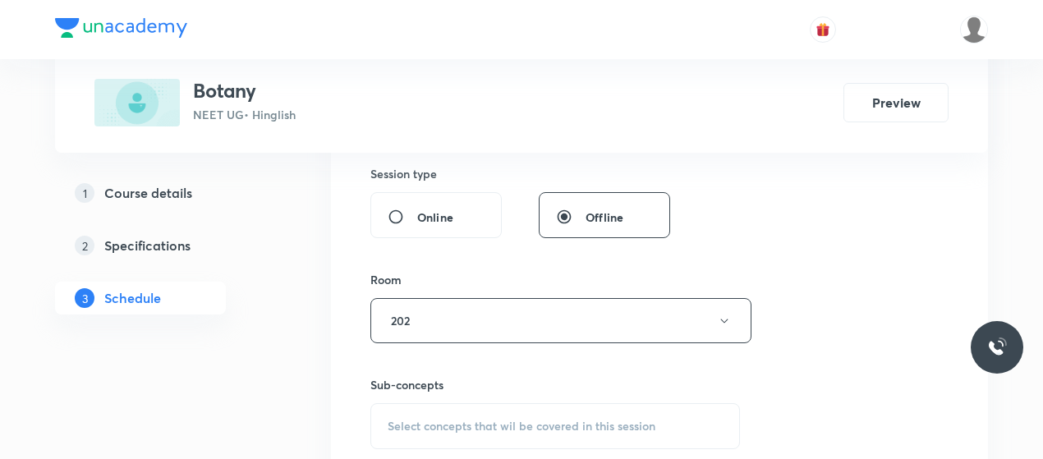
click at [462, 413] on div "Select concepts that wil be covered in this session" at bounding box center [555, 426] width 370 height 46
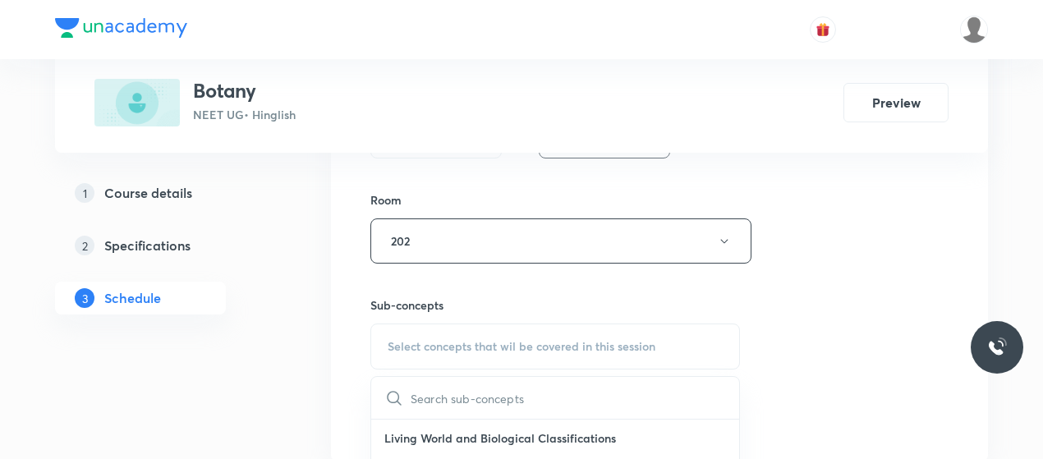
scroll to position [701, 0]
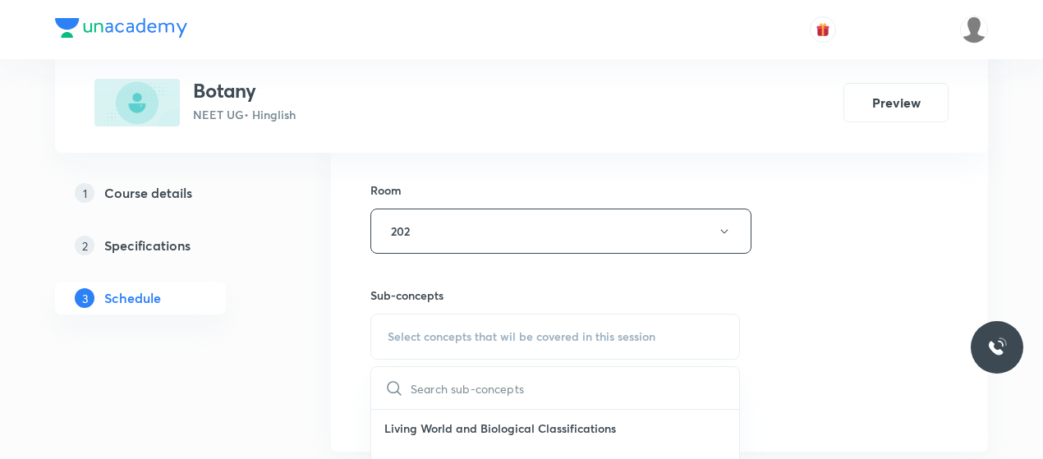
click at [453, 424] on p "Living World and Biological Classifications" at bounding box center [555, 428] width 368 height 37
click at [830, 277] on div "Session 53 Live class Session title 13/99 Morphology 28 ​ Schedule for Oct 6, 2…" at bounding box center [659, 39] width 578 height 771
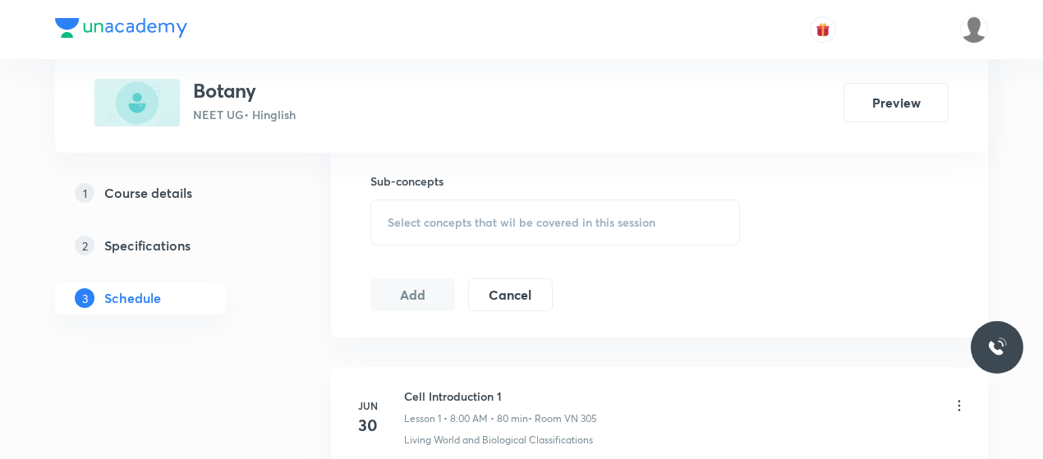
click at [476, 209] on div "Select concepts that wil be covered in this session" at bounding box center [555, 223] width 370 height 46
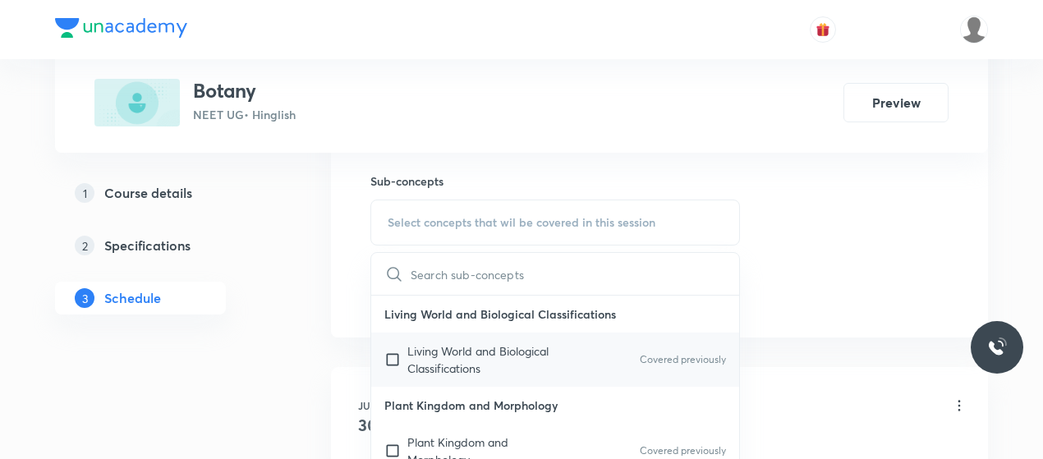
click at [412, 355] on p "Living World and Biological Classifications" at bounding box center [490, 359] width 166 height 34
checkbox input "true"
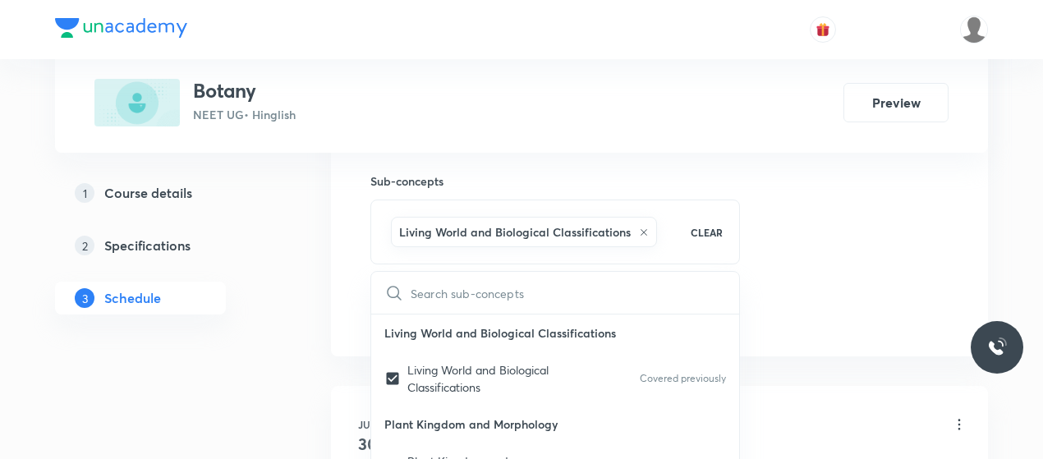
drag, startPoint x: 890, startPoint y: 251, endPoint x: 818, endPoint y: 267, distance: 73.9
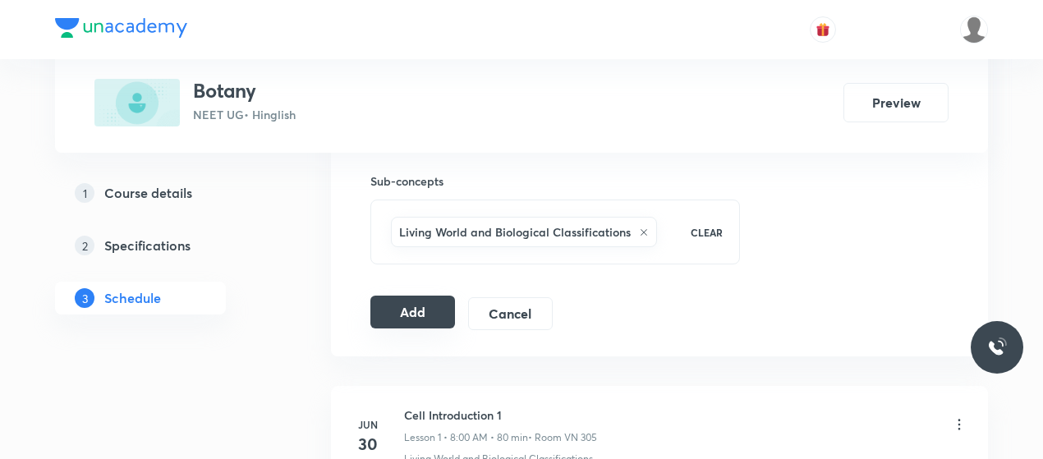
drag, startPoint x: 818, startPoint y: 267, endPoint x: 407, endPoint y: 304, distance: 412.3
click at [407, 304] on button "Add" at bounding box center [412, 312] width 85 height 33
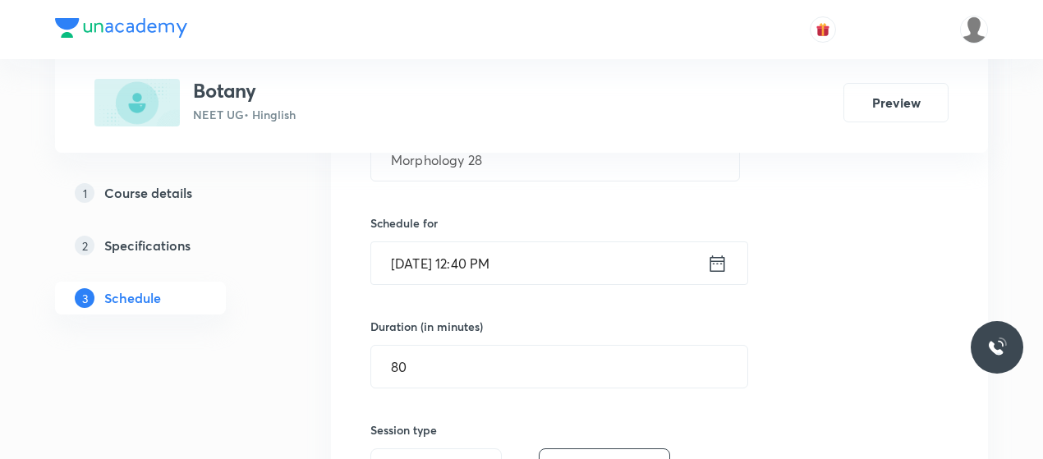
scroll to position [353, 0]
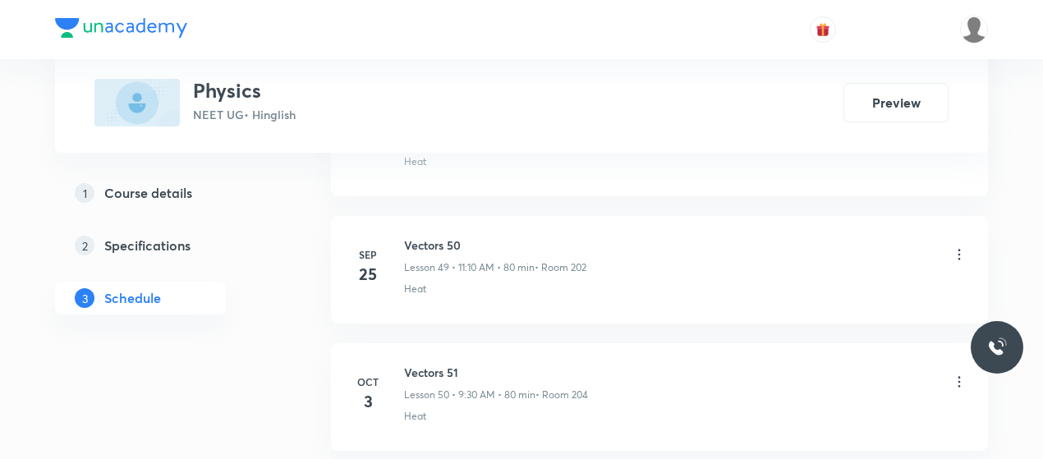
scroll to position [7320, 0]
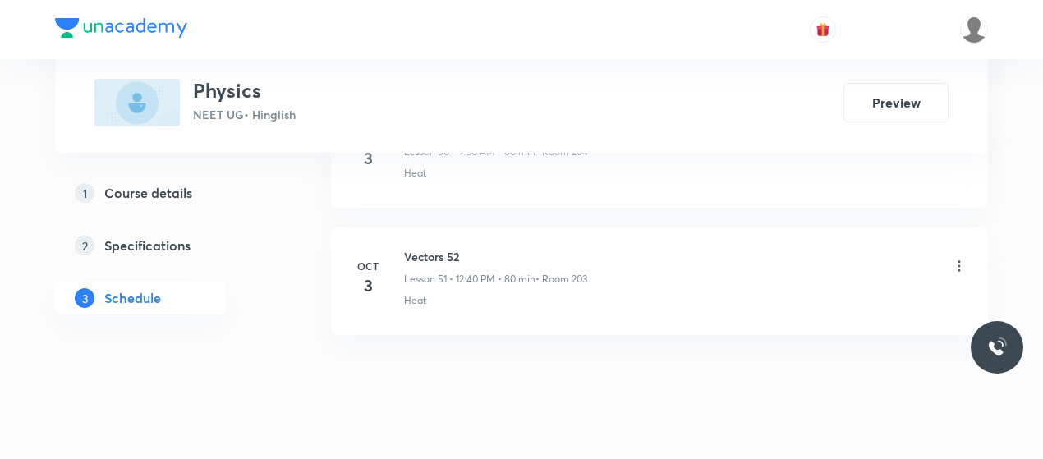
click at [418, 248] on h6 "Vectors 52" at bounding box center [495, 256] width 183 height 17
copy h6 "Vectors 52"
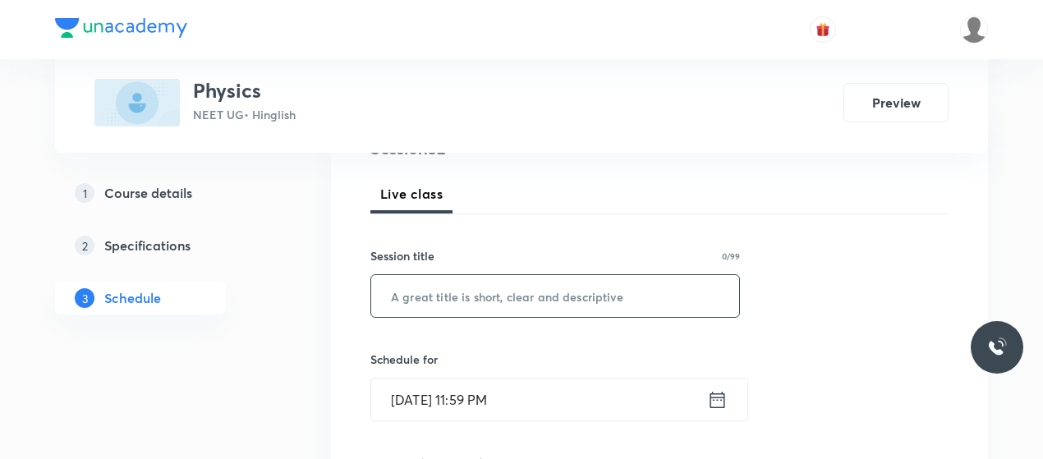
scroll to position [223, 0]
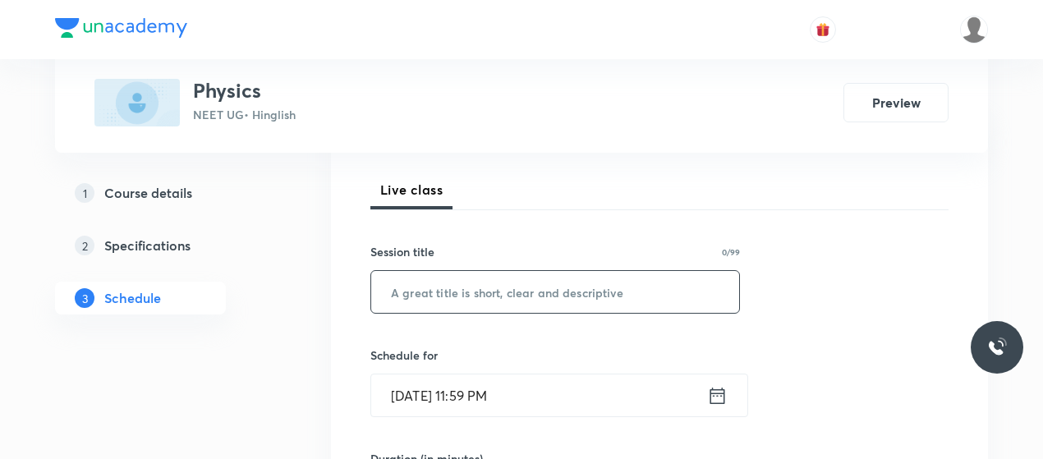
click at [480, 305] on input "text" at bounding box center [555, 292] width 368 height 42
paste input "Vectors 52"
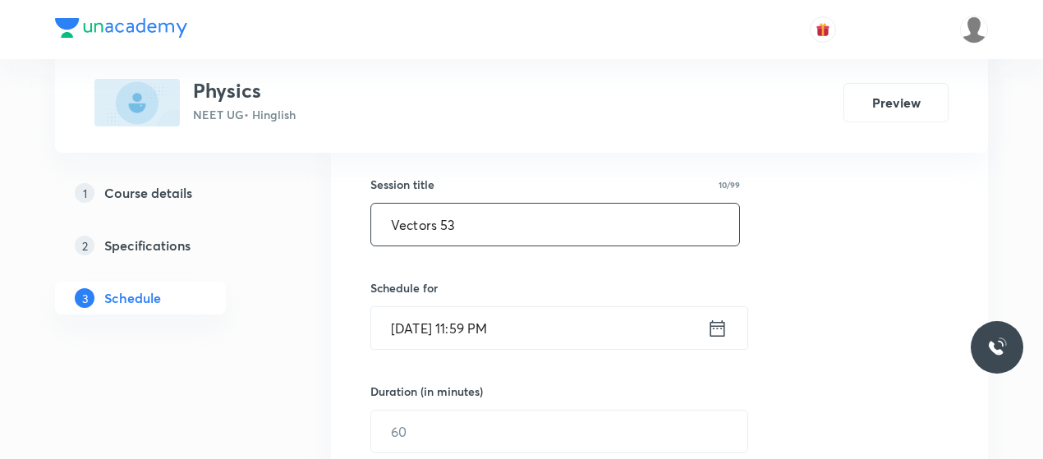
scroll to position [292, 0]
type input "Vectors 53"
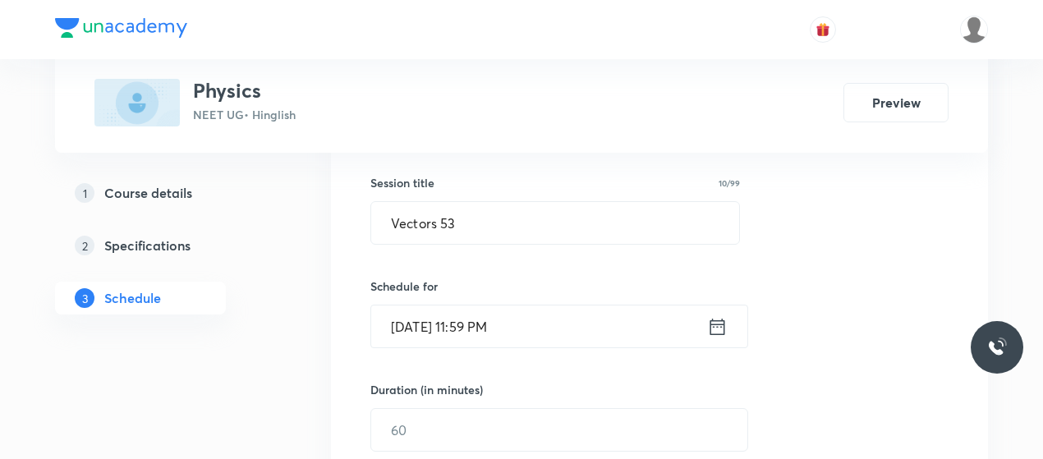
click at [410, 322] on input "[DATE] 11:59 PM" at bounding box center [539, 327] width 336 height 42
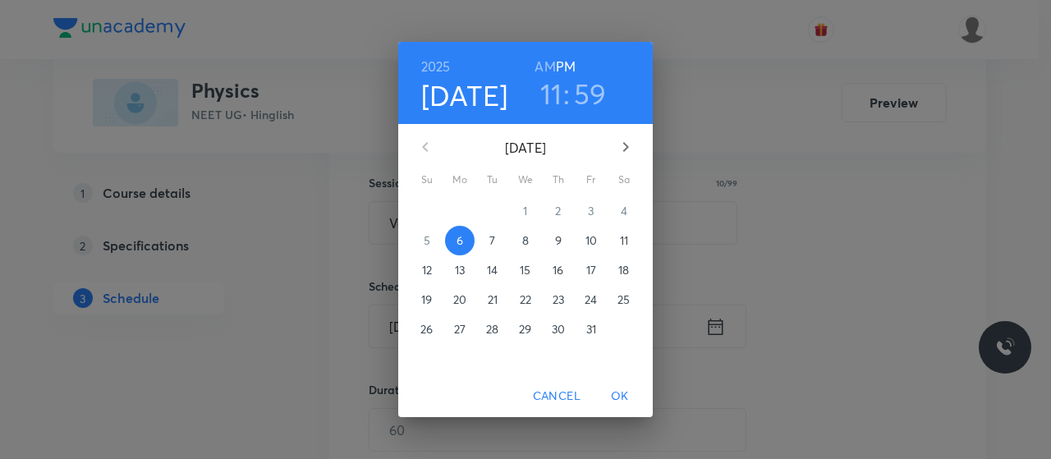
click at [548, 62] on h6 "AM" at bounding box center [545, 66] width 21 height 23
click at [552, 96] on h3 "11" at bounding box center [551, 93] width 22 height 34
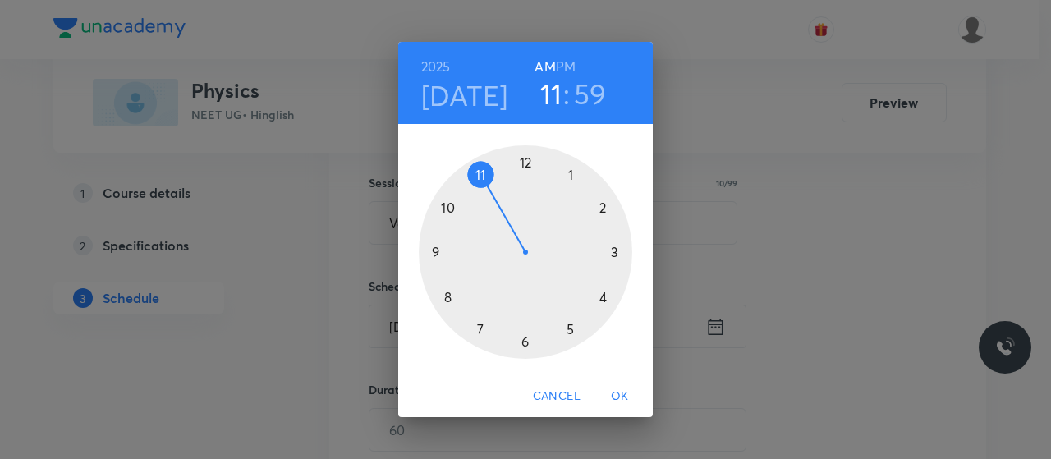
click at [437, 249] on div at bounding box center [526, 252] width 214 height 214
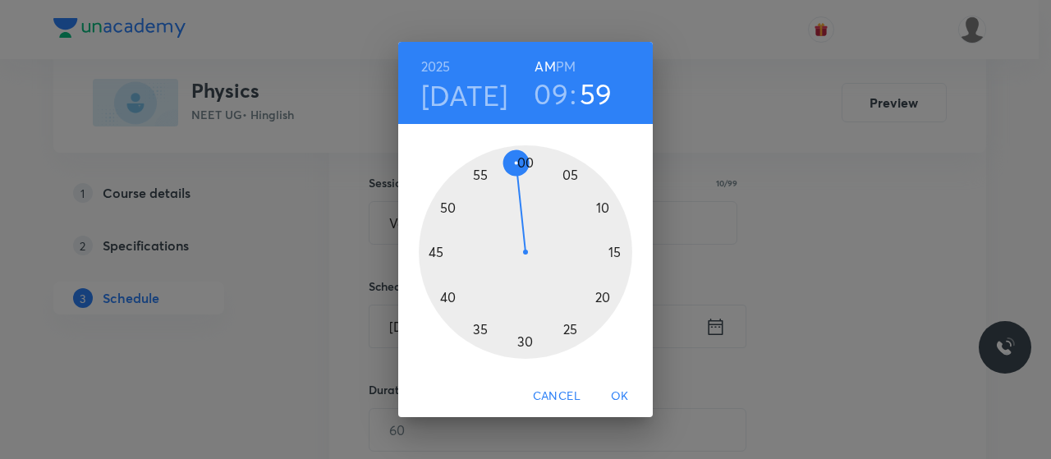
click at [526, 339] on div at bounding box center [526, 252] width 214 height 214
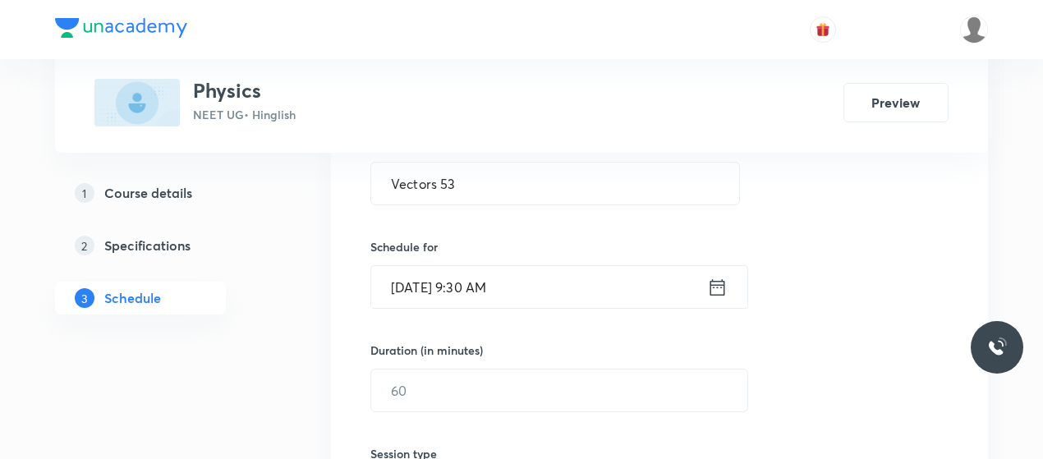
scroll to position [338, 0]
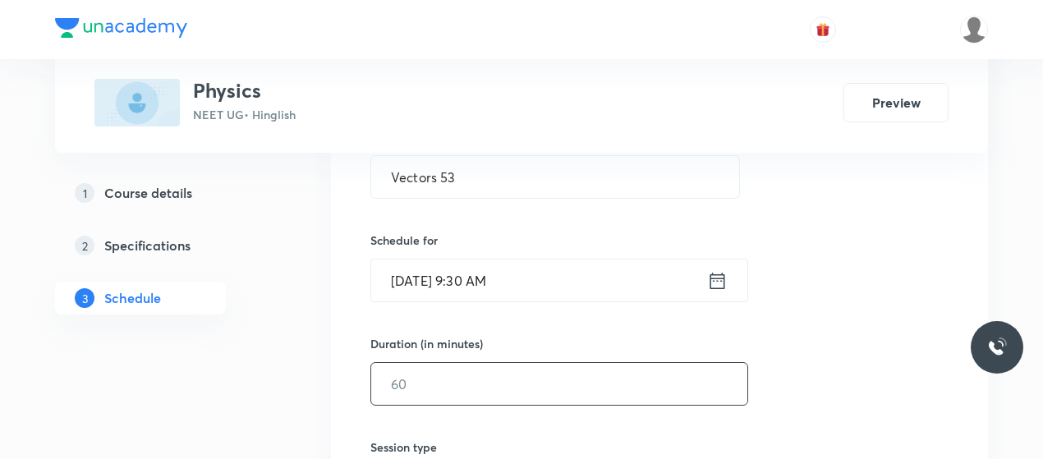
click at [476, 385] on input "text" at bounding box center [559, 384] width 376 height 42
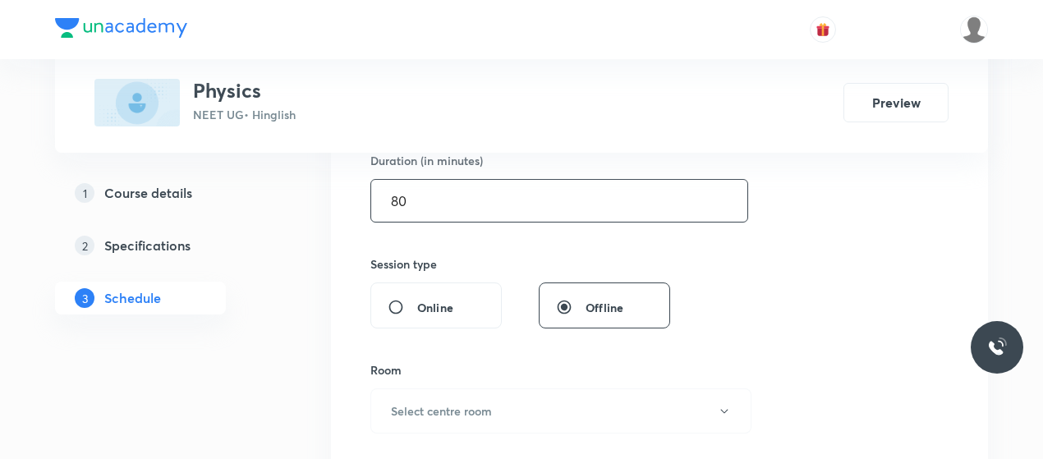
scroll to position [522, 0]
type input "80"
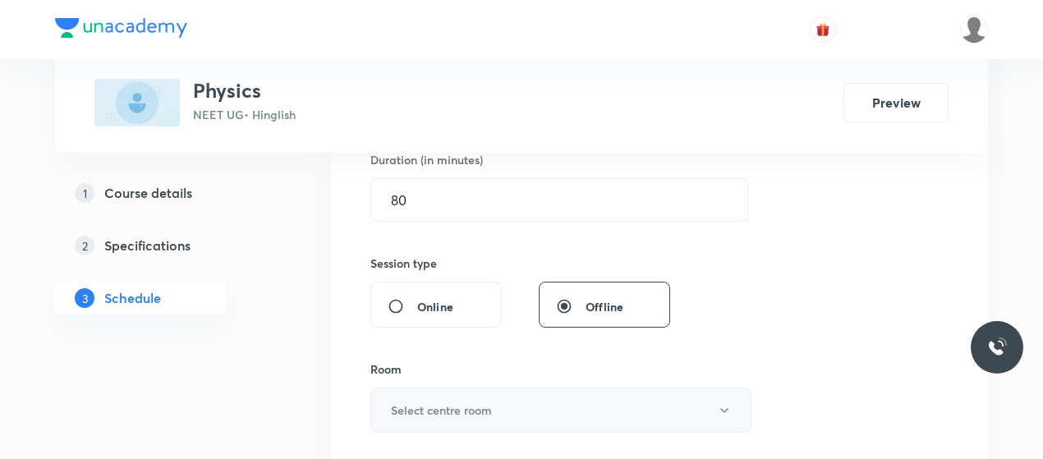
click at [482, 389] on button "Select centre room" at bounding box center [560, 410] width 381 height 45
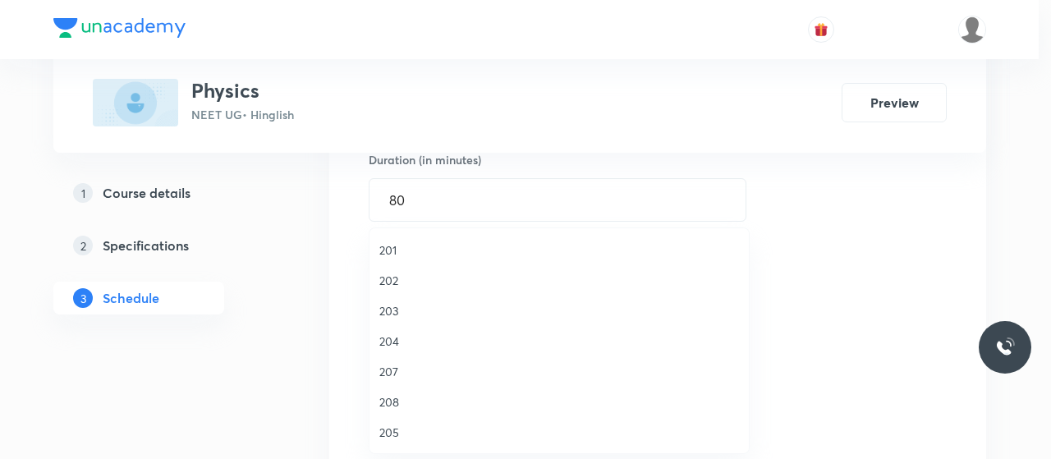
click at [389, 303] on span "203" at bounding box center [559, 310] width 360 height 17
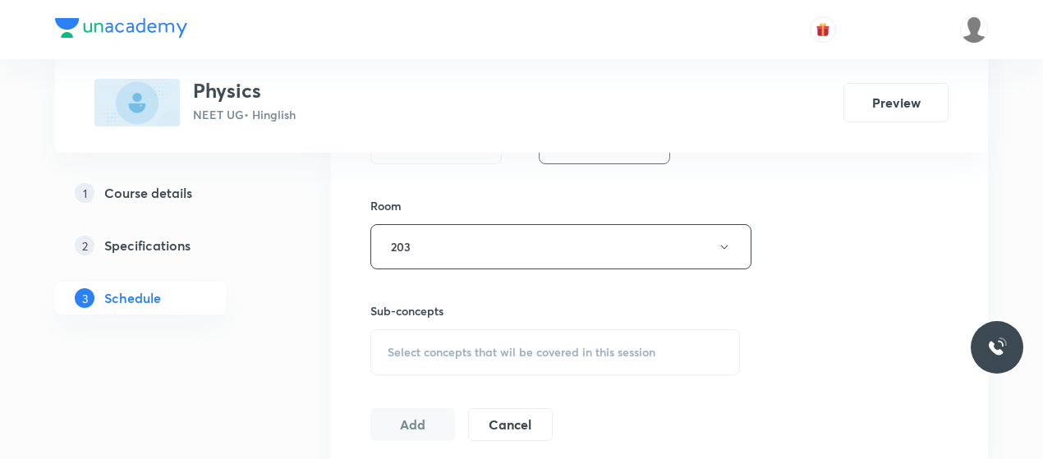
click at [511, 368] on div "Select concepts that wil be covered in this session" at bounding box center [555, 352] width 370 height 46
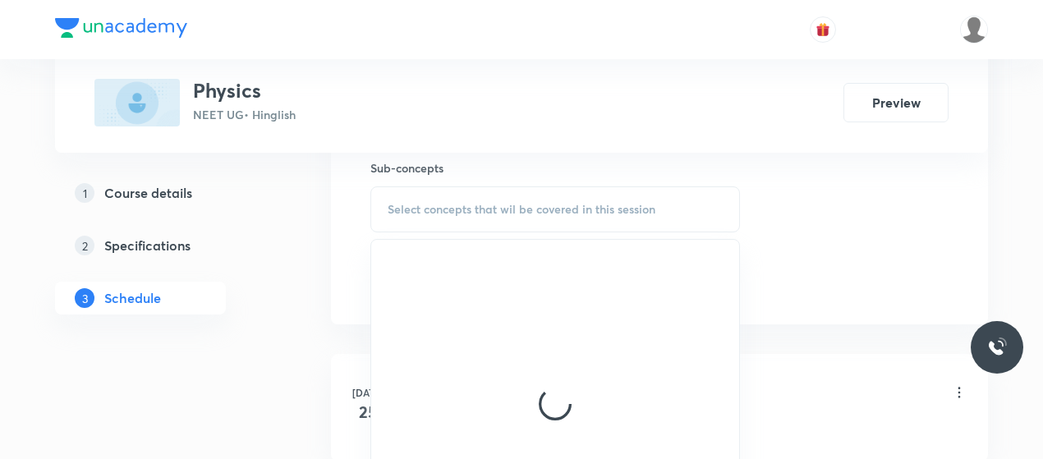
scroll to position [829, 0]
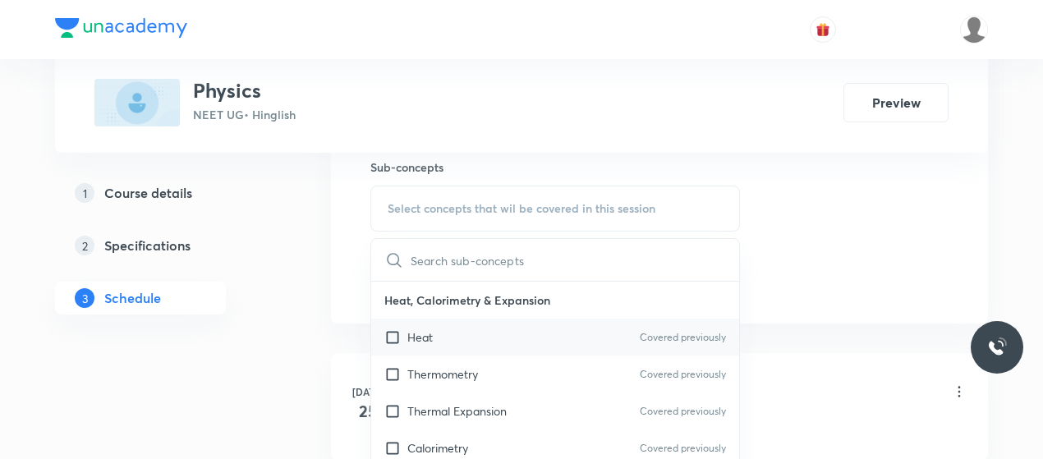
click at [452, 325] on div "Heat Covered previously" at bounding box center [555, 337] width 368 height 37
checkbox input "true"
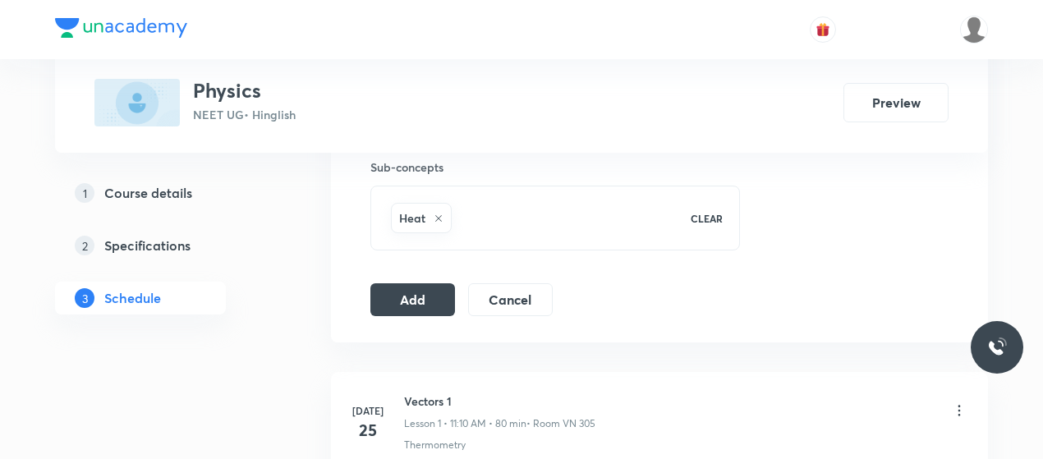
click at [432, 292] on button "Add" at bounding box center [412, 298] width 85 height 33
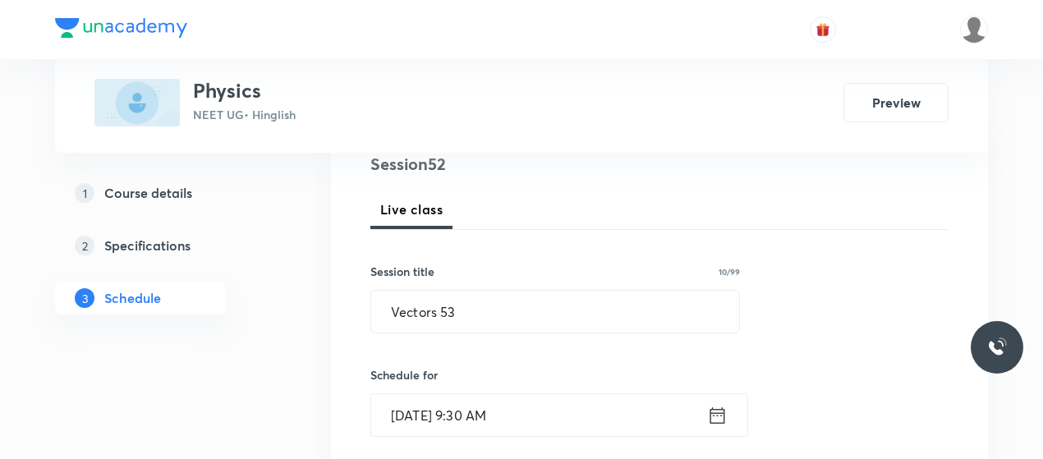
scroll to position [205, 0]
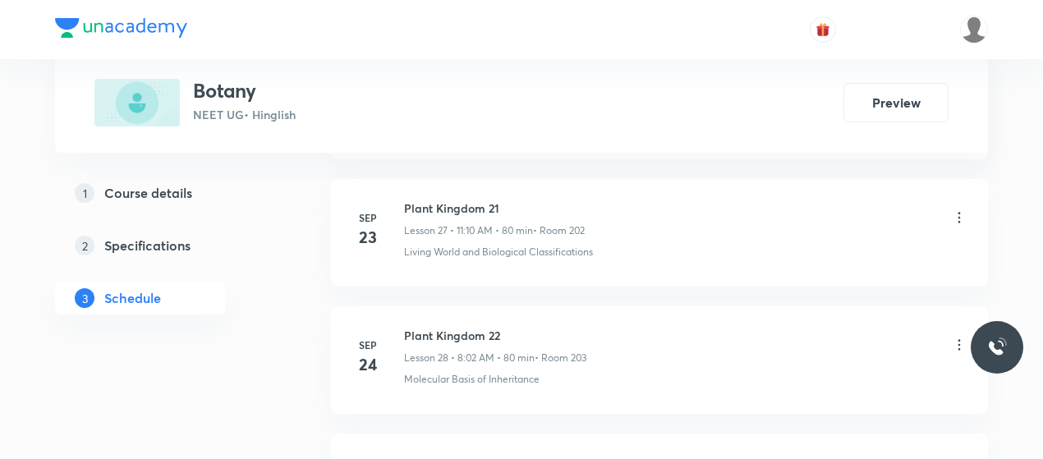
scroll to position [4530, 0]
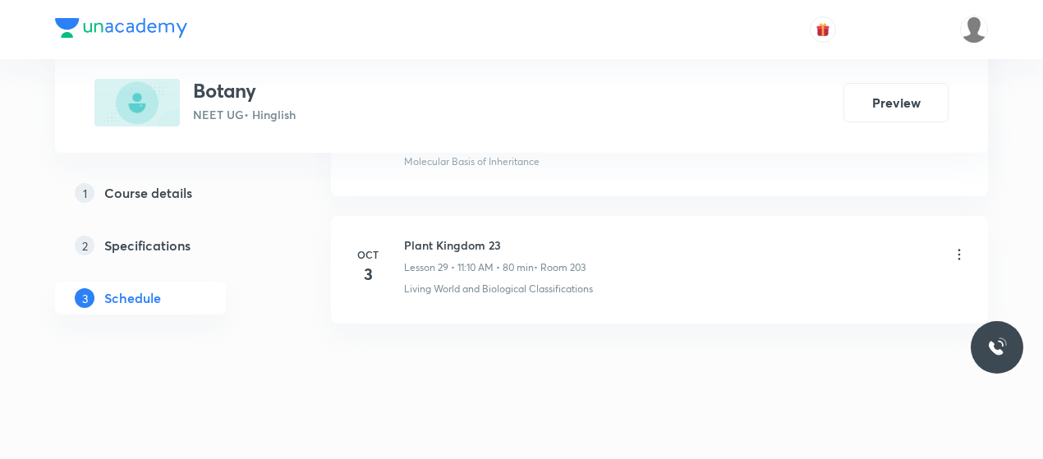
click at [456, 237] on h6 "Plant Kingdom 23" at bounding box center [495, 245] width 182 height 17
copy h6 "Plant Kingdom 23"
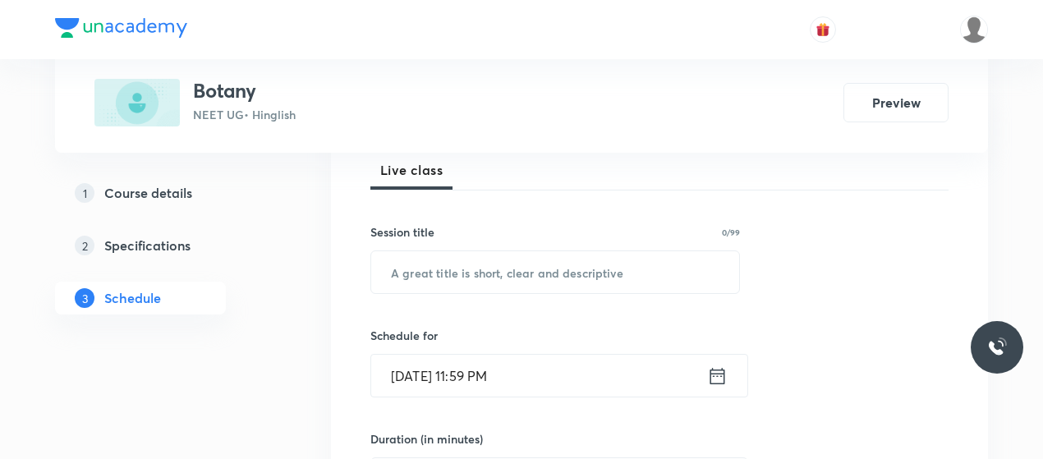
scroll to position [244, 0]
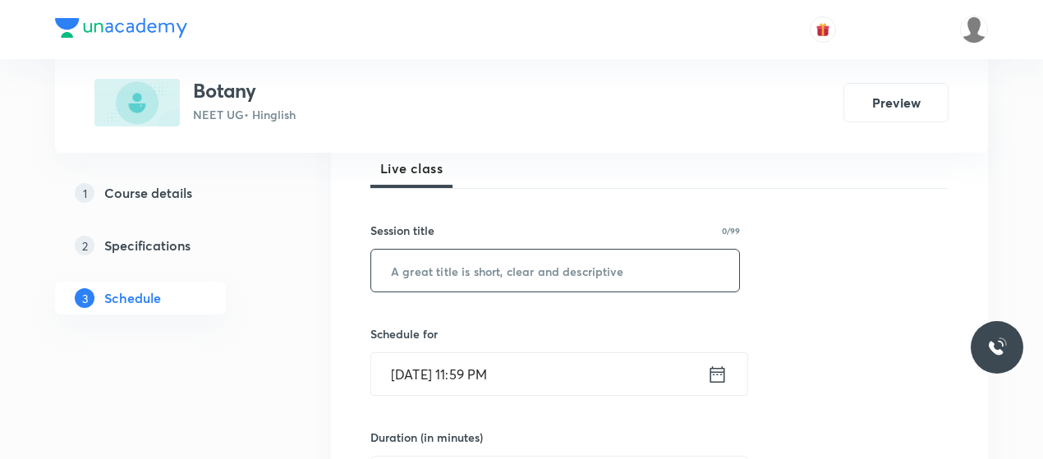
click at [470, 275] on input "text" at bounding box center [555, 271] width 368 height 42
paste input "Plant Kingdom 23"
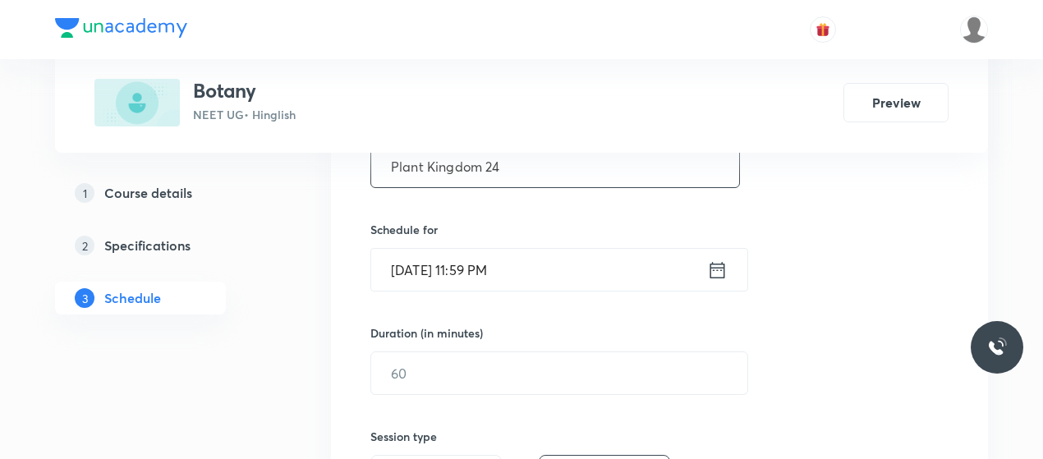
type input "Plant Kingdom 24"
click at [398, 267] on input "[DATE] 11:59 PM" at bounding box center [539, 270] width 336 height 42
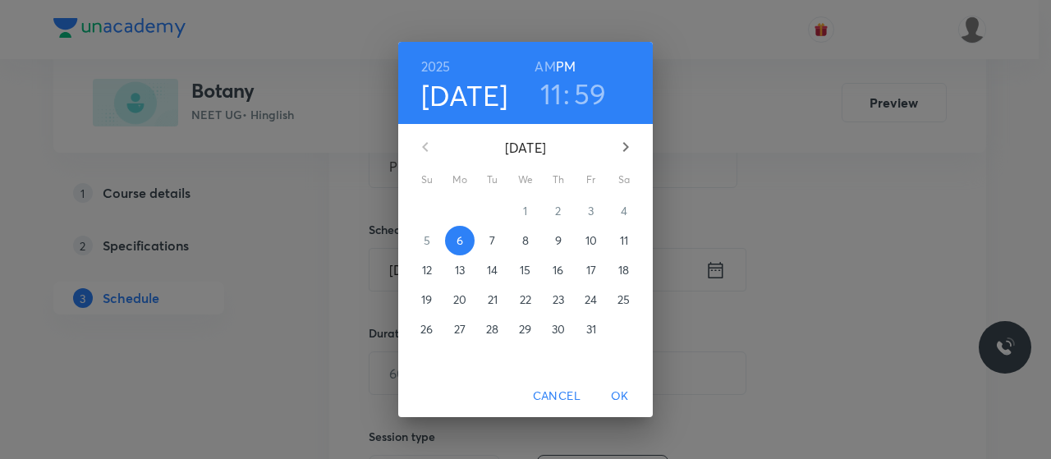
click at [543, 67] on h6 "AM" at bounding box center [545, 66] width 21 height 23
click at [554, 93] on h3 "11" at bounding box center [551, 93] width 22 height 34
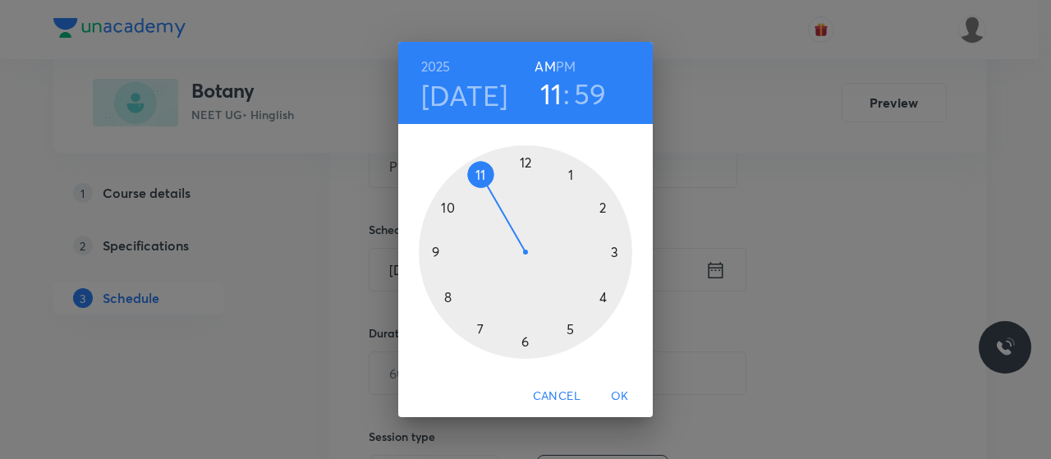
click at [480, 174] on div at bounding box center [526, 252] width 214 height 214
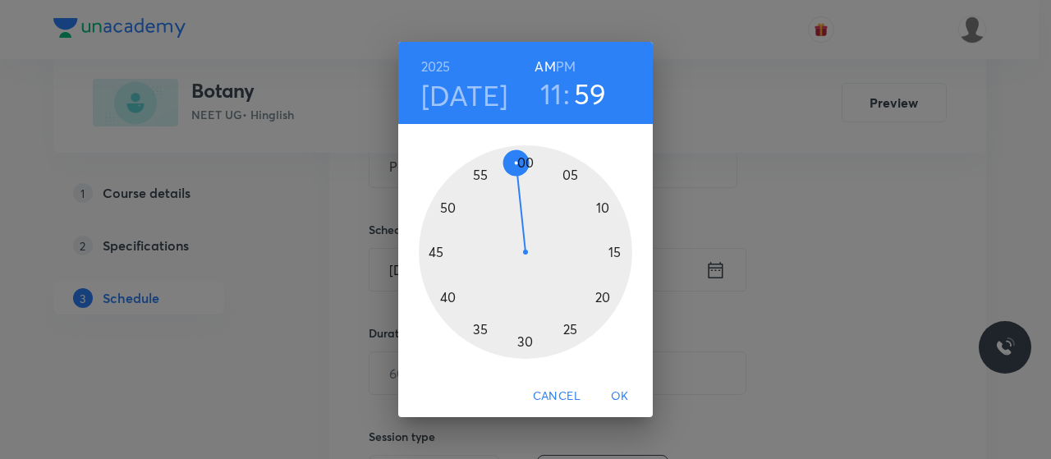
click at [598, 209] on div at bounding box center [526, 252] width 214 height 214
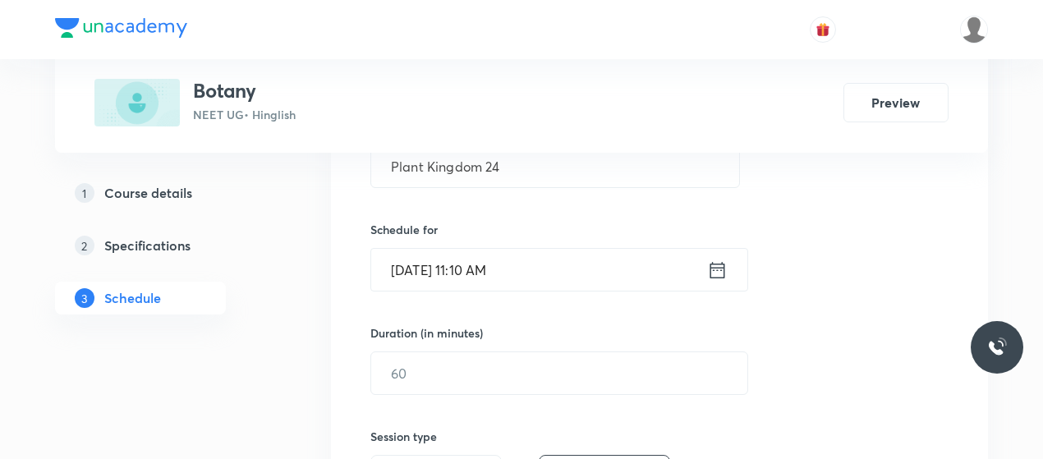
scroll to position [425, 0]
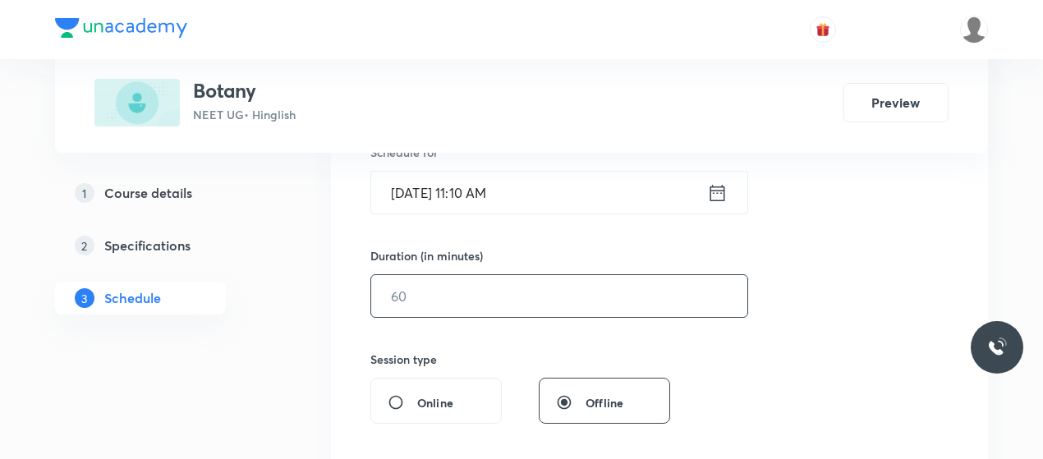
click at [497, 300] on input "text" at bounding box center [559, 296] width 376 height 42
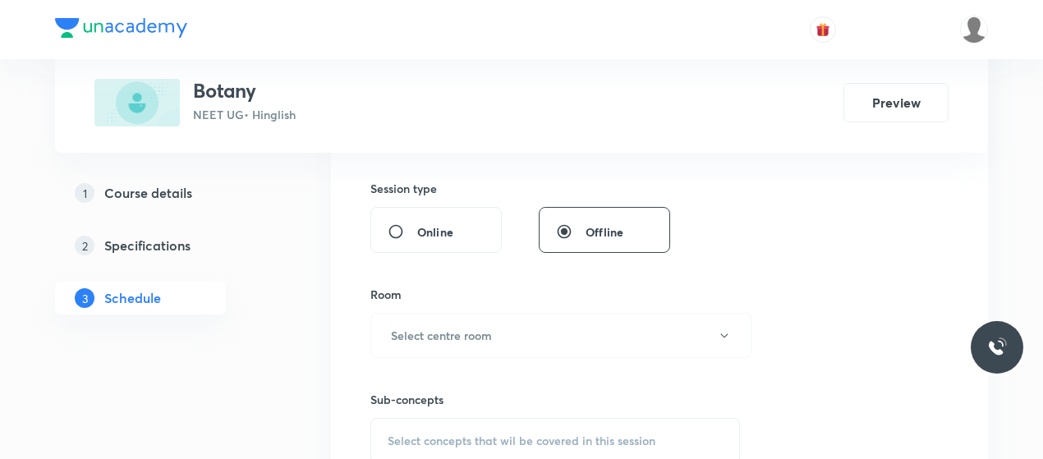
scroll to position [609, 0]
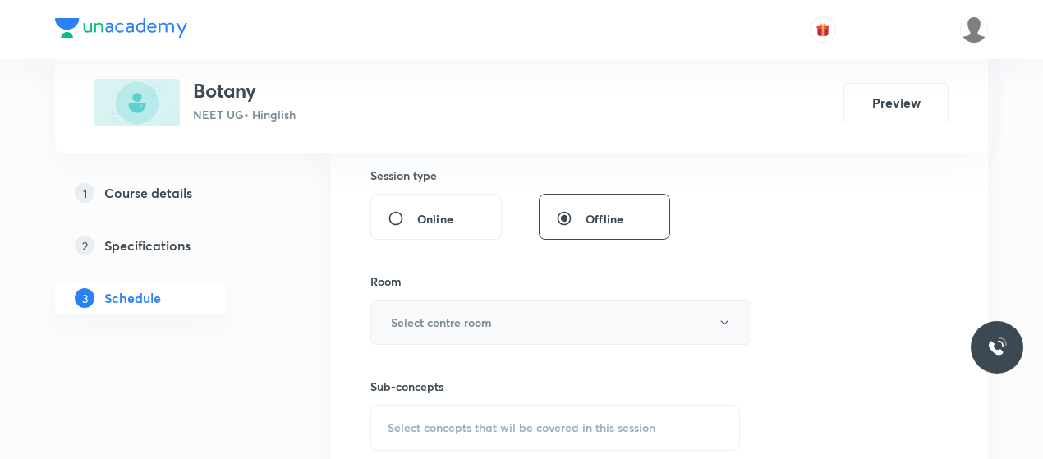
type input "80"
click at [494, 310] on button "Select centre room" at bounding box center [560, 322] width 381 height 45
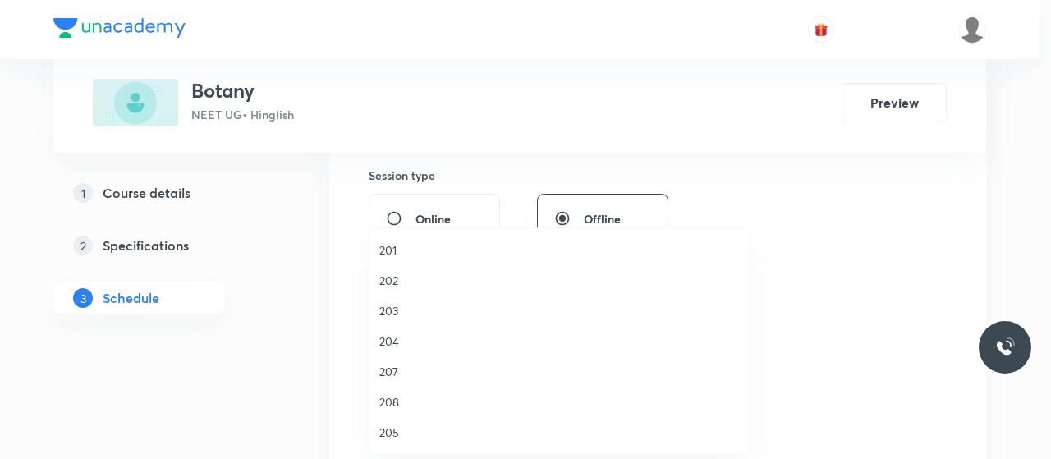
click at [393, 275] on span "202" at bounding box center [559, 280] width 360 height 17
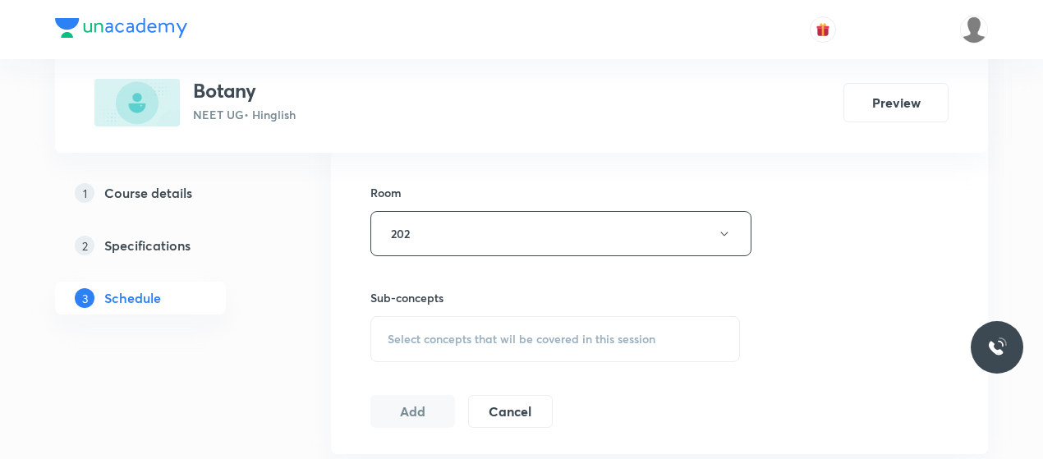
click at [545, 341] on span "Select concepts that wil be covered in this session" at bounding box center [522, 339] width 268 height 13
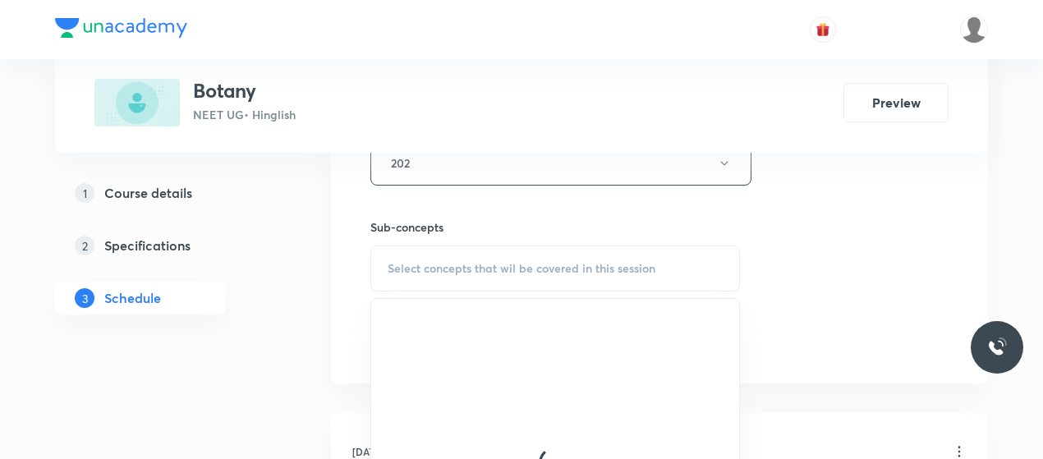
scroll to position [780, 0]
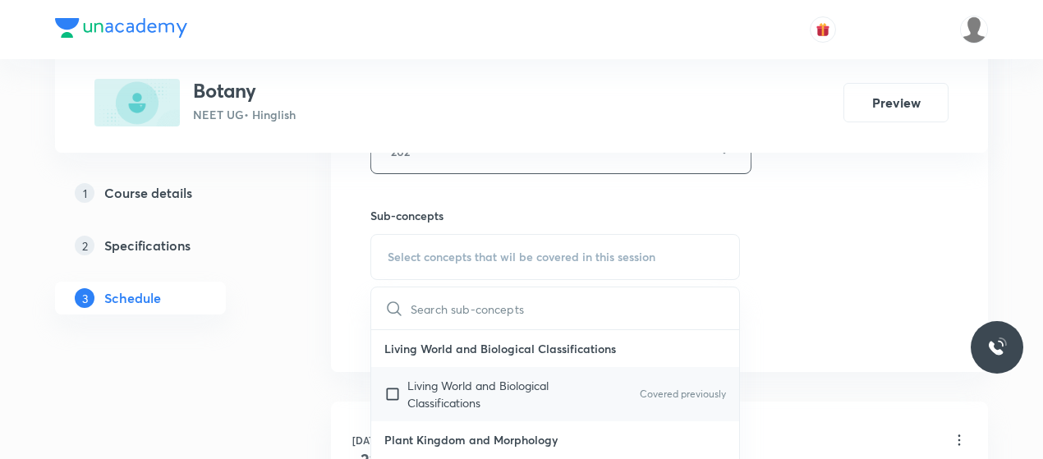
click at [448, 380] on p "Living World and Biological Classifications" at bounding box center [490, 394] width 166 height 34
checkbox input "true"
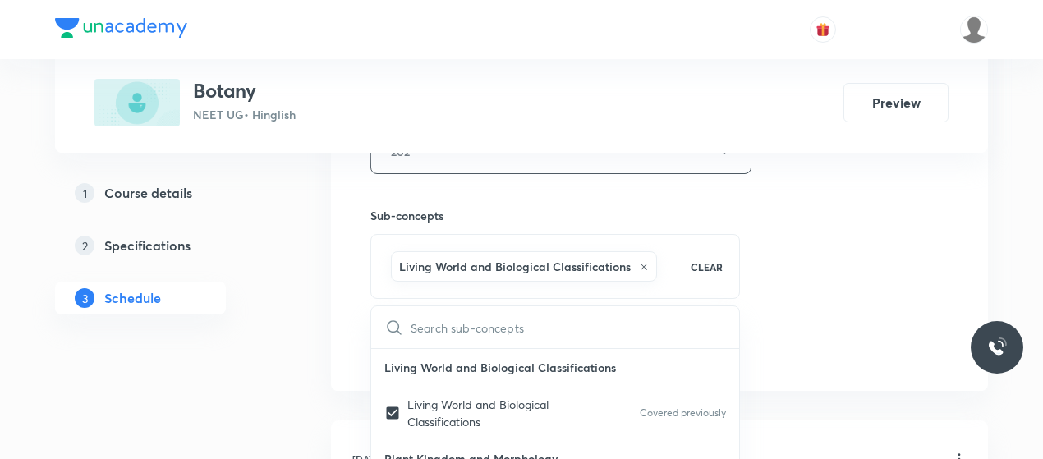
drag, startPoint x: 927, startPoint y: 255, endPoint x: 871, endPoint y: 249, distance: 57.1
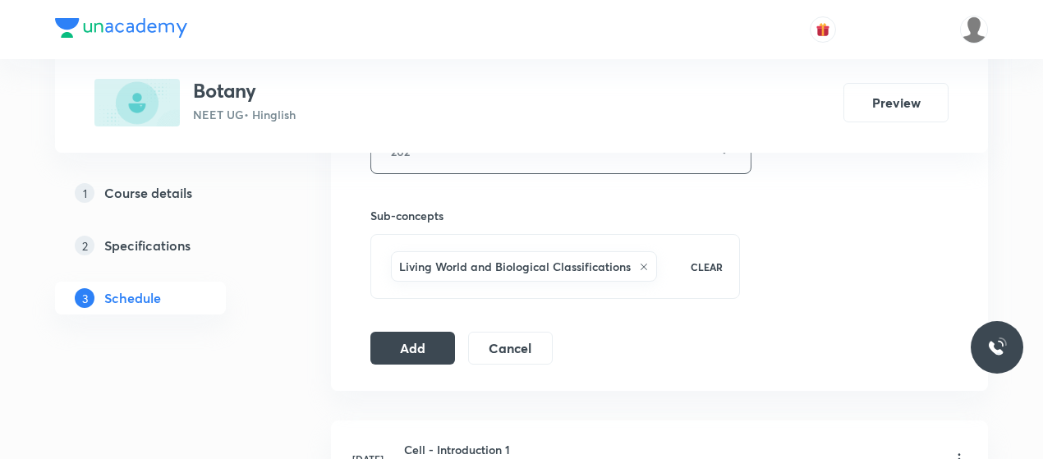
click at [411, 347] on button "Add" at bounding box center [412, 346] width 85 height 33
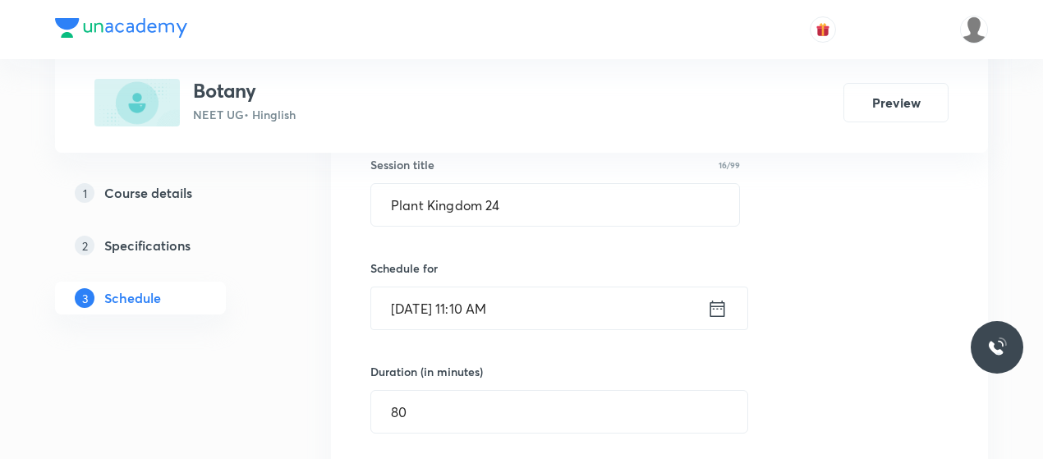
scroll to position [310, 0]
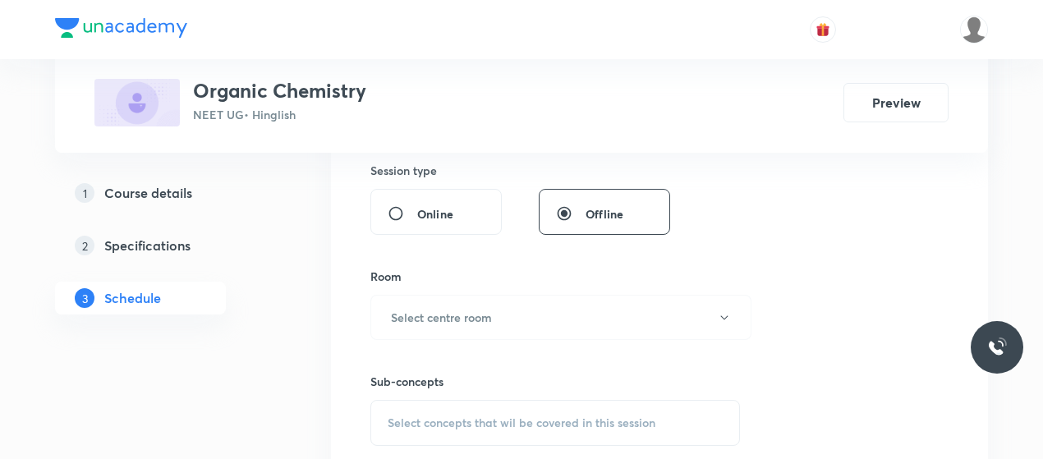
scroll to position [1488, 0]
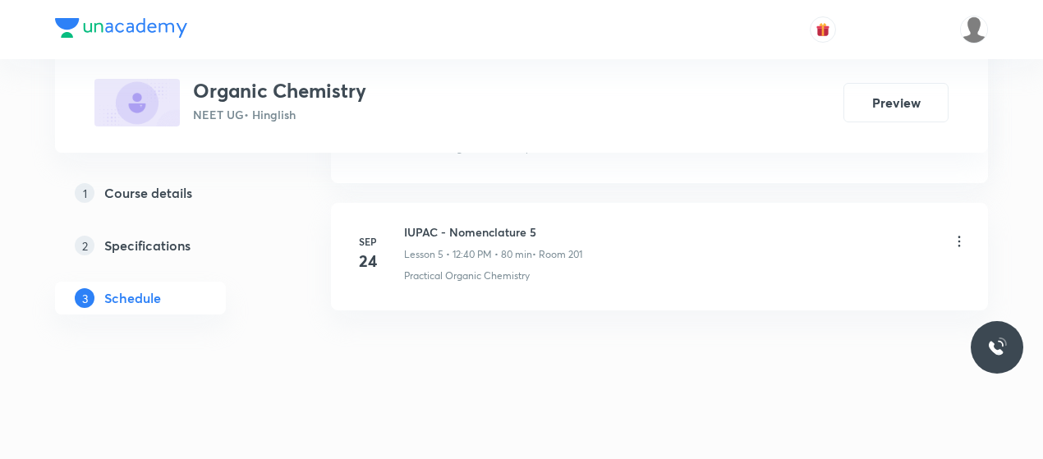
click at [407, 223] on h6 "IUPAC - Nomenclature 5" at bounding box center [493, 231] width 178 height 17
copy h6 "IUPAC - Nomenclature 5"
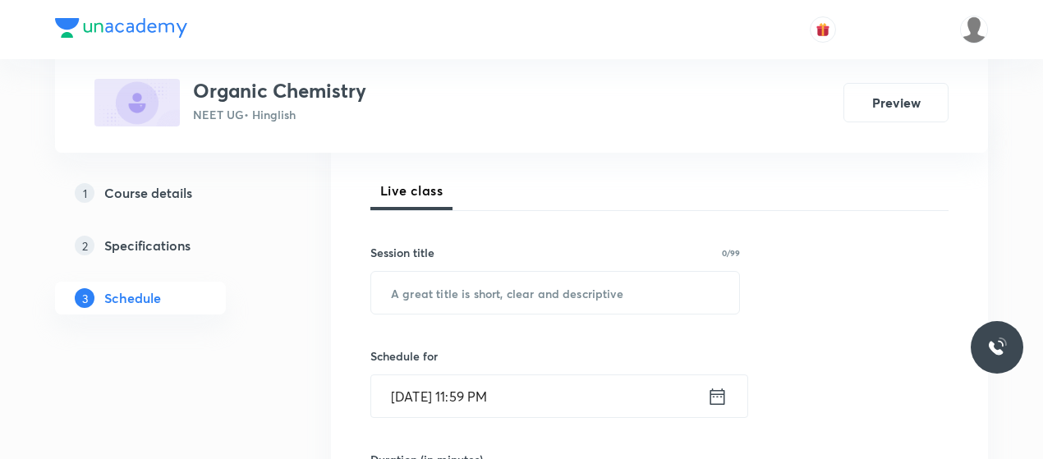
scroll to position [226, 0]
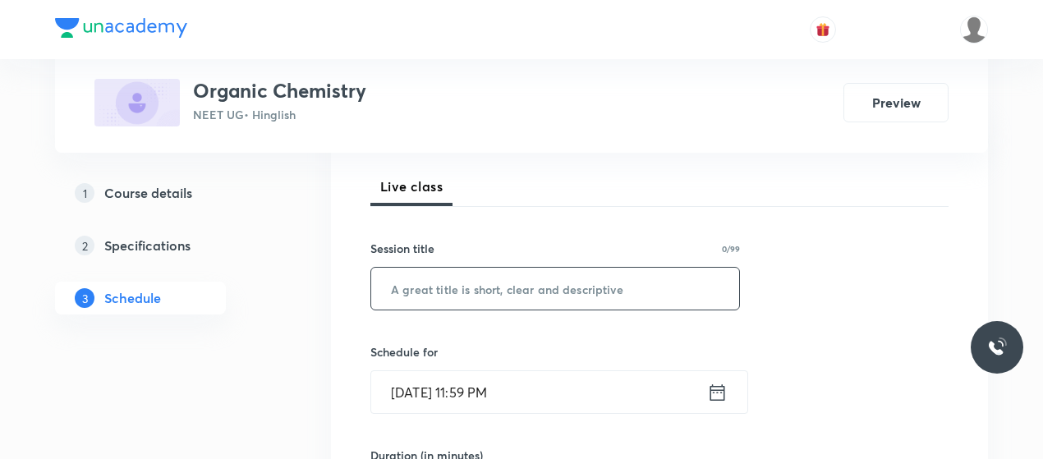
click at [444, 290] on input "text" at bounding box center [555, 289] width 368 height 42
paste input "IUPAC - Nomenclature 5"
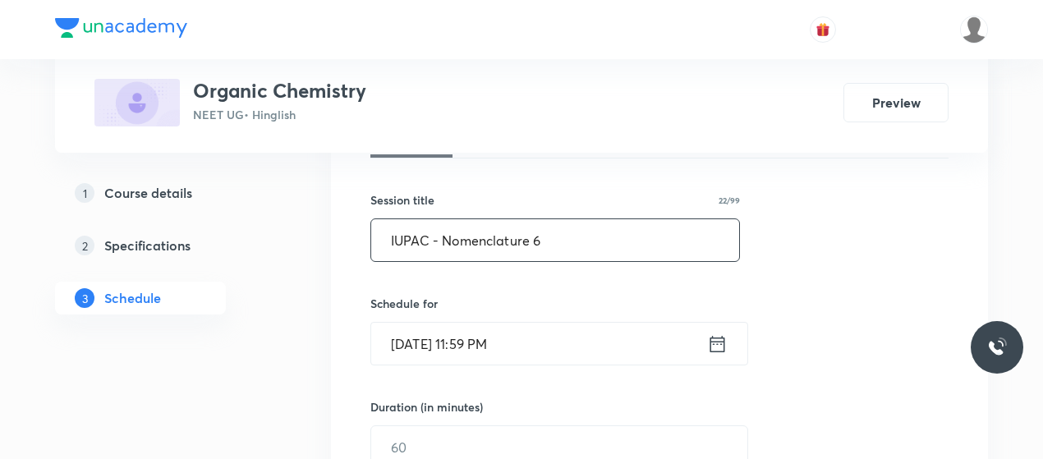
scroll to position [281, 0]
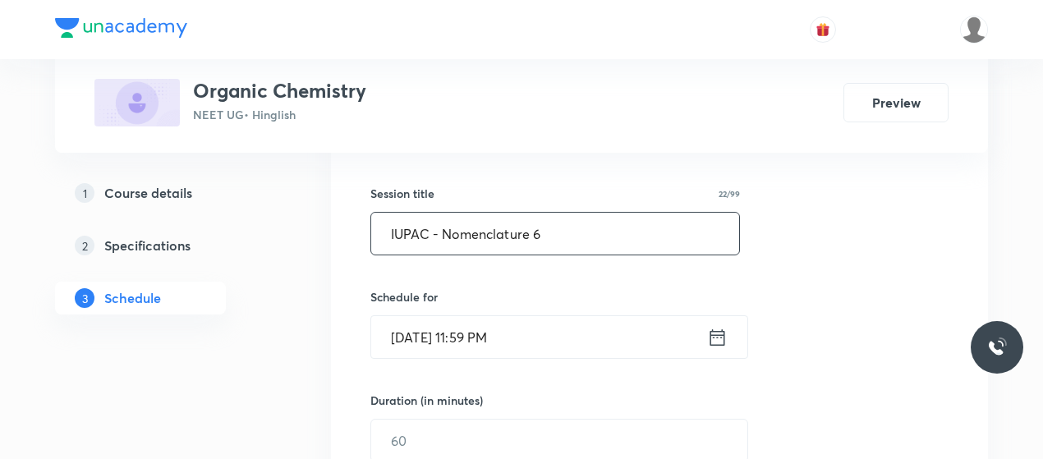
type input "IUPAC - Nomenclature 6"
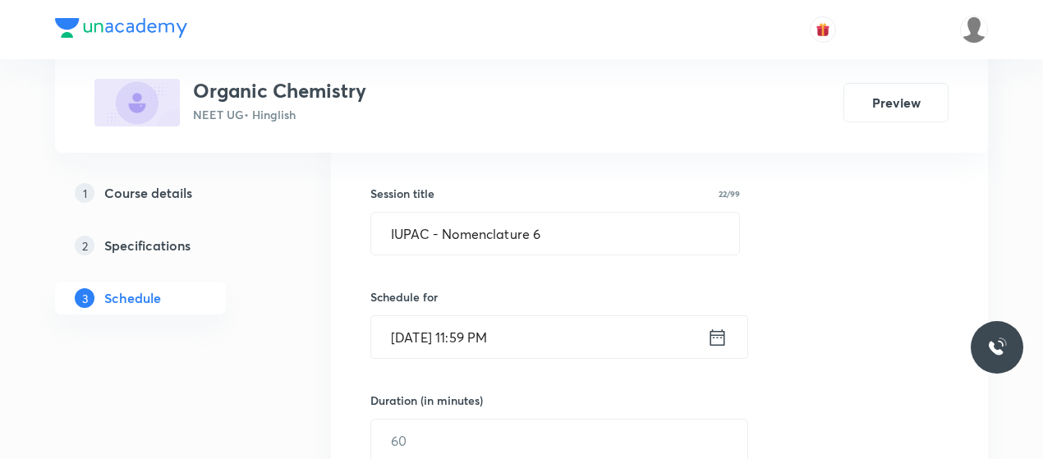
click at [417, 336] on input "[DATE] 11:59 PM" at bounding box center [539, 337] width 336 height 42
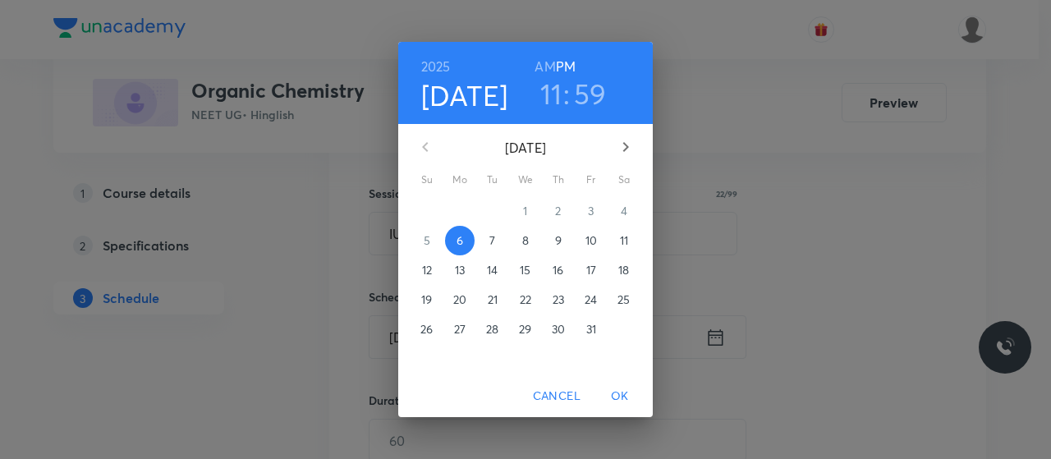
click at [550, 106] on h3 "11" at bounding box center [551, 93] width 22 height 34
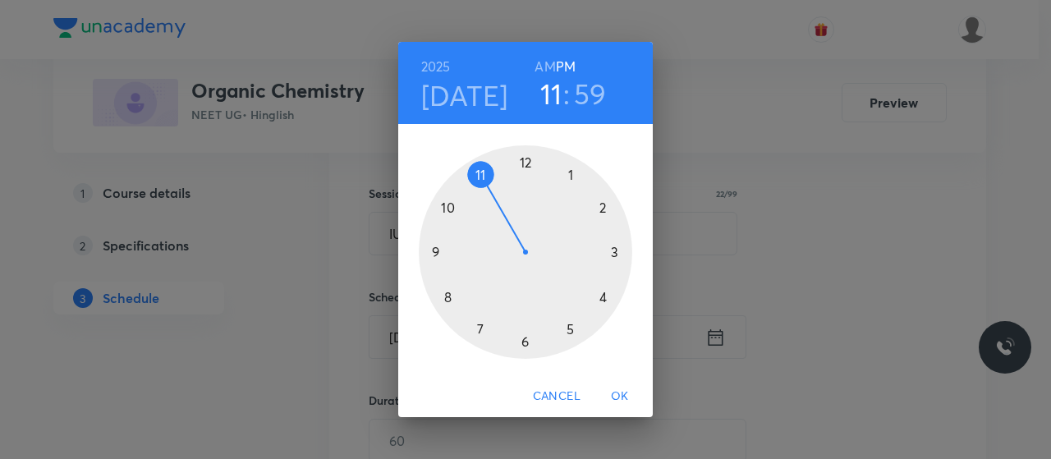
click at [527, 167] on div at bounding box center [526, 252] width 214 height 214
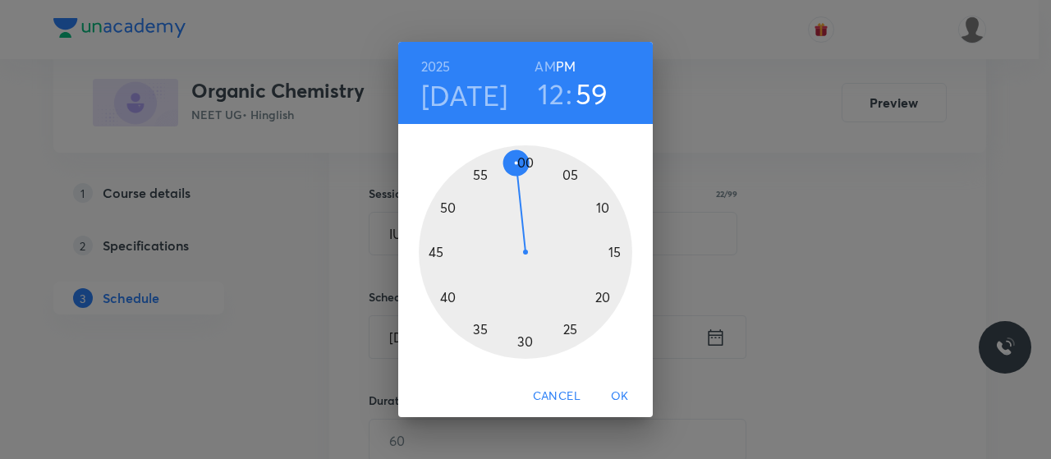
click at [450, 295] on div at bounding box center [526, 252] width 214 height 214
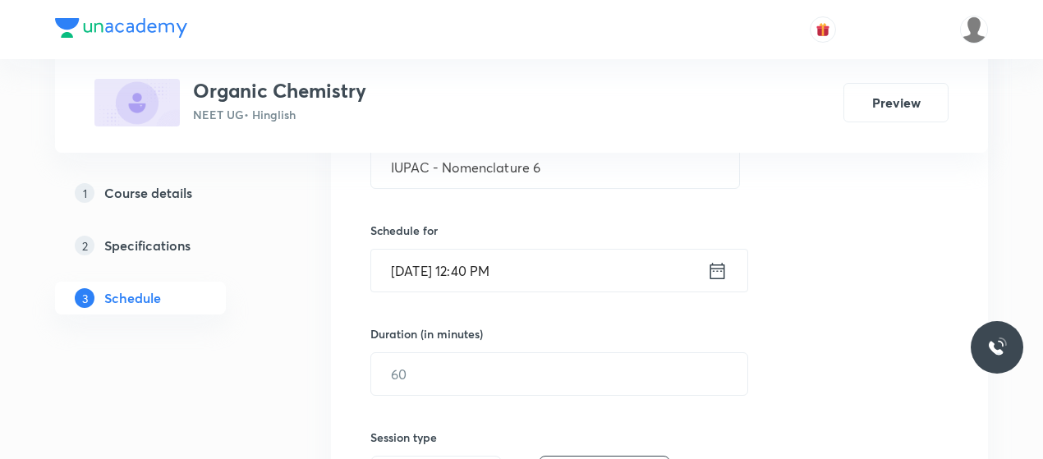
scroll to position [356, 0]
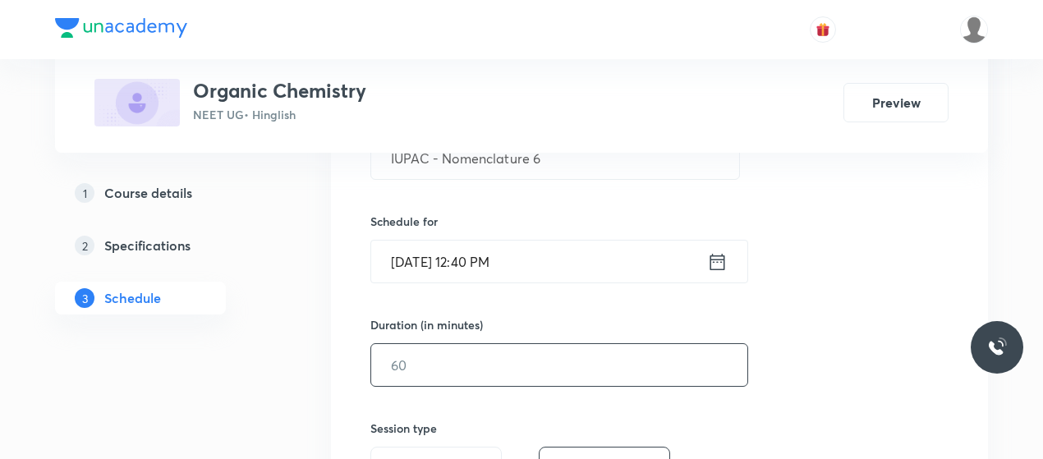
click at [476, 354] on input "text" at bounding box center [559, 365] width 376 height 42
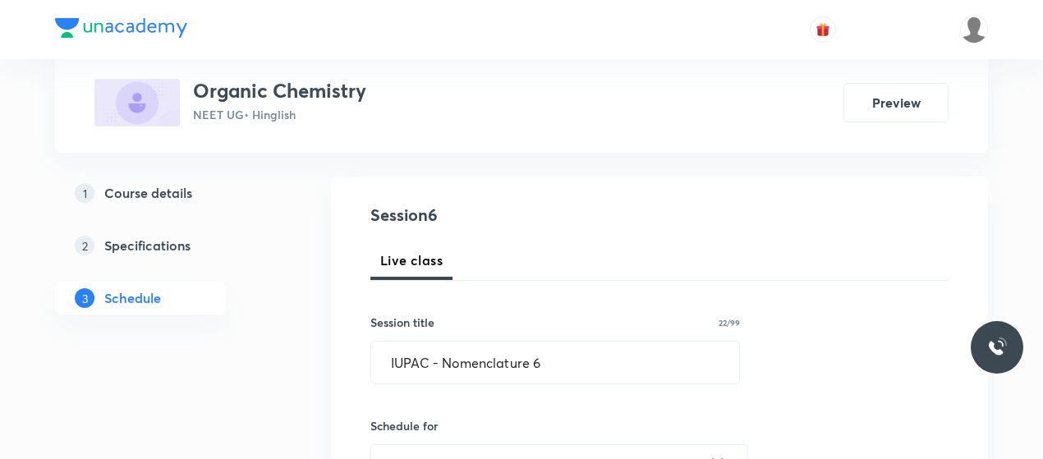
scroll to position [119, 0]
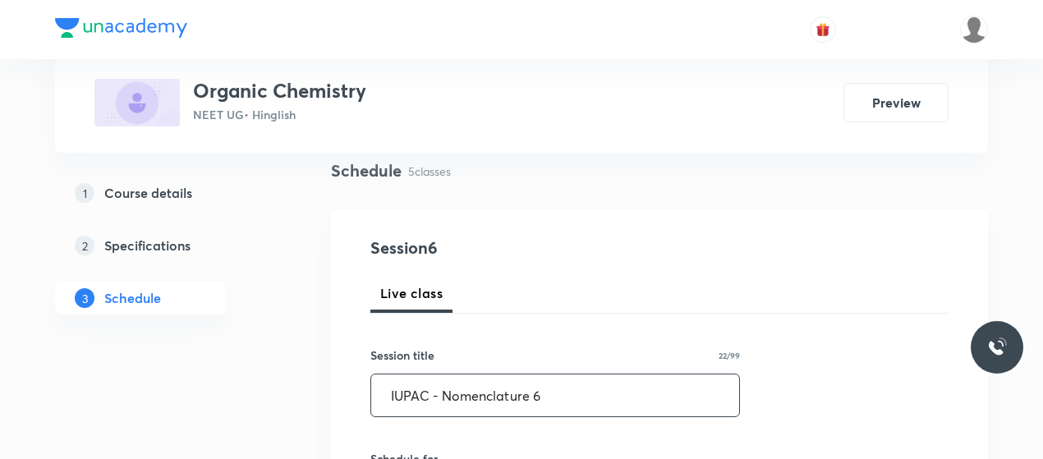
type input "80"
click at [468, 387] on input "IUPAC - Nomenclature 6" at bounding box center [555, 396] width 368 height 42
paste input "NOMENCLATURE"
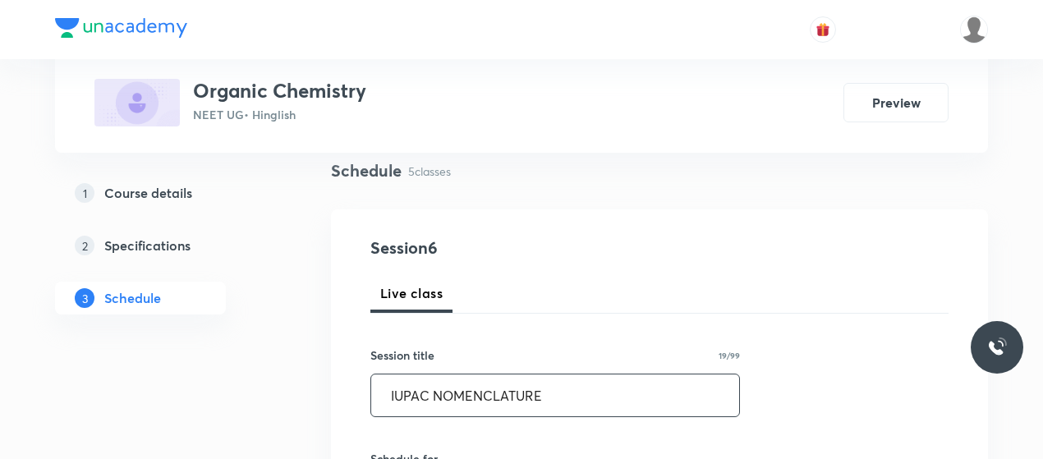
type input "IUPAC - Nomenclature 6"
click at [577, 394] on input "IUPAC - Nomenclature 6" at bounding box center [555, 396] width 368 height 42
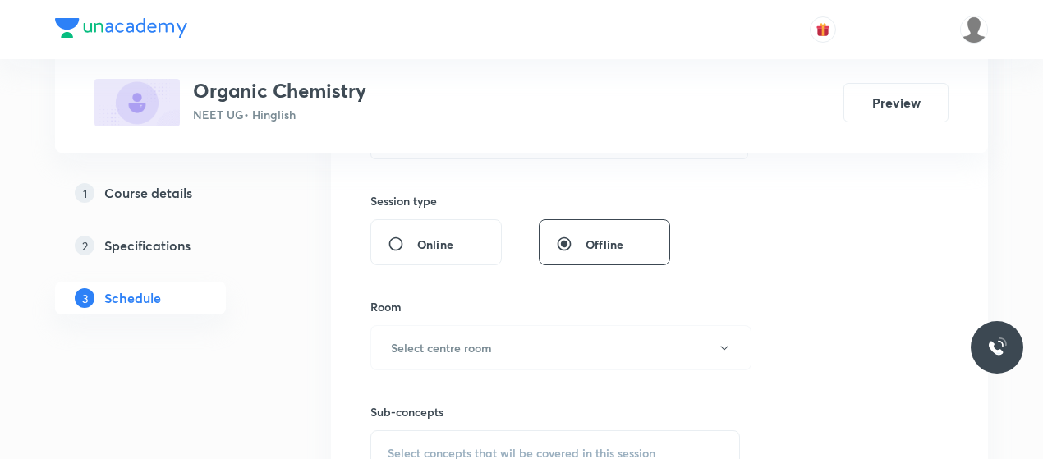
scroll to position [585, 0]
click at [543, 339] on button "Select centre room" at bounding box center [560, 346] width 381 height 45
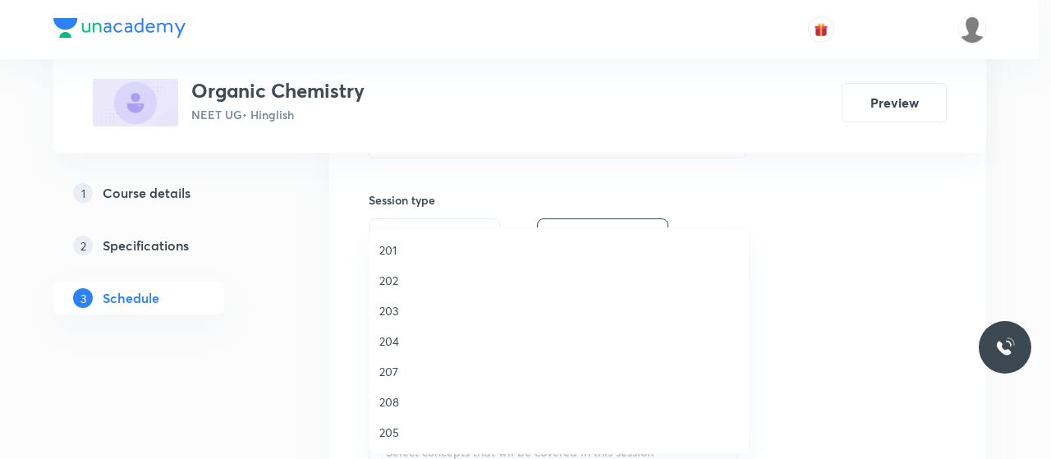
click at [396, 331] on li "204" at bounding box center [559, 341] width 379 height 30
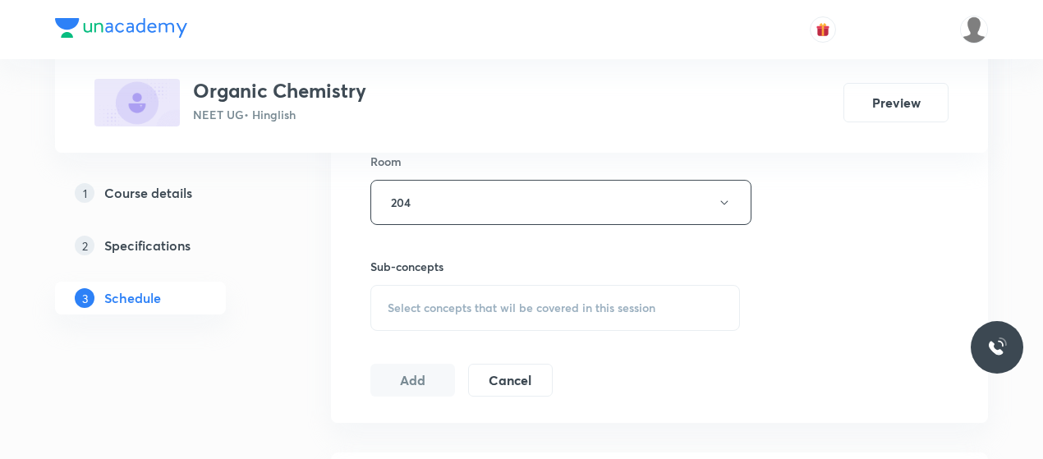
scroll to position [731, 0]
click at [492, 293] on div "Select concepts that wil be covered in this session" at bounding box center [555, 306] width 370 height 46
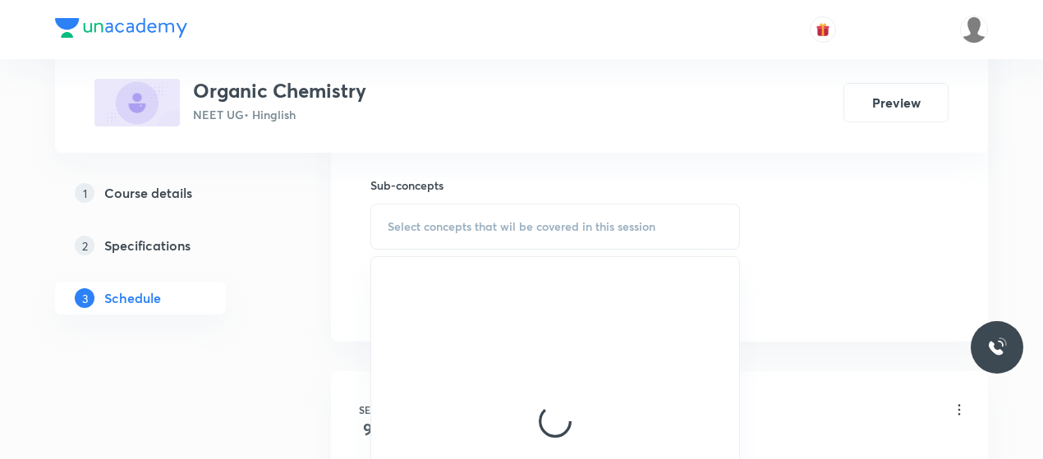
scroll to position [813, 0]
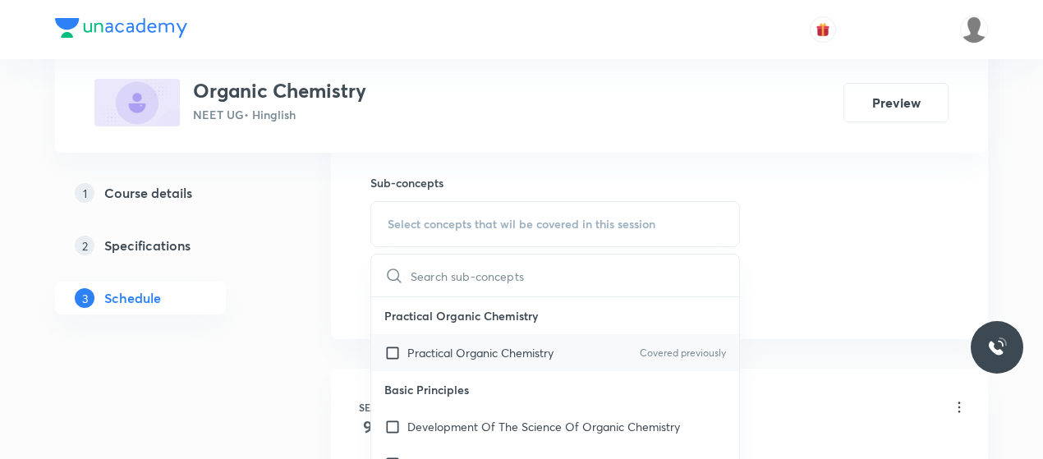
click at [462, 345] on p "Practical Organic Chemistry" at bounding box center [480, 352] width 146 height 17
checkbox input "true"
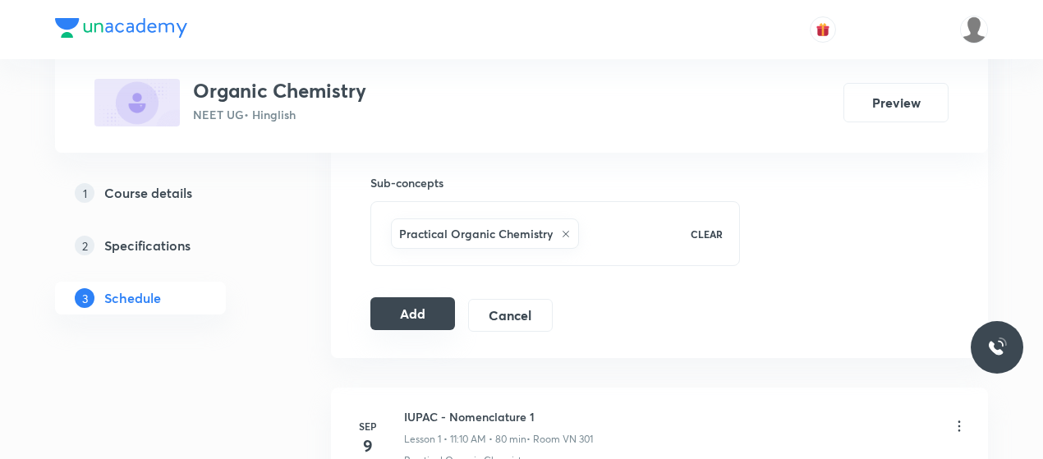
click at [429, 310] on button "Add" at bounding box center [412, 313] width 85 height 33
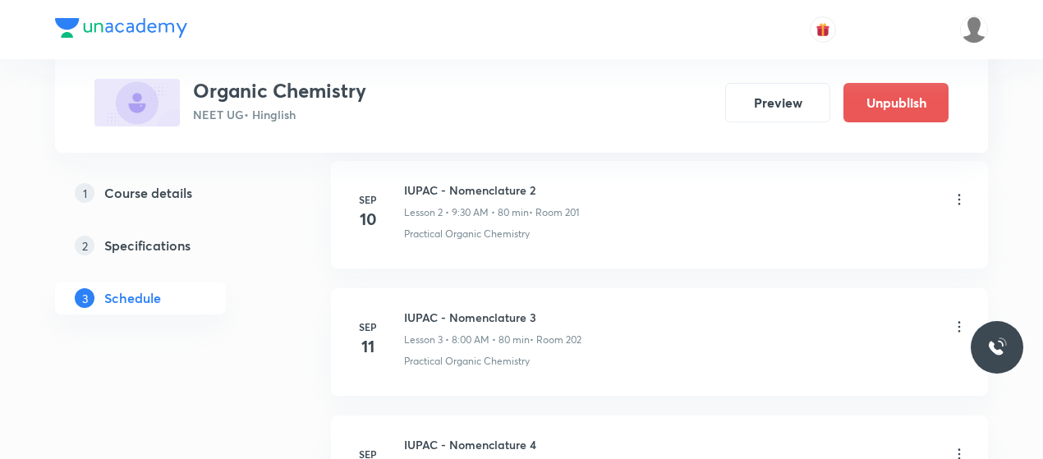
scroll to position [395, 0]
